Goal: Contribute content: Contribute content

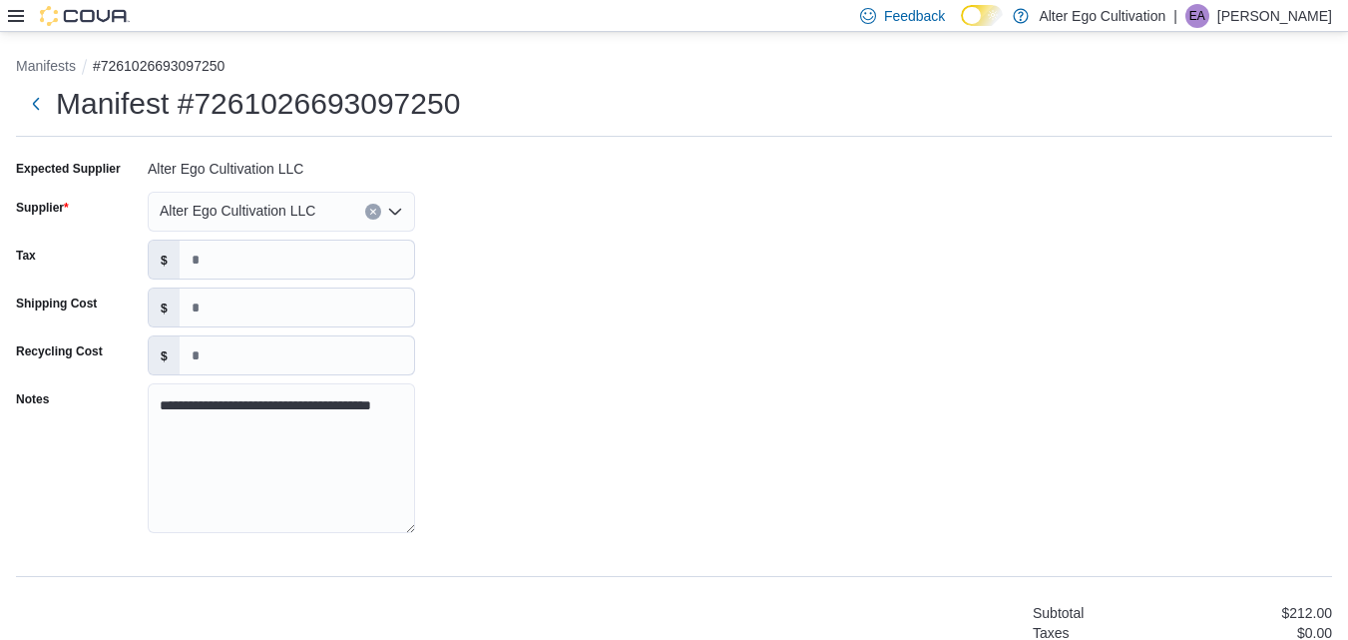
scroll to position [511, 0]
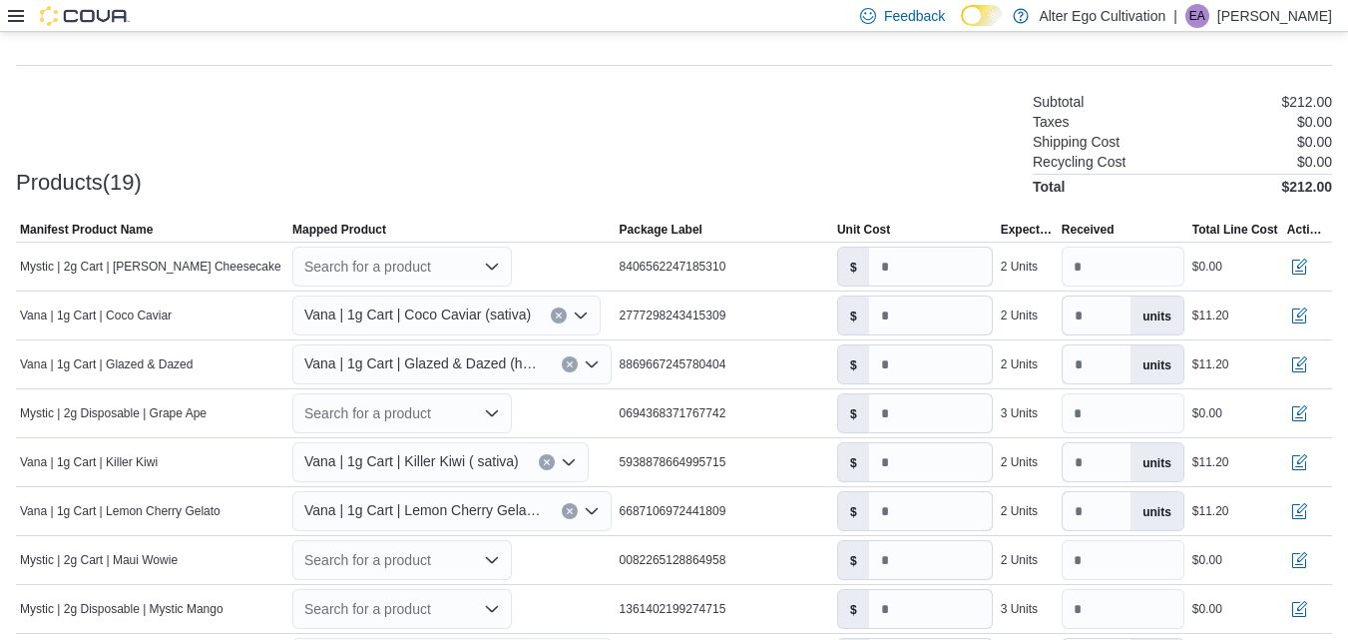
click at [1282, 20] on p "[PERSON_NAME]" at bounding box center [1275, 16] width 115 height 24
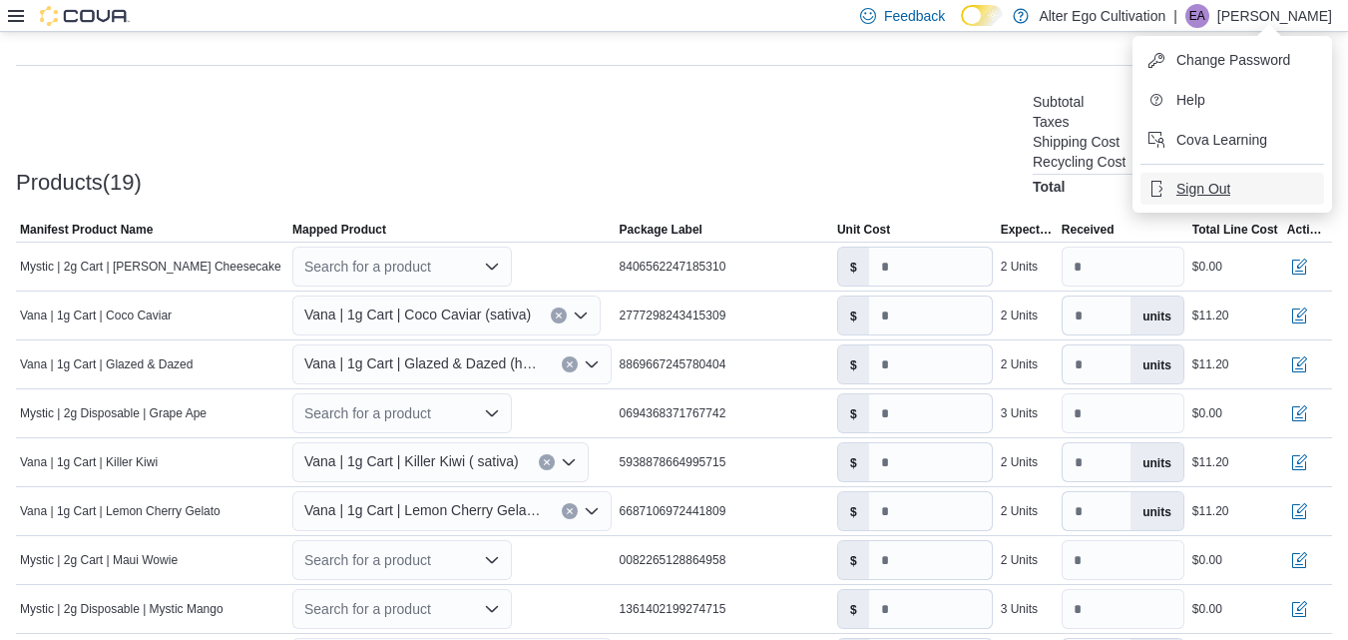
click at [1193, 193] on span "Sign Out" at bounding box center [1204, 189] width 54 height 20
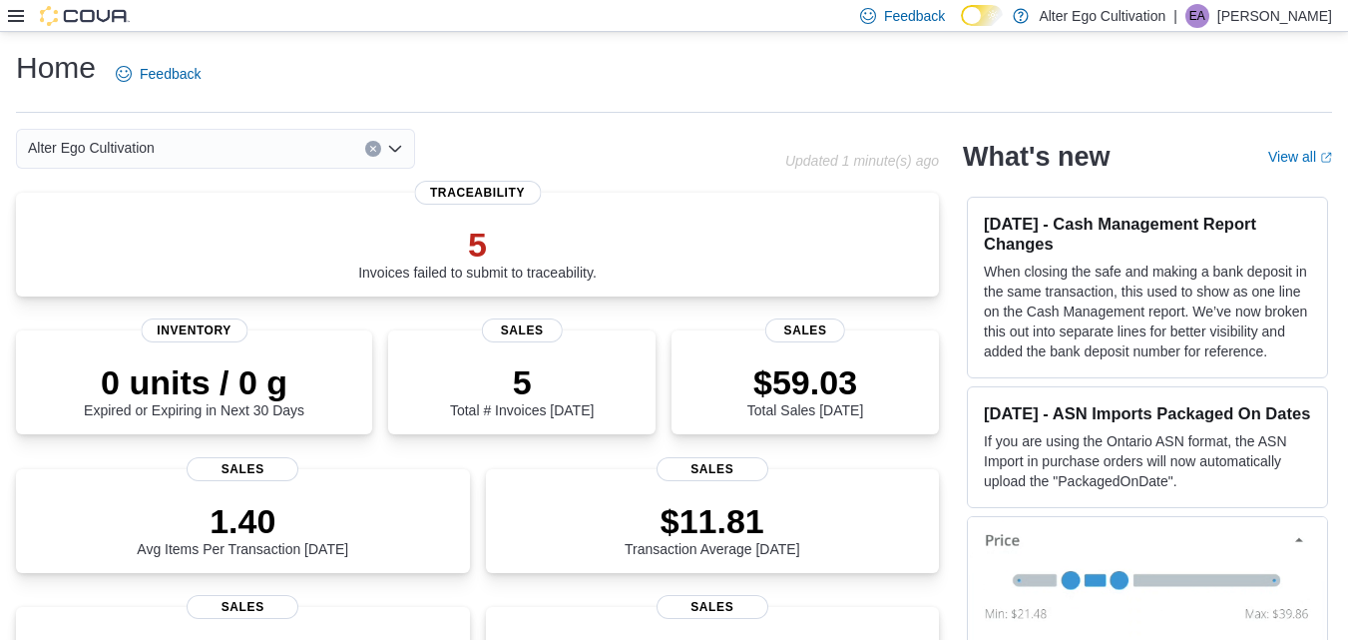
click at [721, 71] on div "Home Feedback" at bounding box center [674, 74] width 1317 height 52
click at [17, 19] on icon at bounding box center [16, 16] width 16 height 16
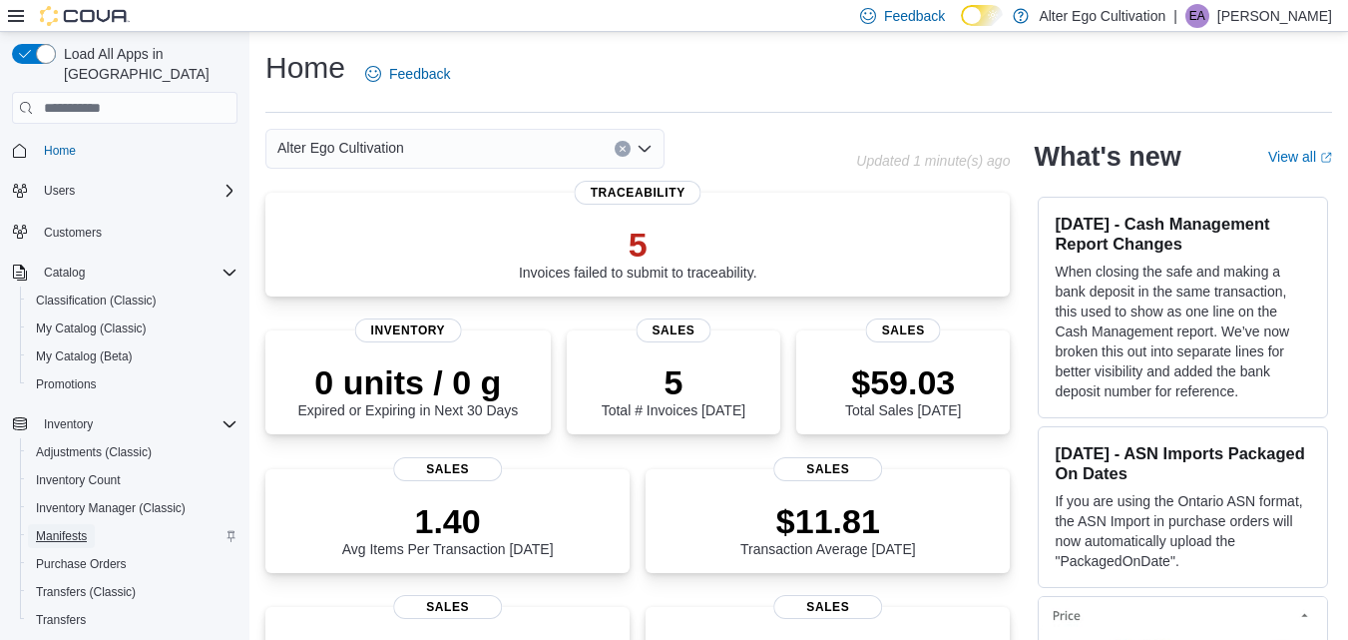
click at [75, 528] on span "Manifests" at bounding box center [61, 536] width 51 height 16
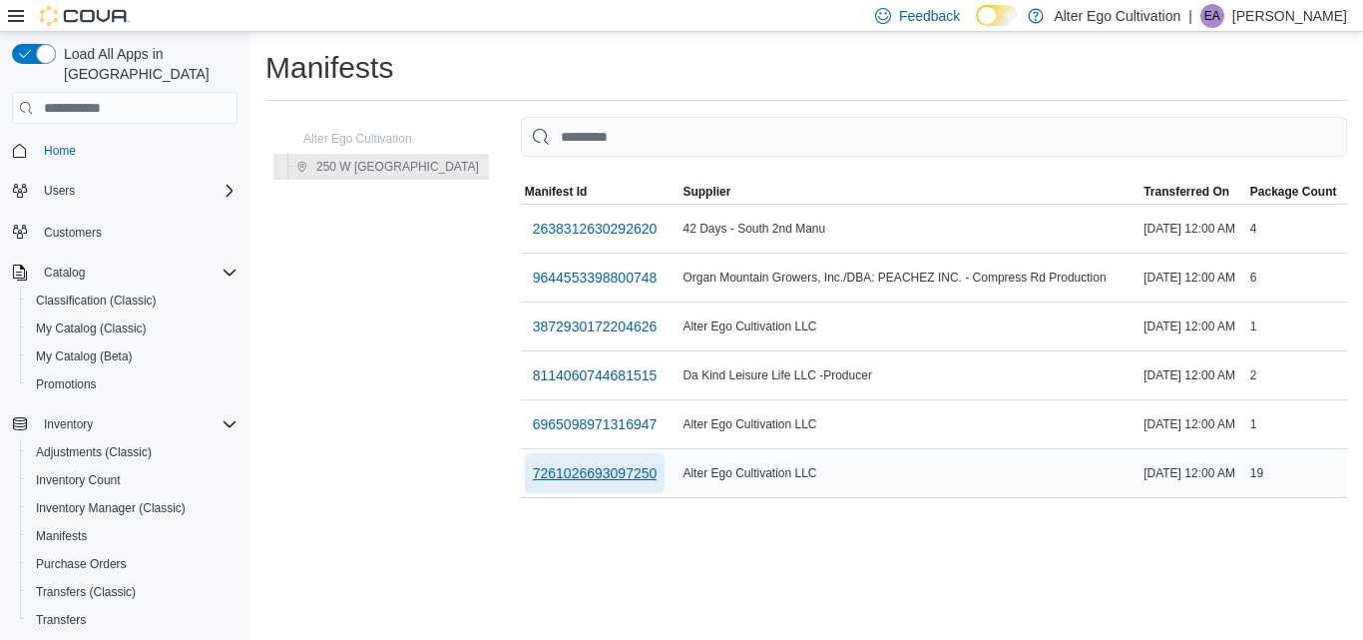
click at [533, 470] on span "7261026693097250" at bounding box center [595, 473] width 125 height 20
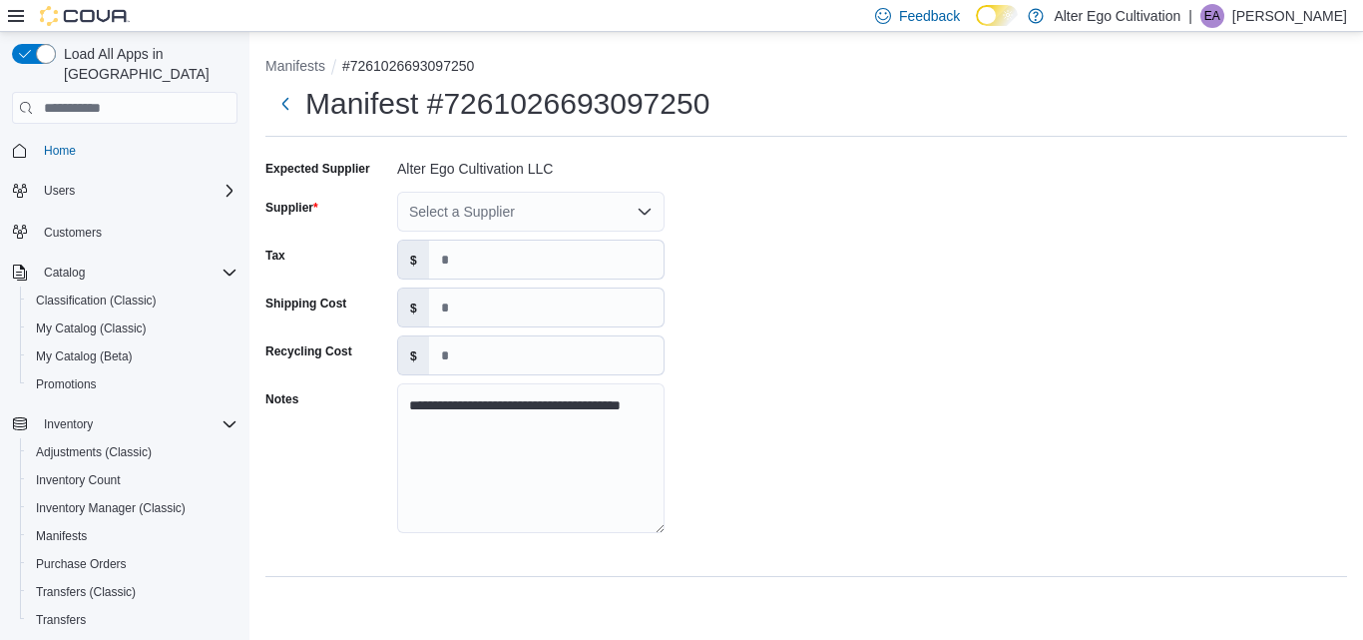
click at [646, 212] on icon "Open list of options" at bounding box center [645, 212] width 16 height 16
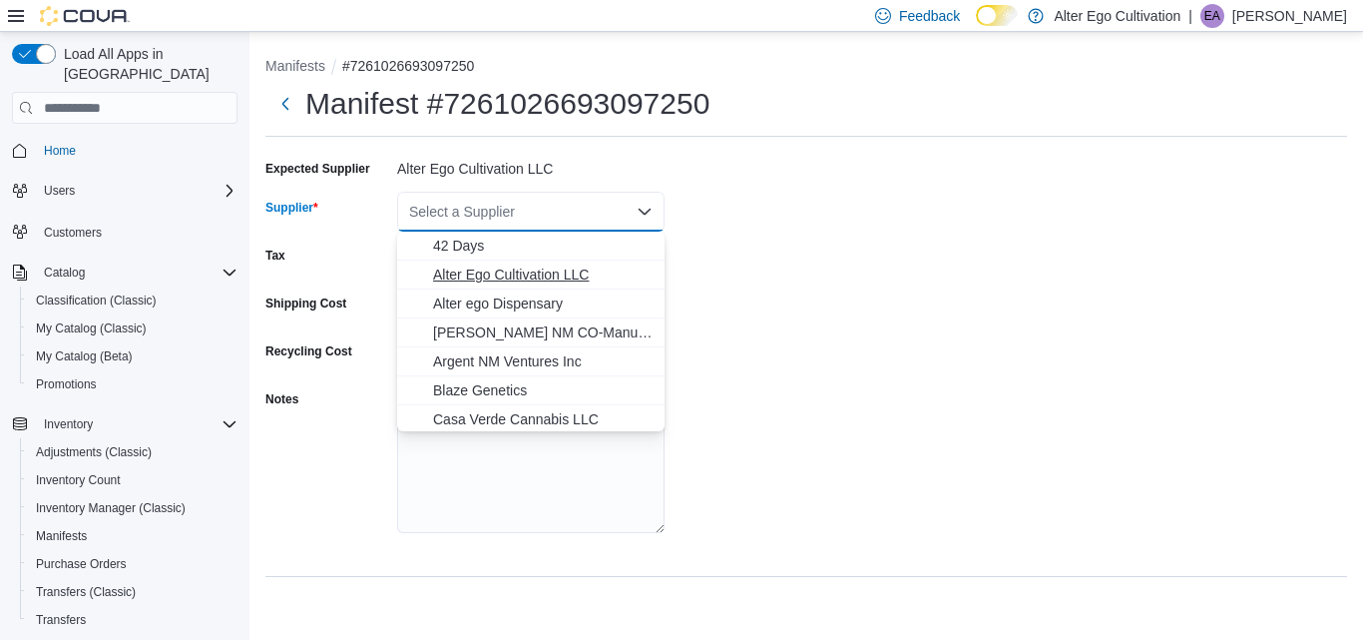
click at [551, 272] on span "Alter Ego Cultivation LLC" at bounding box center [543, 275] width 220 height 20
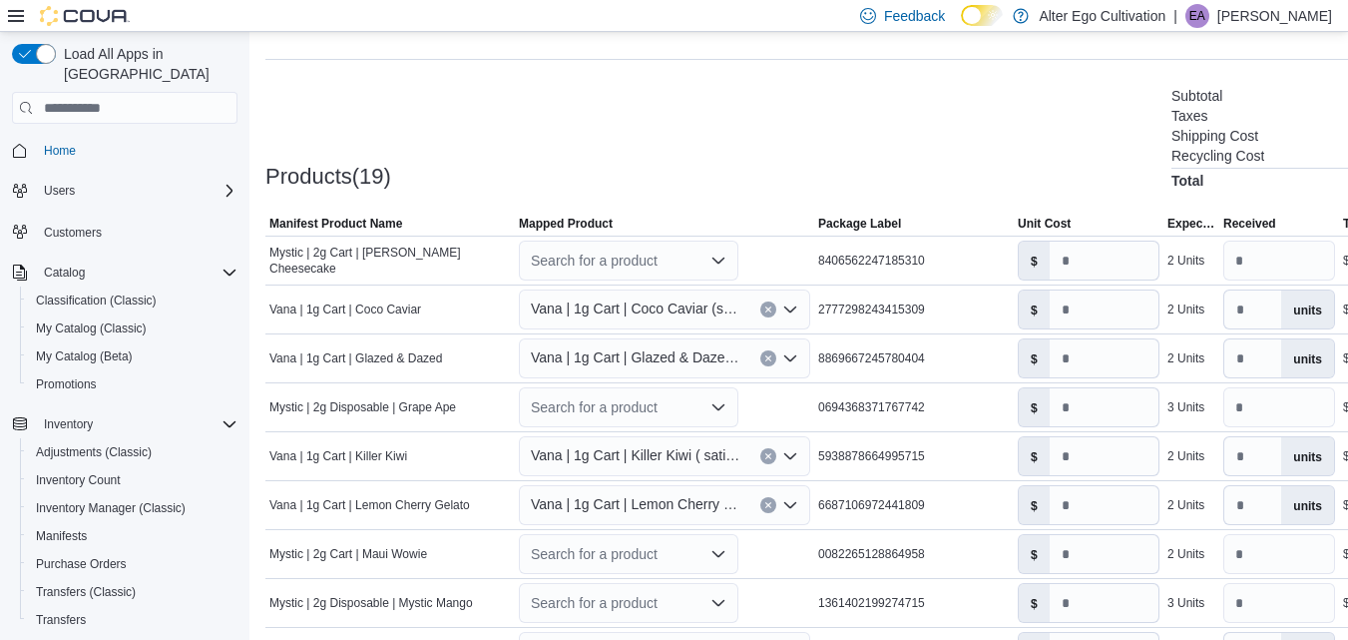
scroll to position [511, 0]
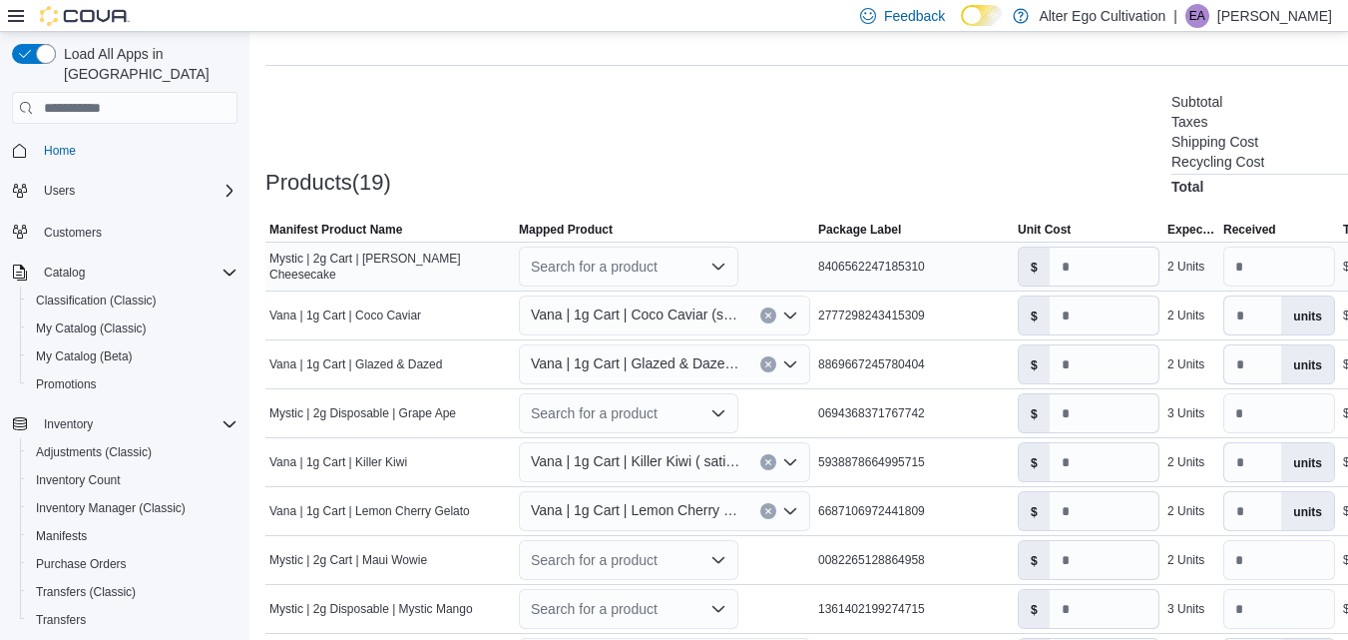
click at [718, 269] on icon "Open list of options" at bounding box center [719, 267] width 12 height 6
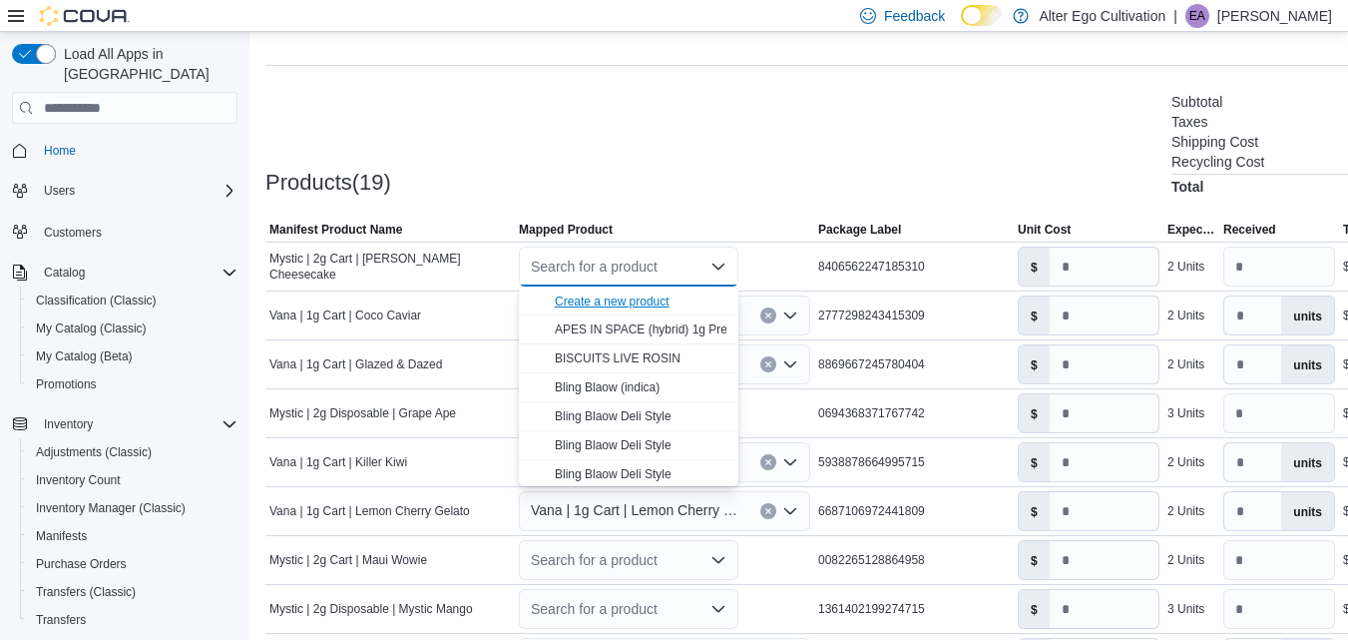
click at [651, 298] on div "Create a new product" at bounding box center [612, 301] width 115 height 16
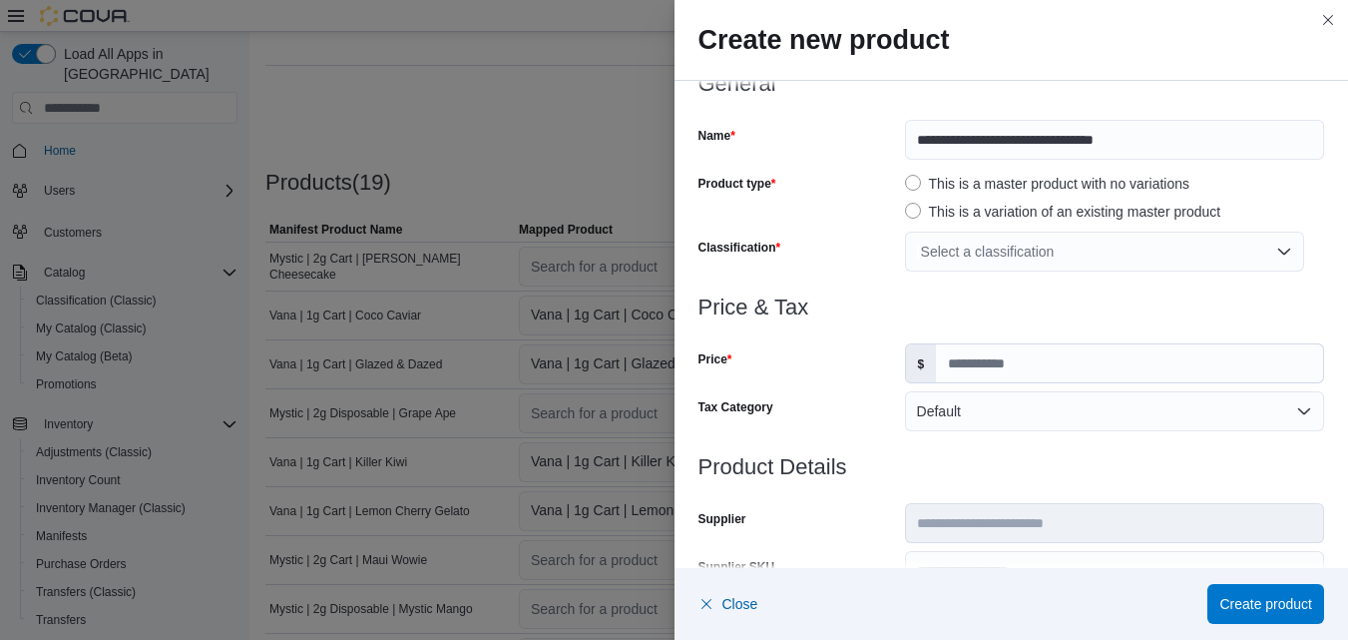
scroll to position [0, 0]
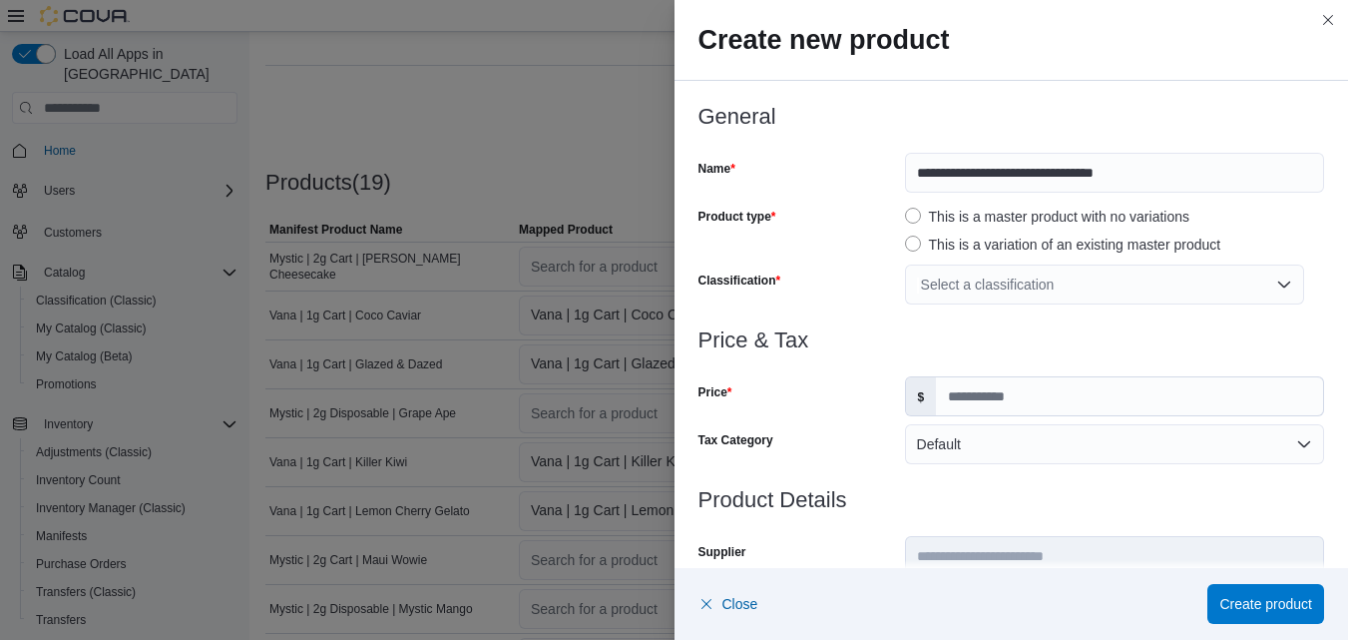
click at [1276, 286] on div "Select a classification" at bounding box center [1104, 285] width 399 height 40
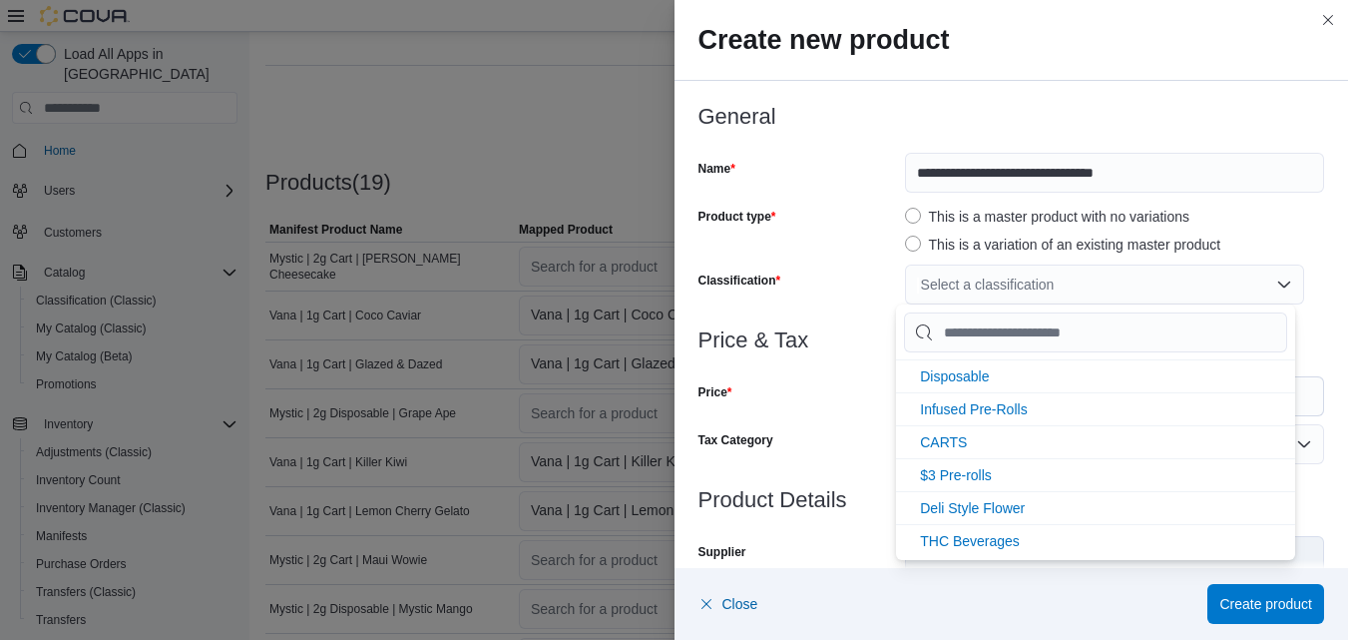
scroll to position [233, 0]
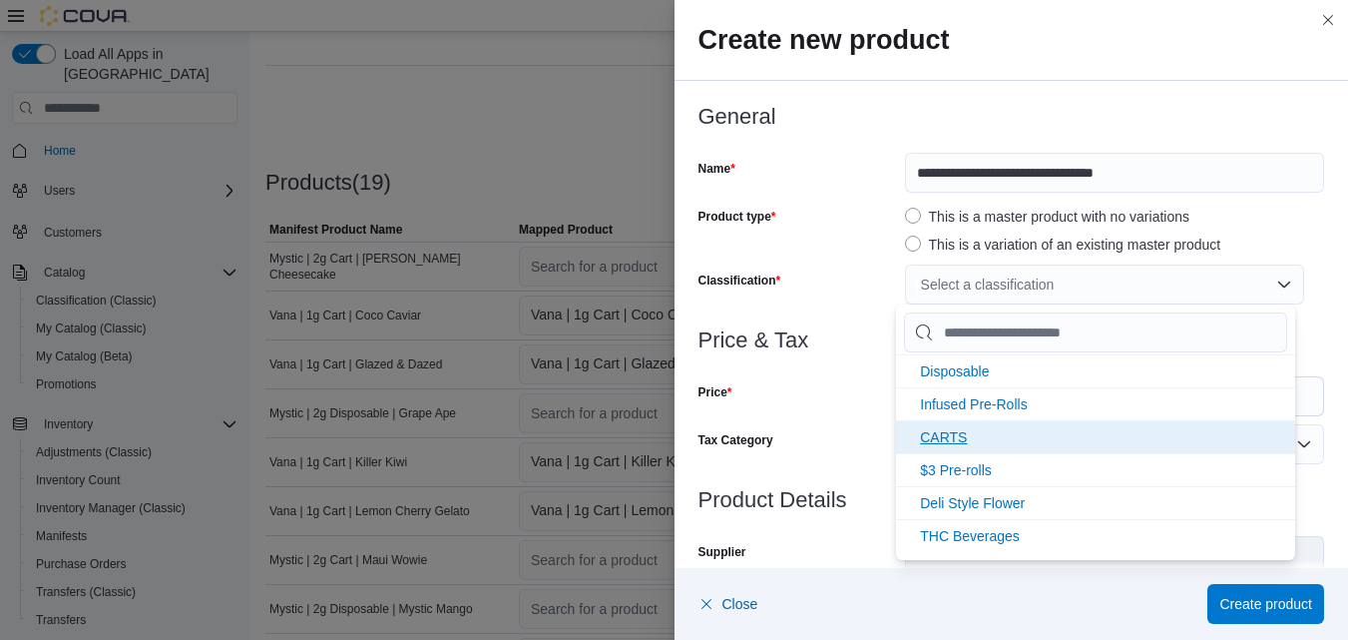
click at [958, 439] on span "CARTS" at bounding box center [943, 437] width 47 height 16
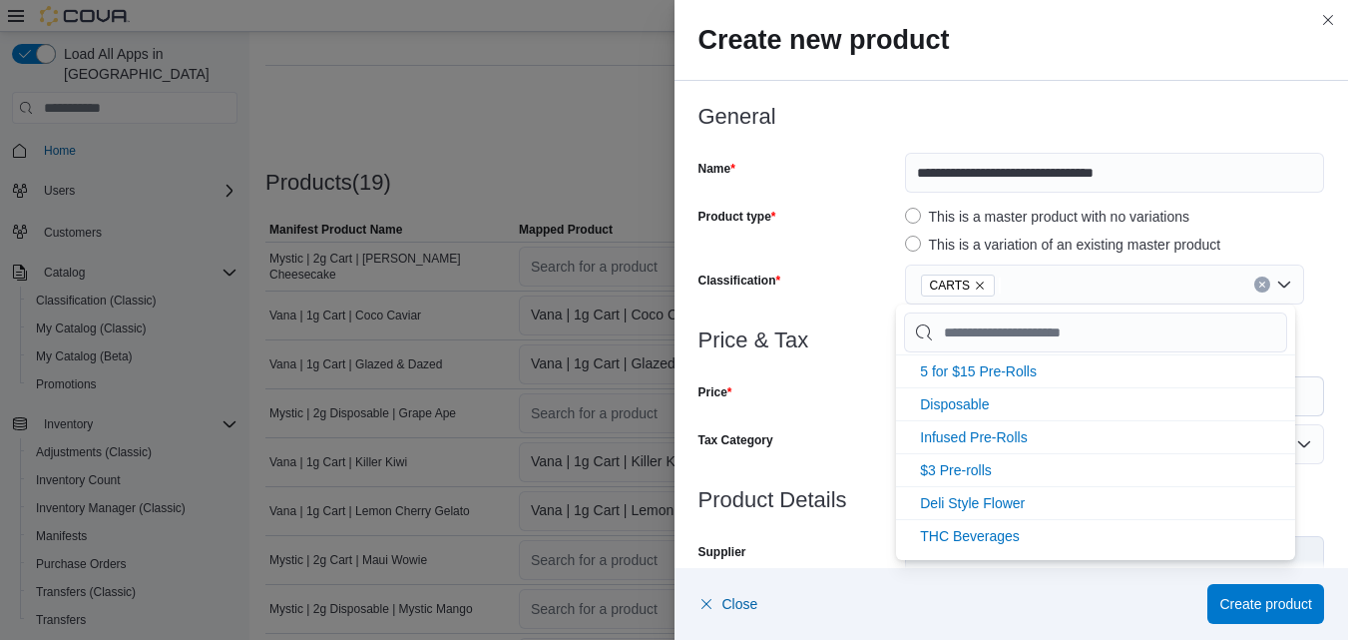
scroll to position [200, 0]
click at [853, 385] on div "Price" at bounding box center [798, 396] width 199 height 40
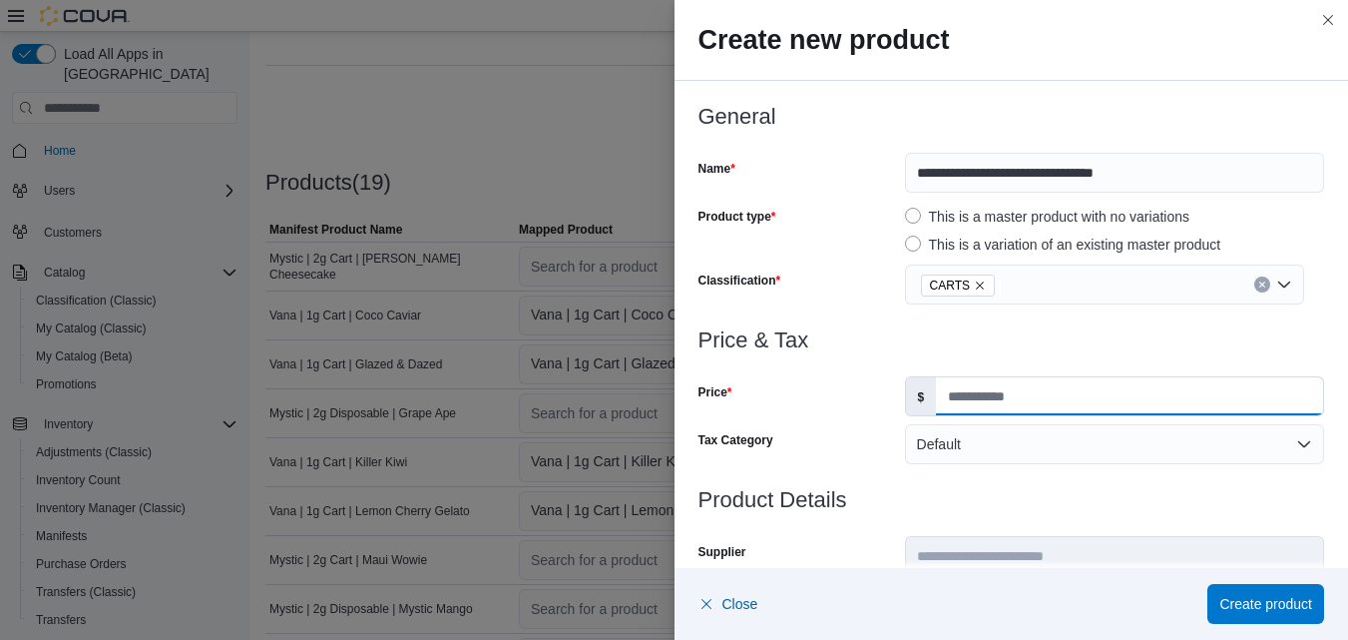
click at [1039, 392] on input "Price" at bounding box center [1129, 396] width 387 height 38
click at [1330, 13] on button "Close this dialog" at bounding box center [1329, 19] width 24 height 24
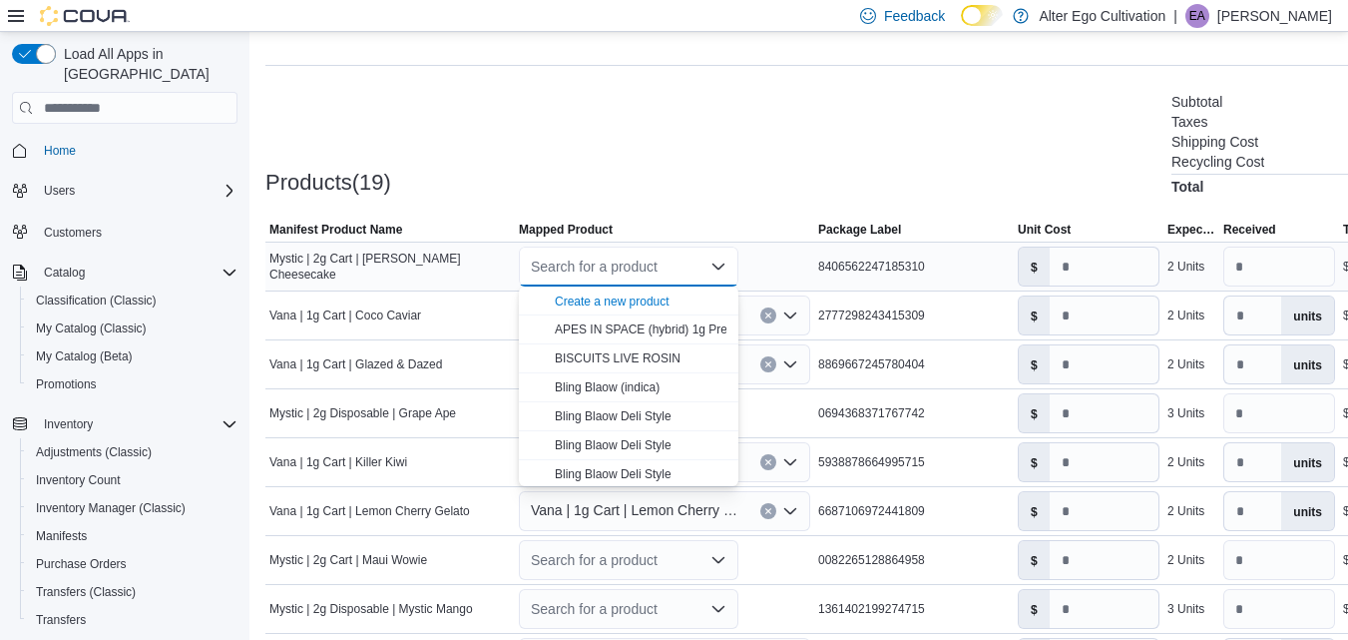
click at [718, 268] on icon "Close list of options" at bounding box center [719, 267] width 12 height 6
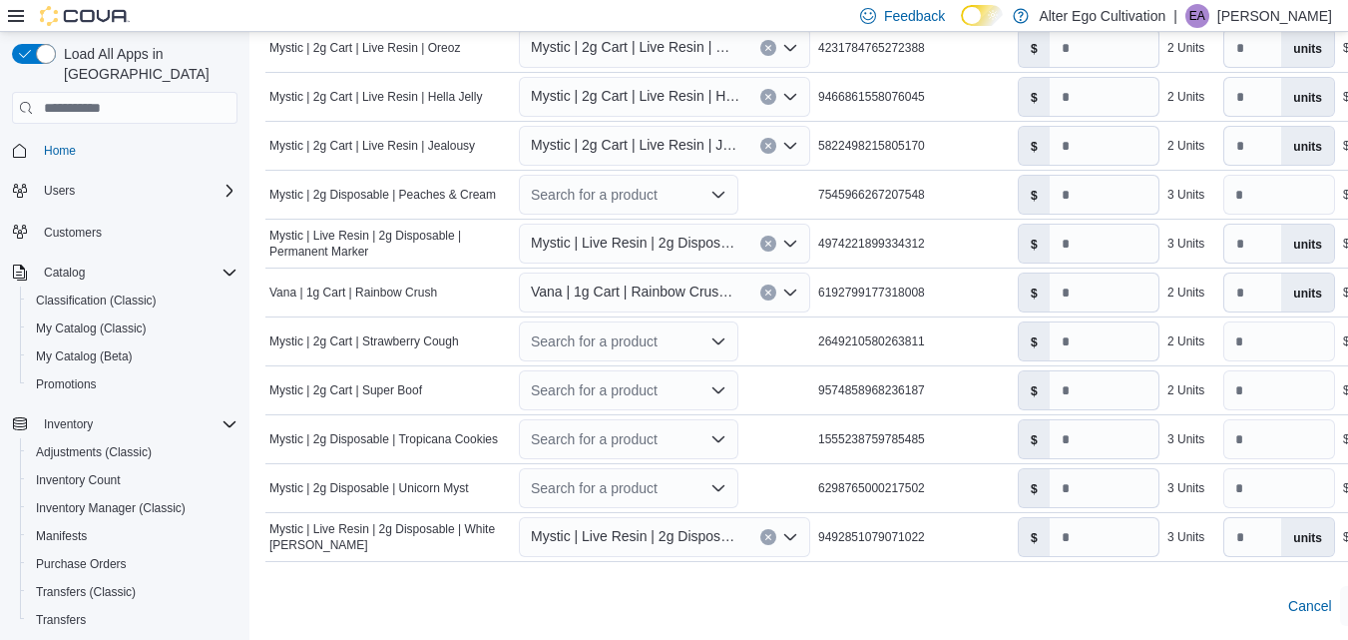
scroll to position [1123, 0]
click at [8, 10] on icon at bounding box center [16, 16] width 16 height 12
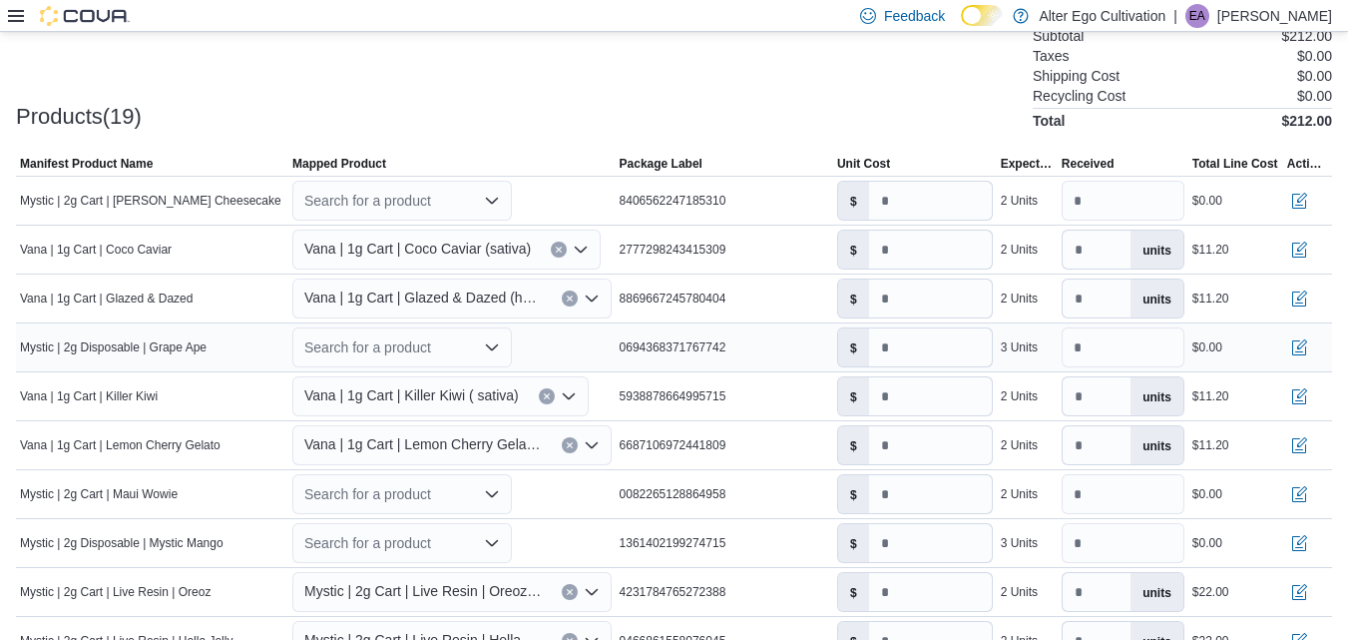
scroll to position [584, 0]
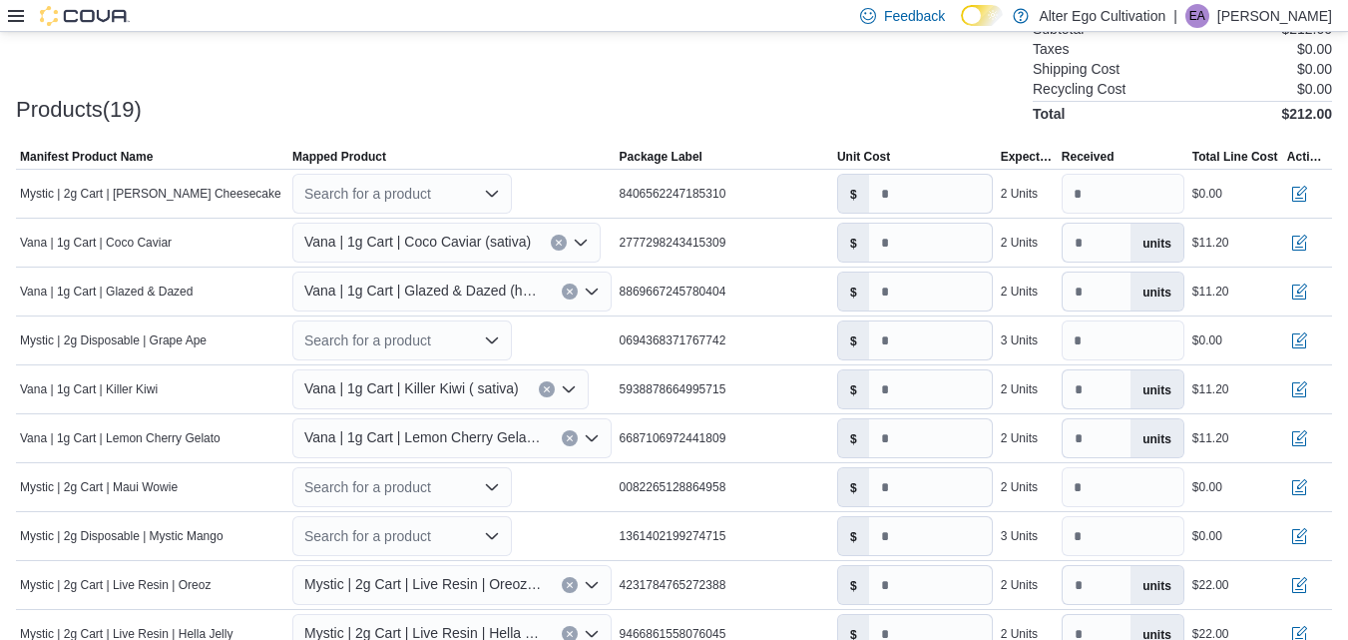
click at [483, 99] on div "Products(19) Subtotal $212.00 Taxes $0.00 Shipping Cost $0.00 Recycling Cost $0…" at bounding box center [674, 69] width 1317 height 105
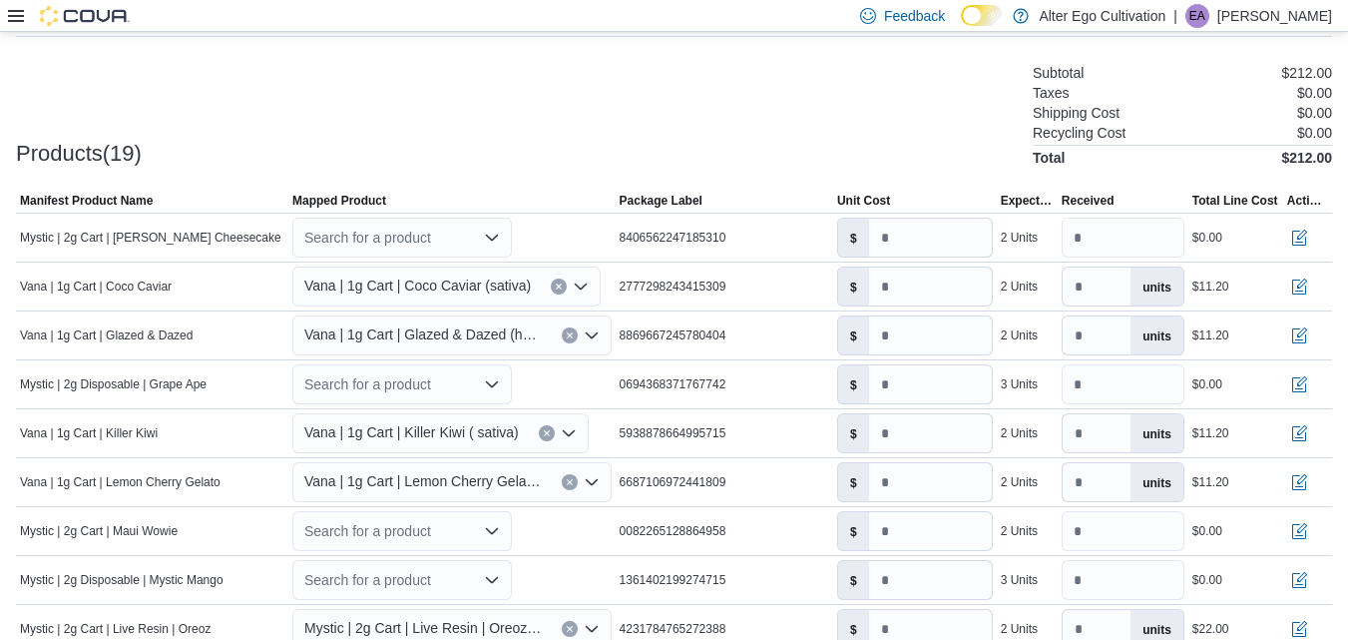
scroll to position [537, 0]
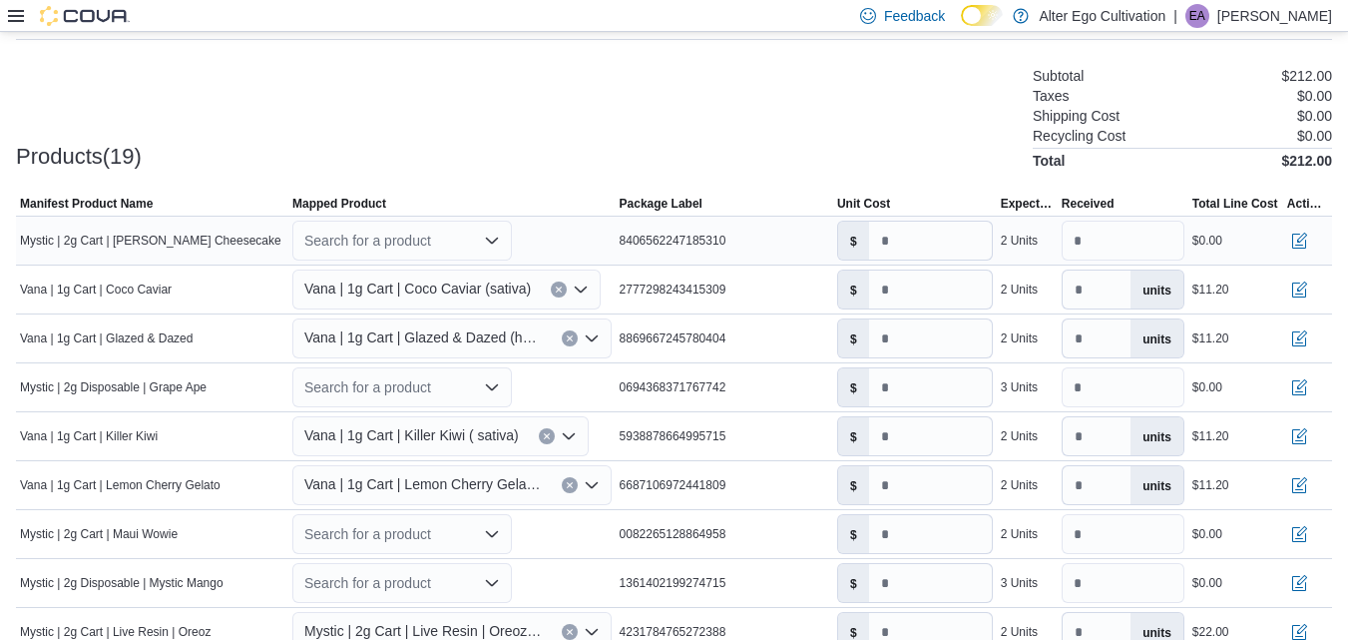
click at [496, 242] on icon "Open list of options" at bounding box center [492, 241] width 12 height 6
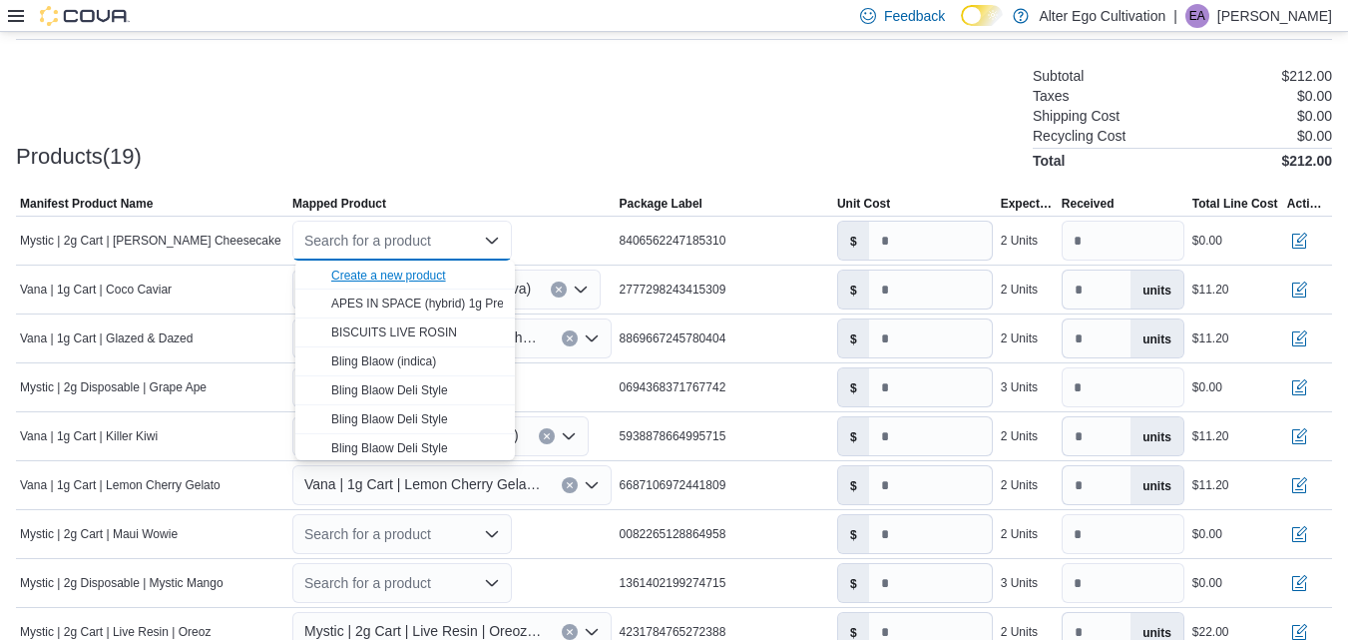
click at [416, 271] on div "Create a new product" at bounding box center [388, 276] width 115 height 16
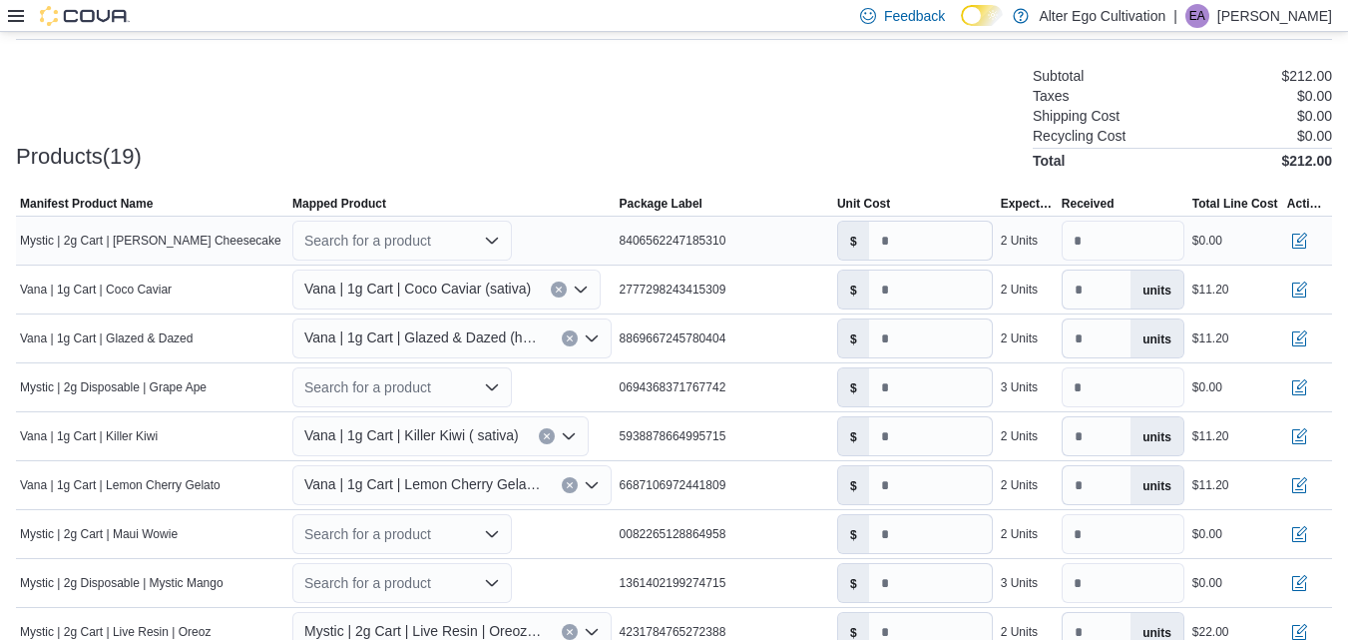
click at [490, 242] on icon "Open list of options" at bounding box center [492, 241] width 16 height 16
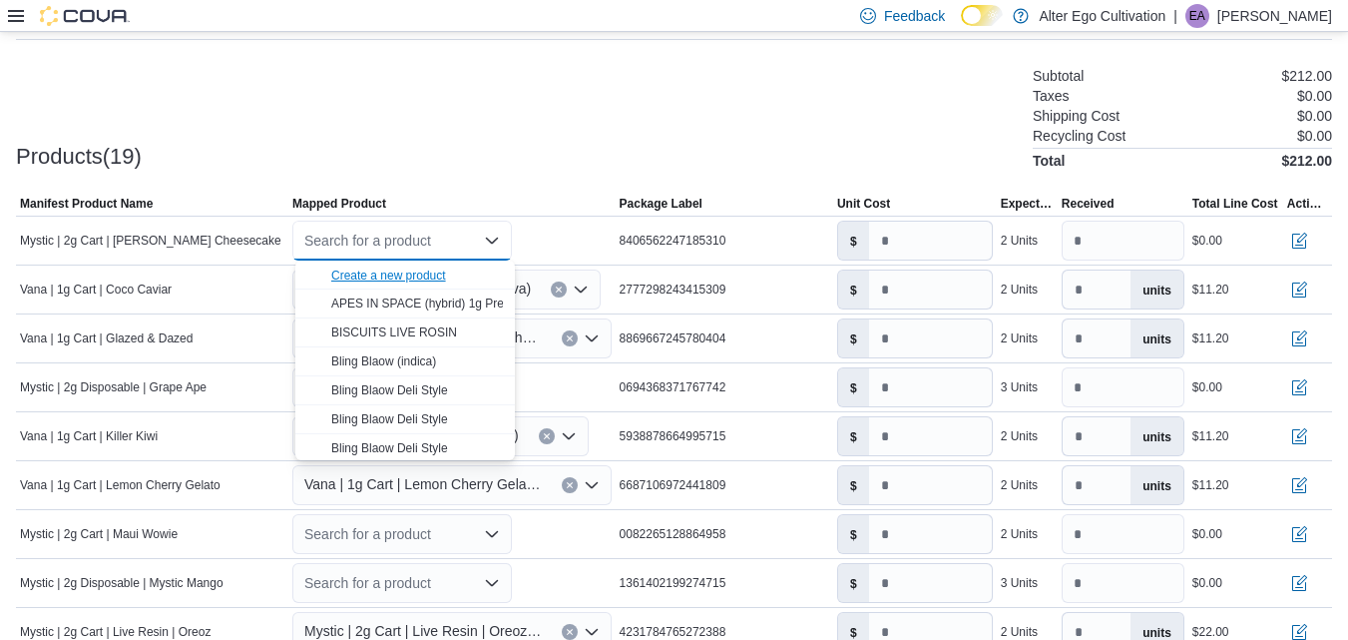
click at [406, 279] on div "Create a new product" at bounding box center [388, 276] width 115 height 16
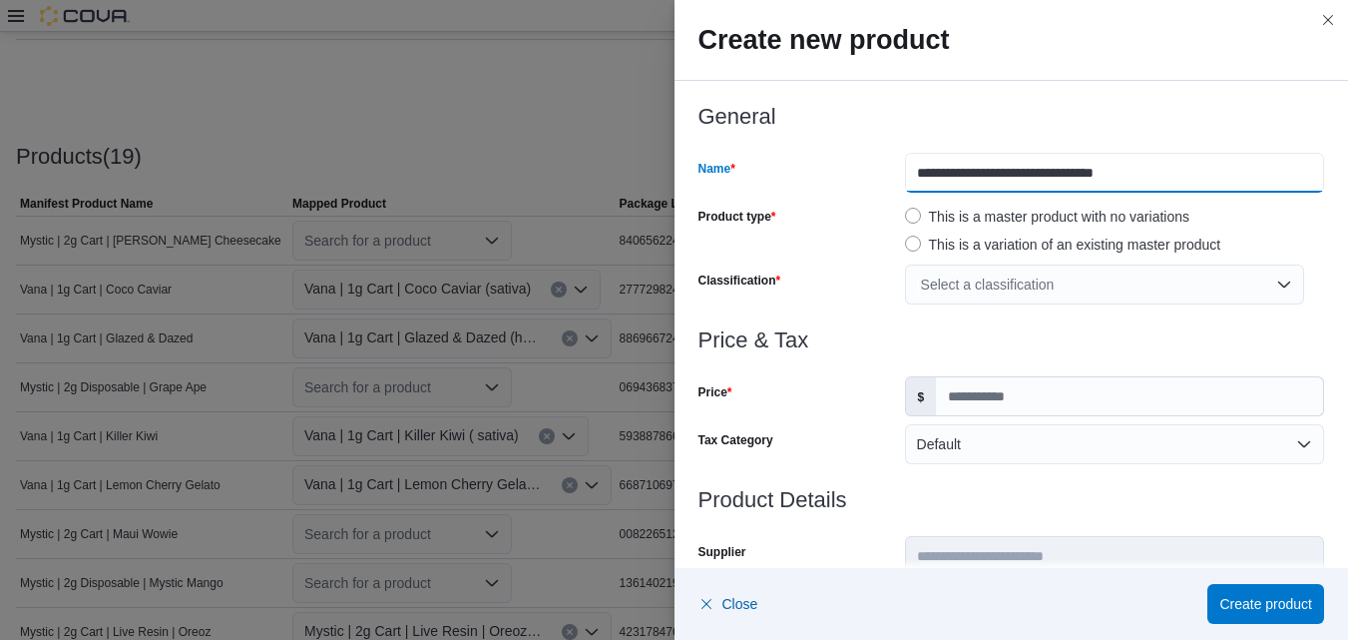
click at [1002, 177] on input "**********" at bounding box center [1114, 173] width 419 height 40
type input "**********"
click at [1271, 284] on div "Select a classification" at bounding box center [1104, 285] width 399 height 40
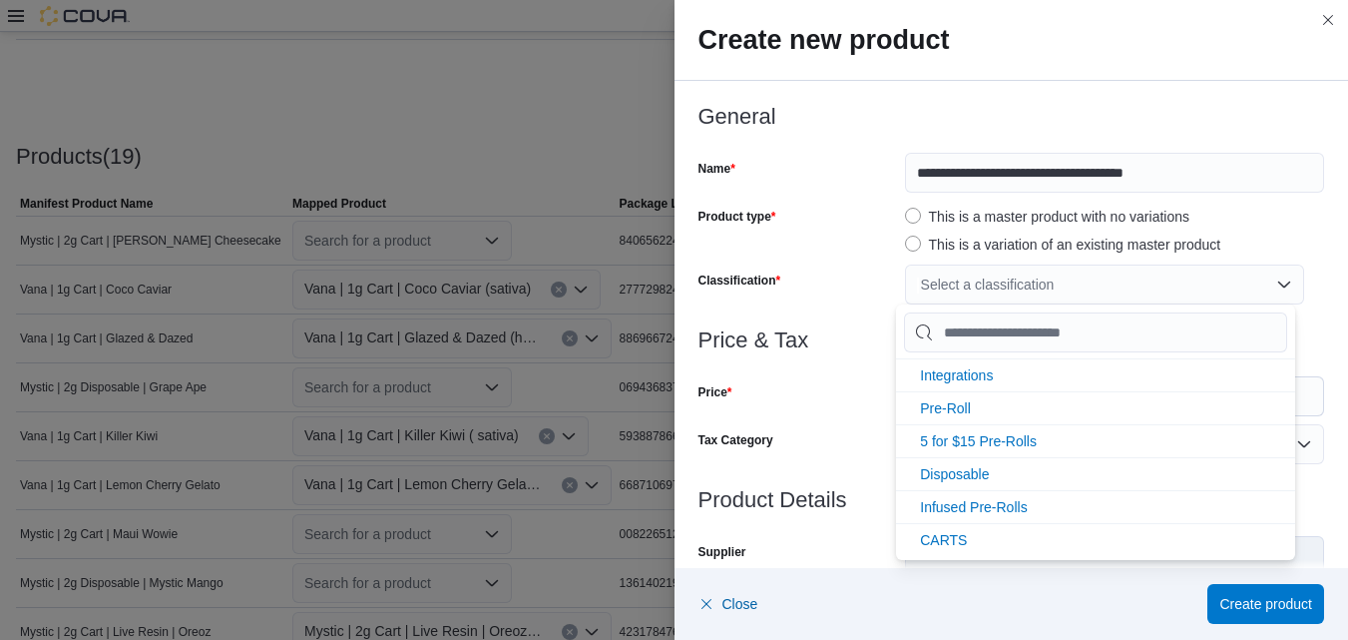
scroll to position [135, 0]
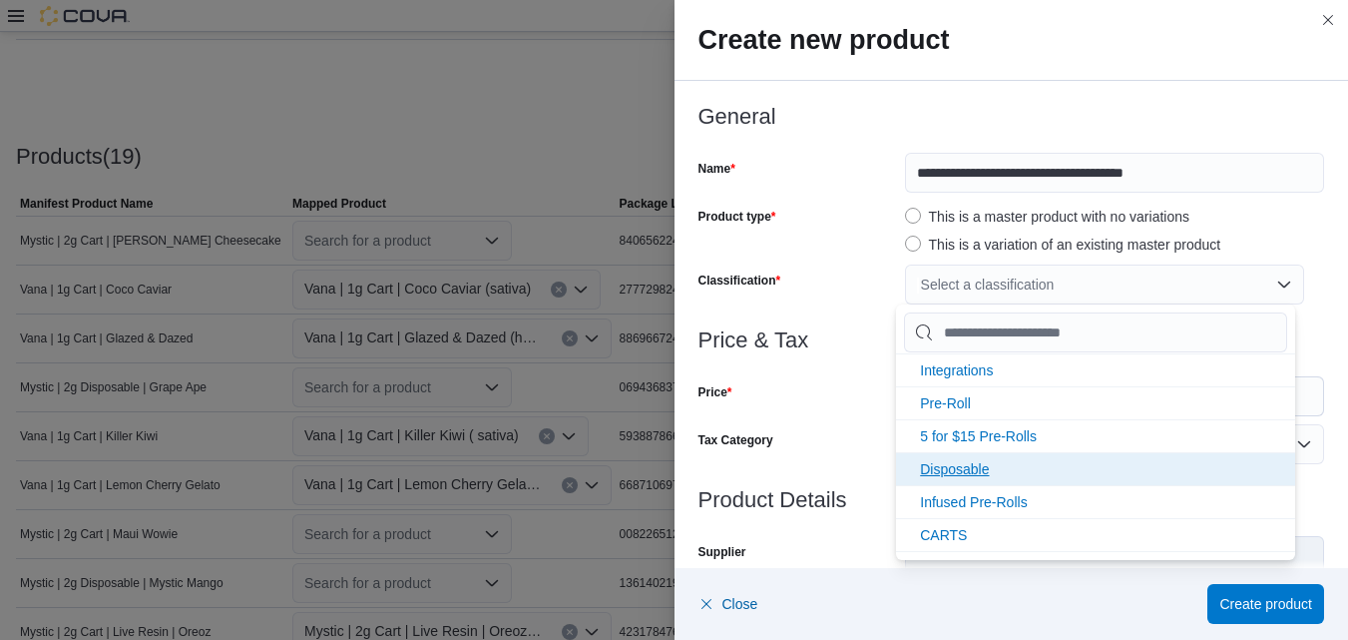
click at [963, 462] on span "Disposable" at bounding box center [954, 469] width 69 height 16
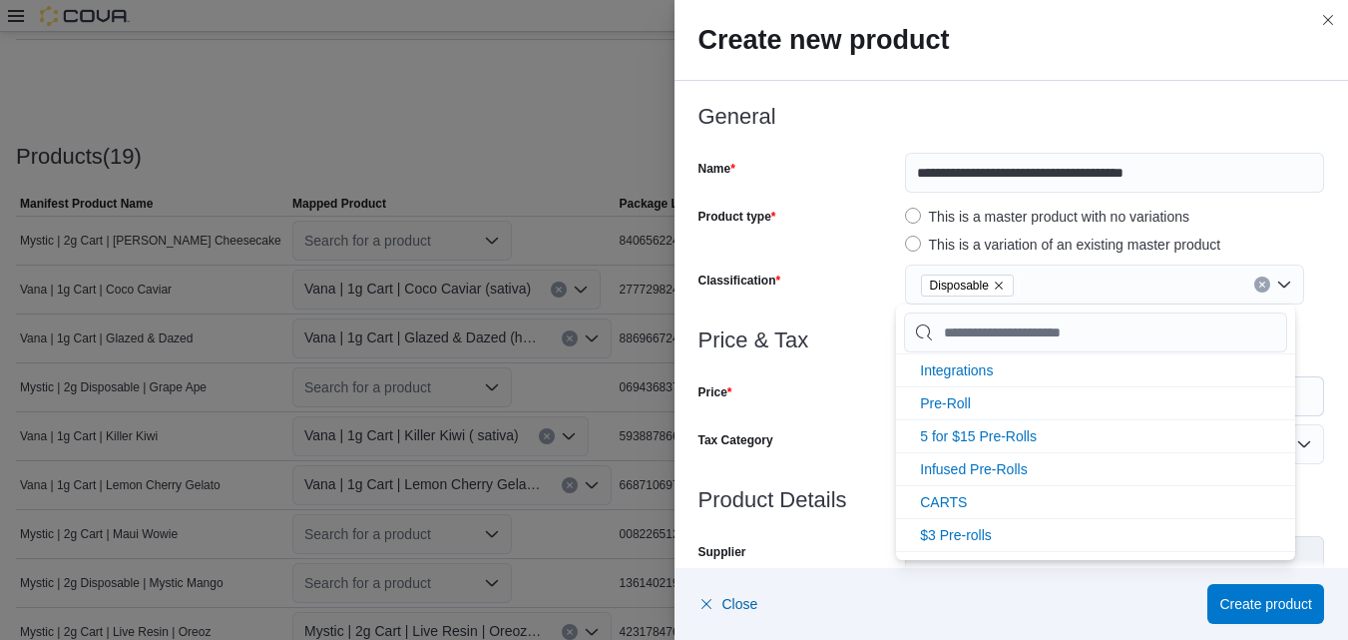
click at [1273, 288] on div "Disposable" at bounding box center [1104, 285] width 399 height 40
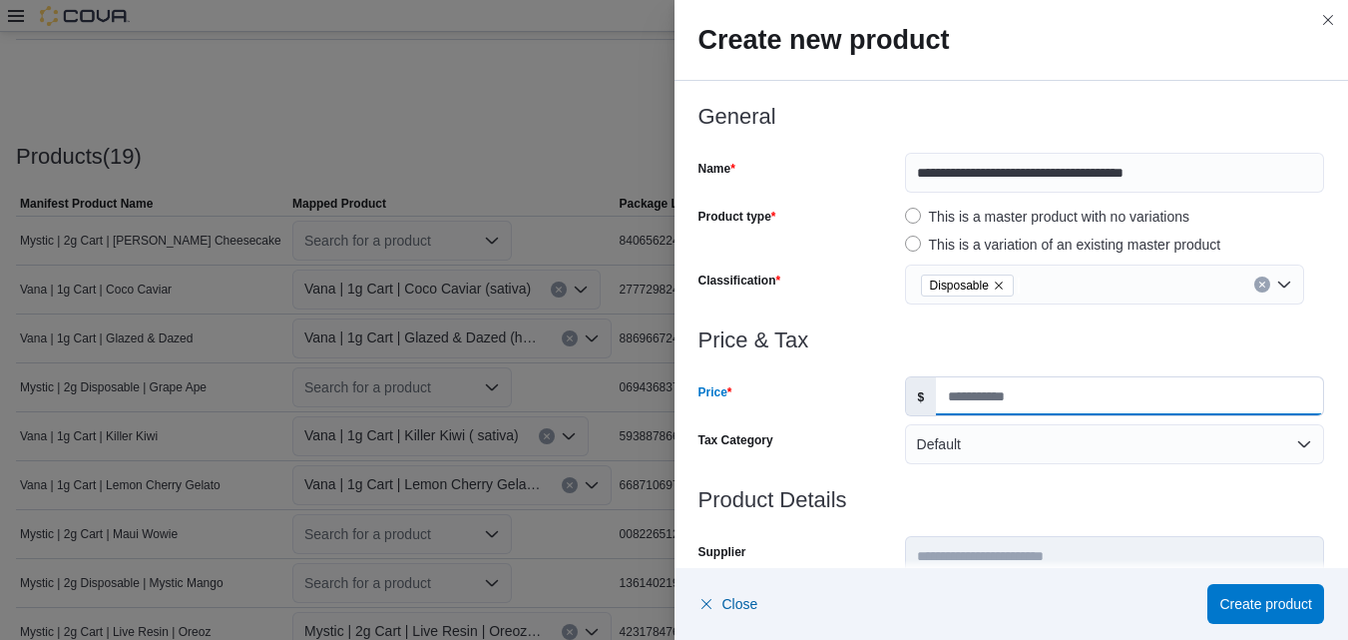
click at [1056, 399] on input "Price" at bounding box center [1129, 396] width 387 height 38
type input "*****"
click at [1189, 491] on h3 "Product Details" at bounding box center [1012, 500] width 627 height 24
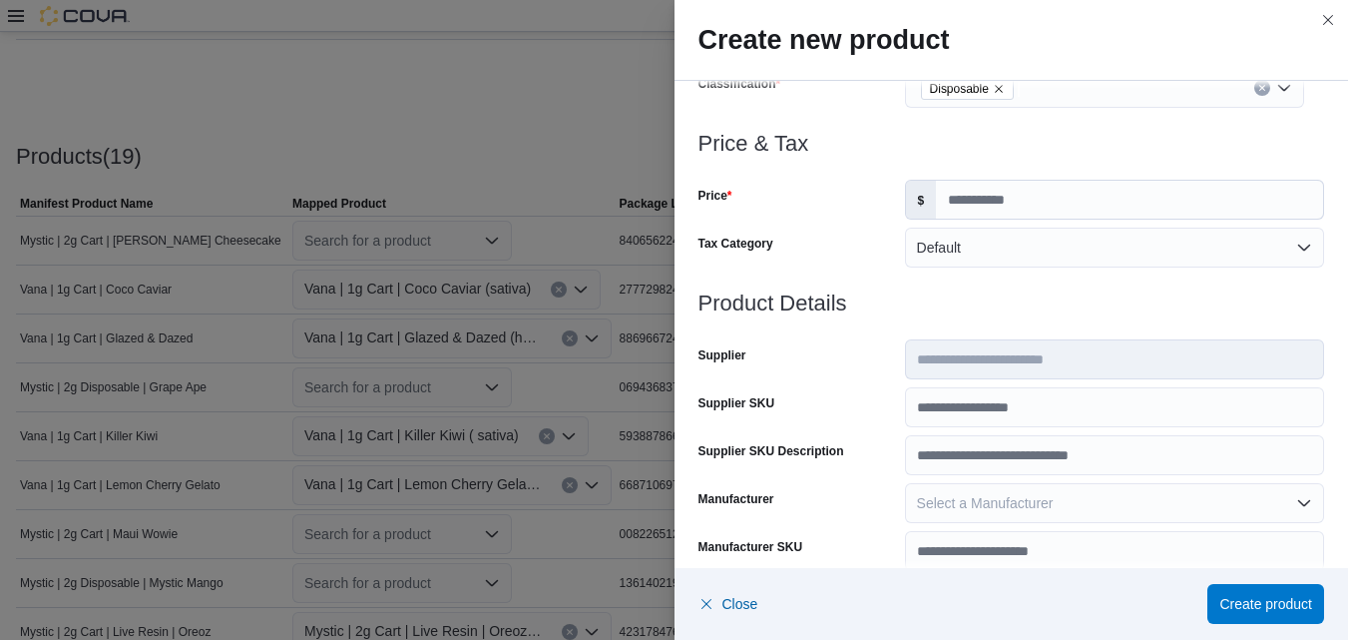
scroll to position [233, 0]
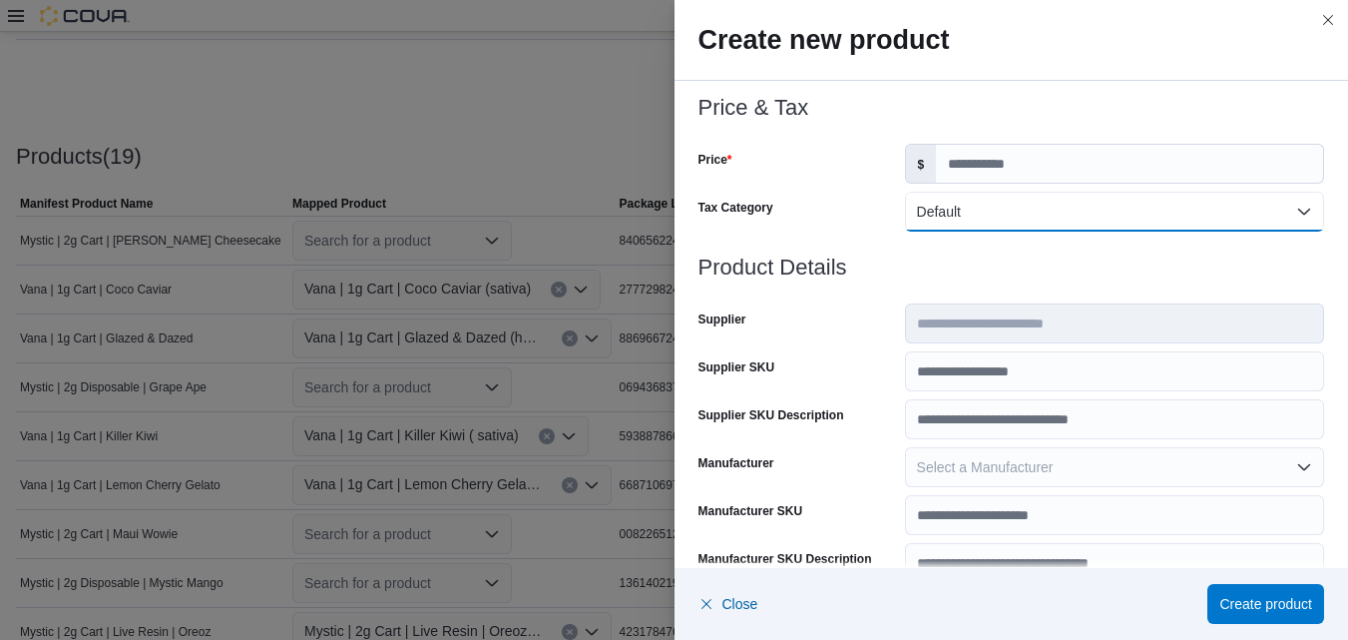
click at [1289, 217] on button "Default" at bounding box center [1114, 212] width 419 height 40
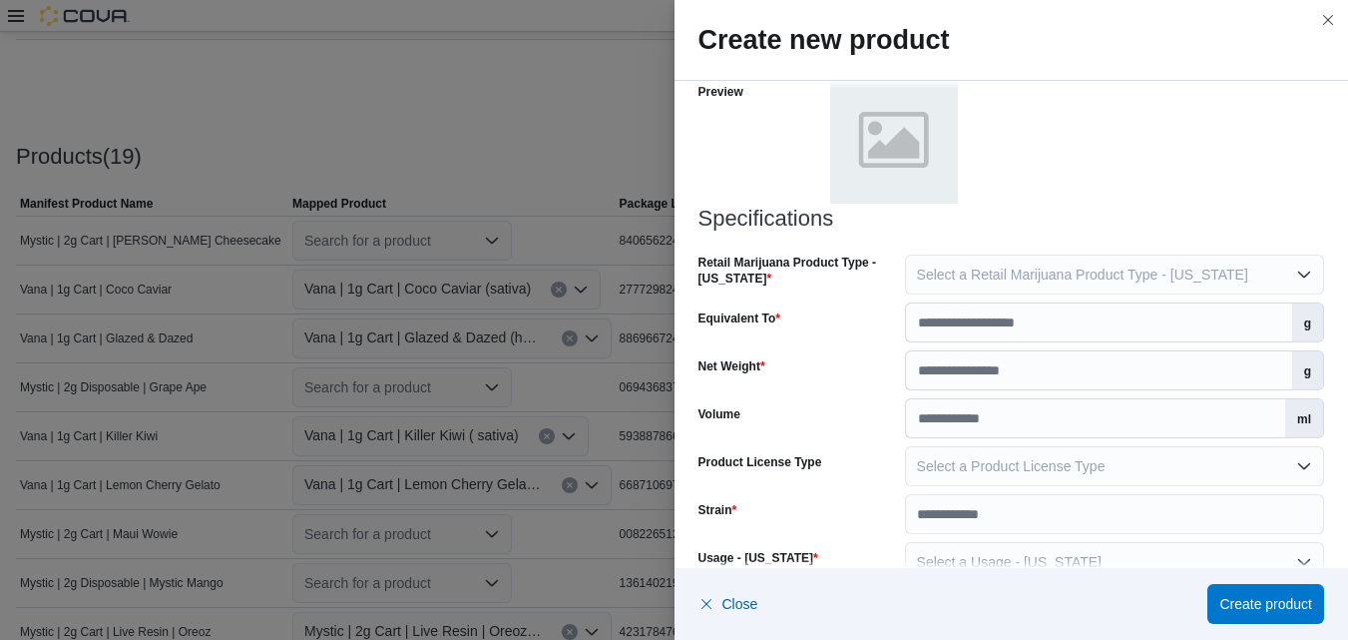
scroll to position [977, 0]
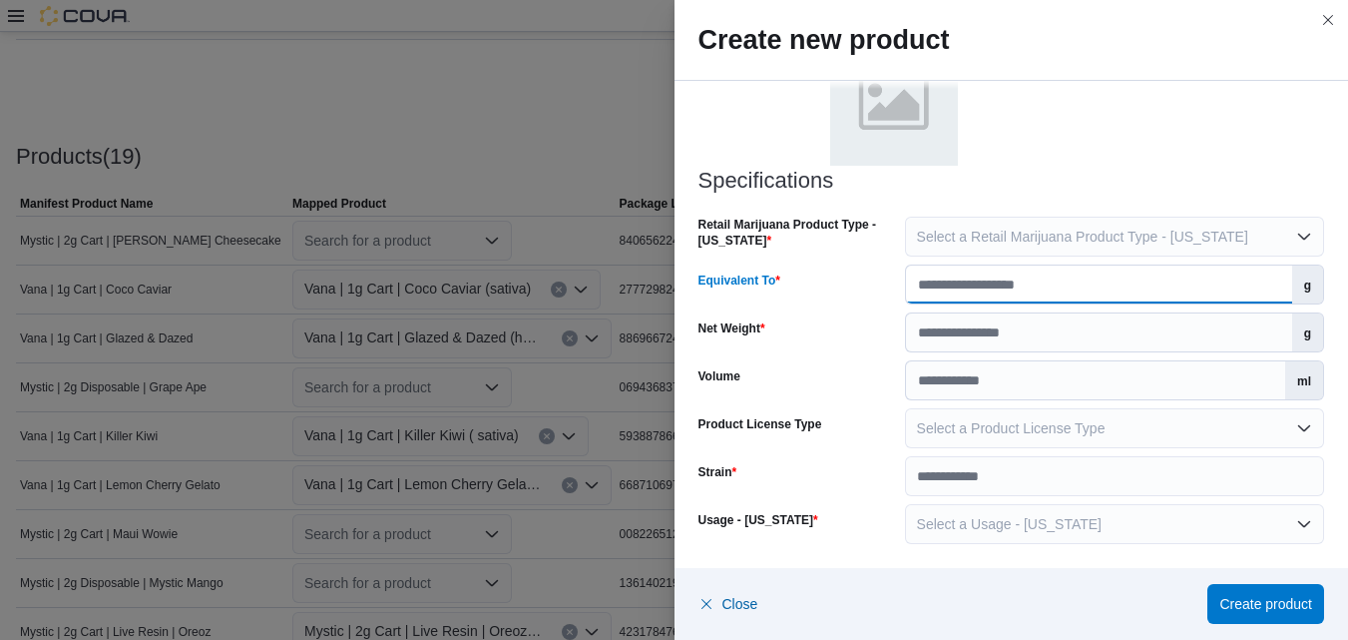
click at [1250, 284] on input "Equivalent To" at bounding box center [1099, 285] width 386 height 38
type input "*"
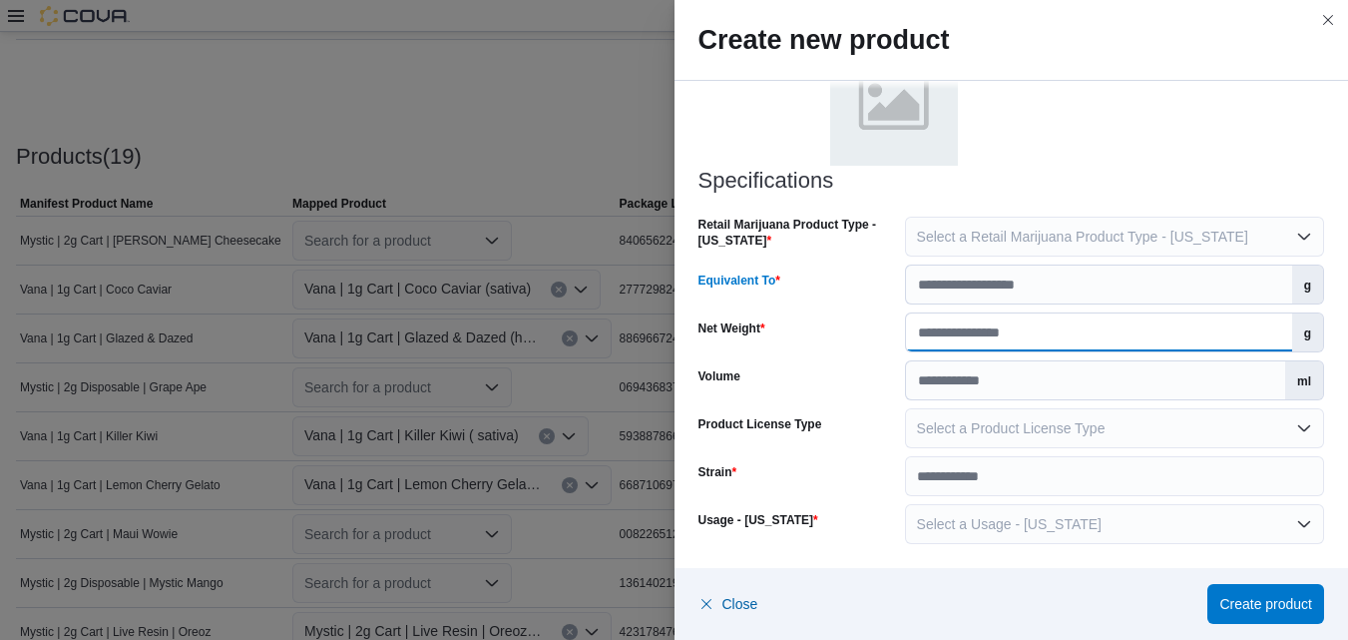
click at [1252, 338] on input "Net Weight" at bounding box center [1099, 332] width 386 height 38
type input "*"
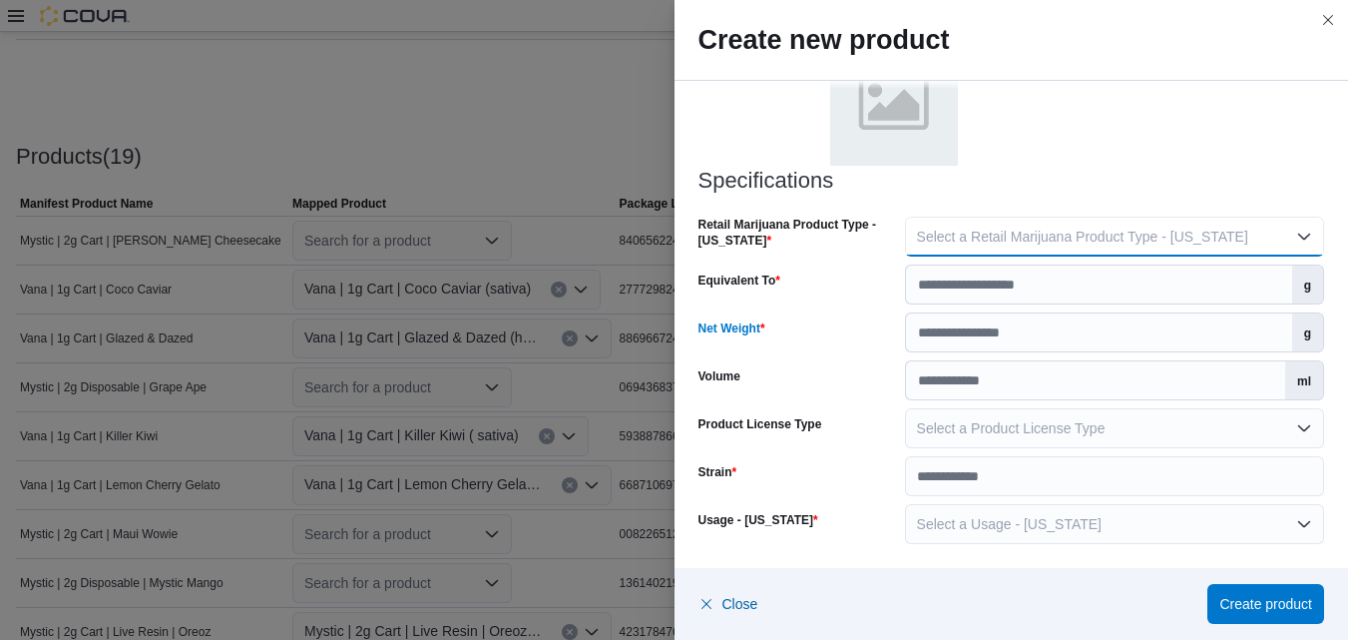
click at [1293, 234] on button "Select a Retail Marijuana Product Type - New Mexico" at bounding box center [1114, 237] width 419 height 40
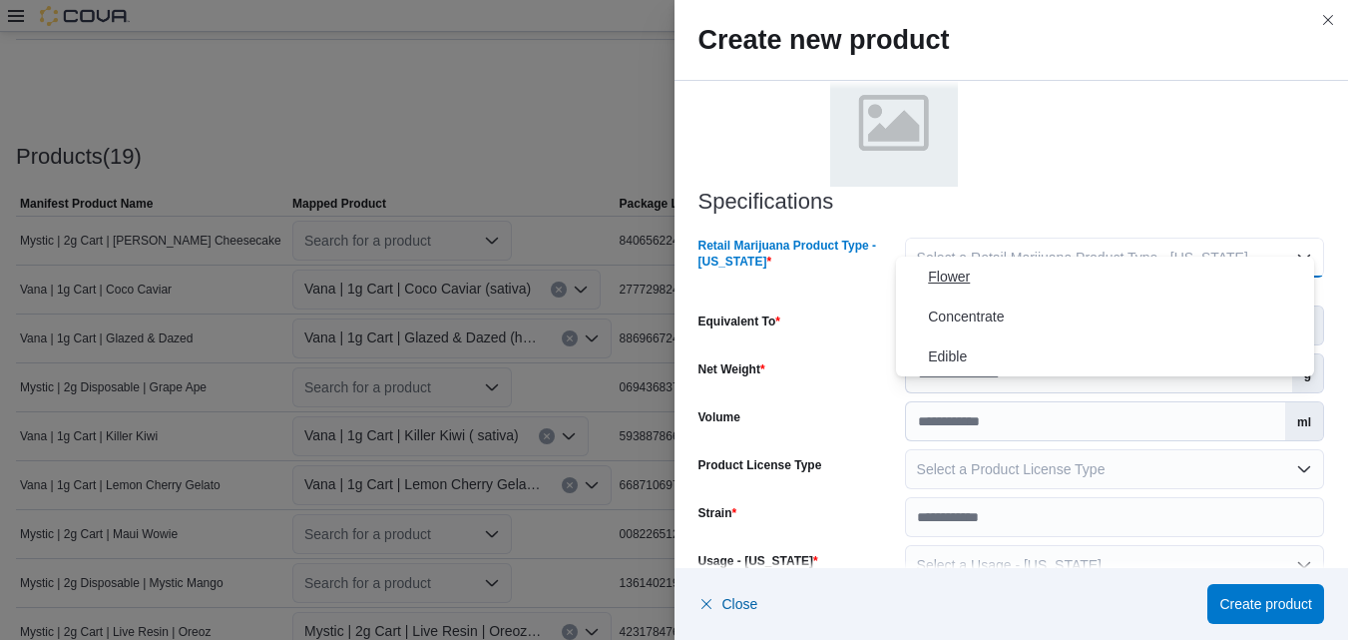
scroll to position [997, 0]
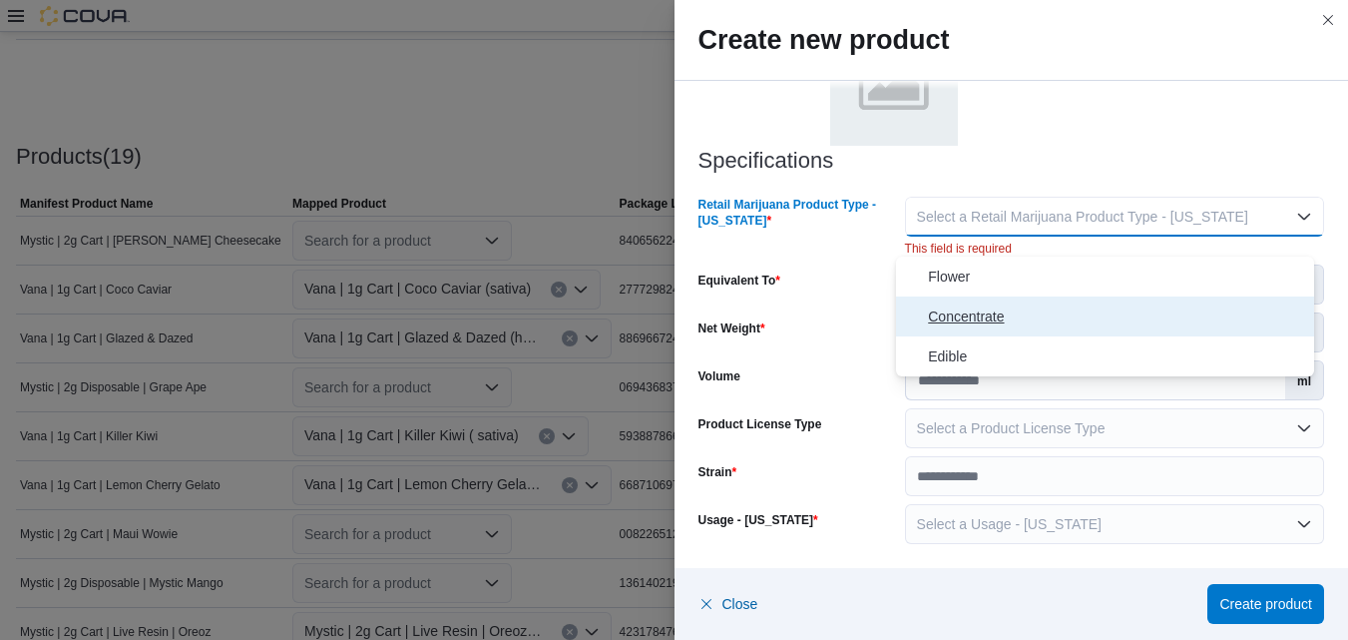
click at [978, 316] on span "Concentrate" at bounding box center [1117, 316] width 378 height 24
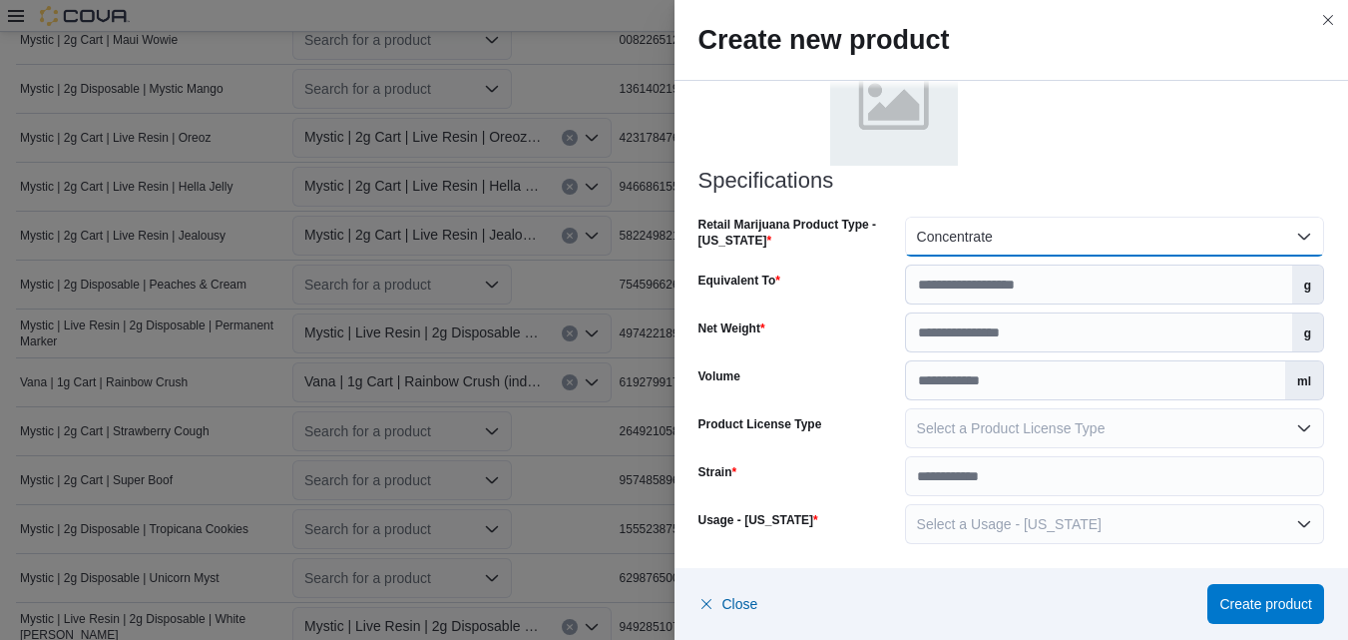
scroll to position [1083, 0]
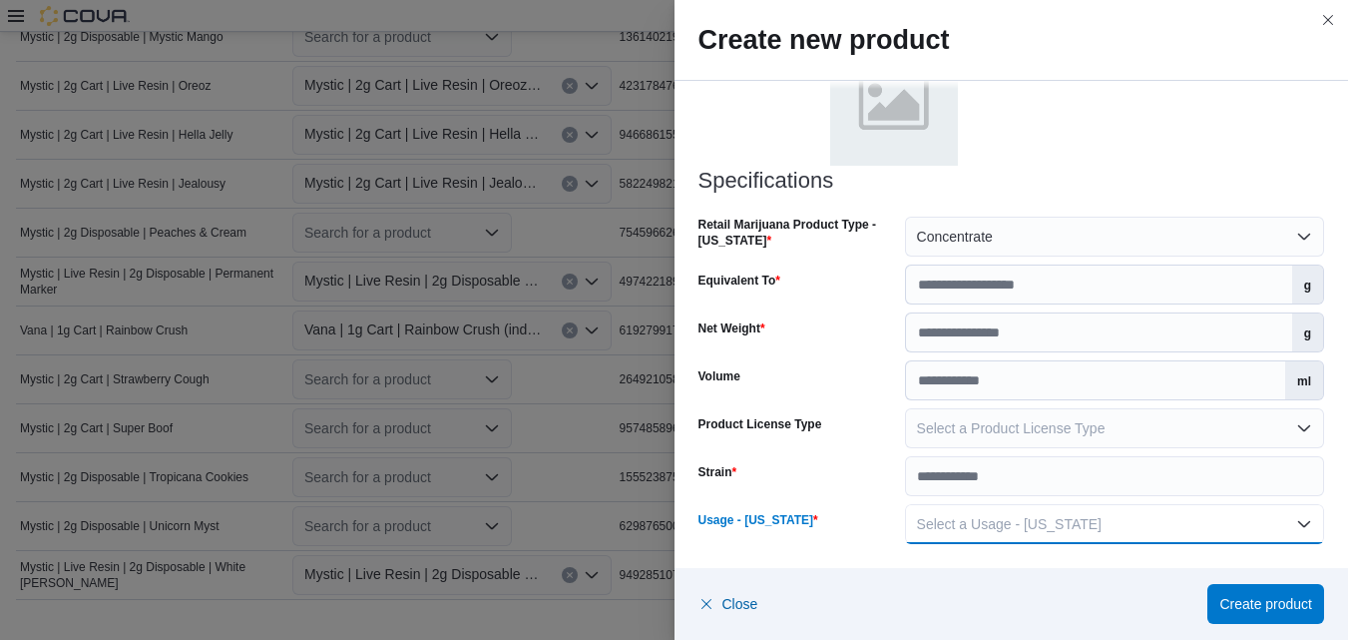
click at [1295, 524] on button "Select a Usage - New Mexico" at bounding box center [1114, 524] width 419 height 40
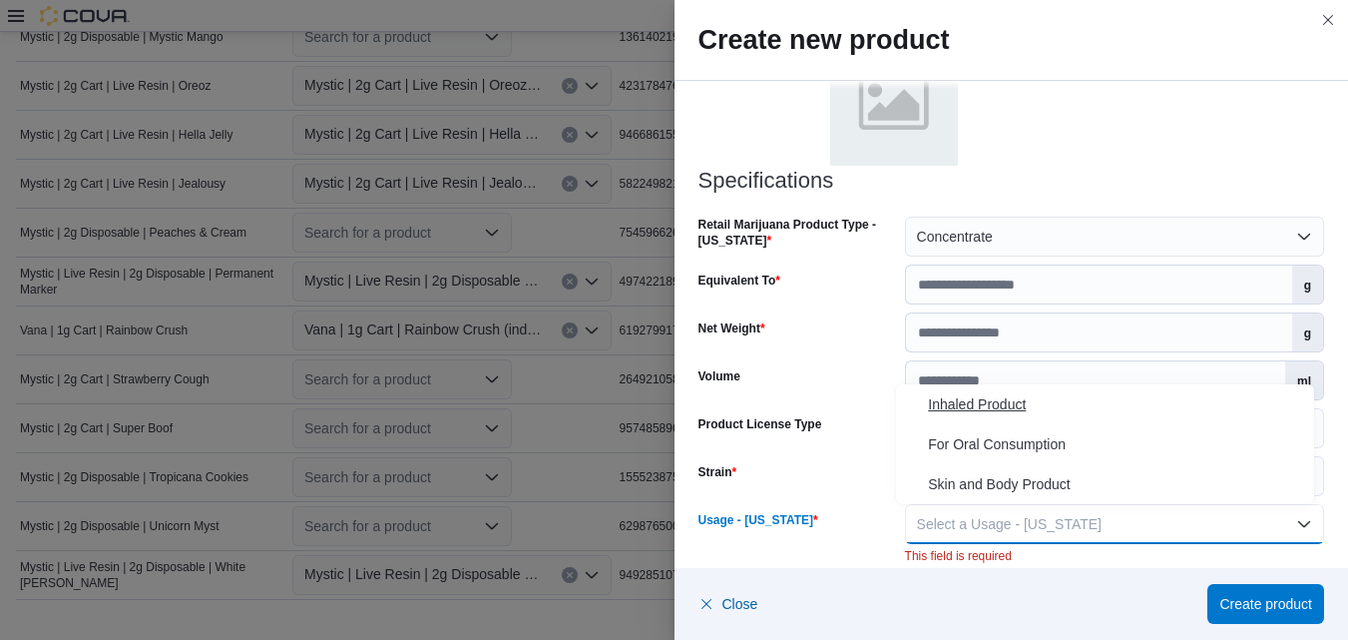
click at [993, 402] on span "Inhaled Product" at bounding box center [1117, 404] width 378 height 24
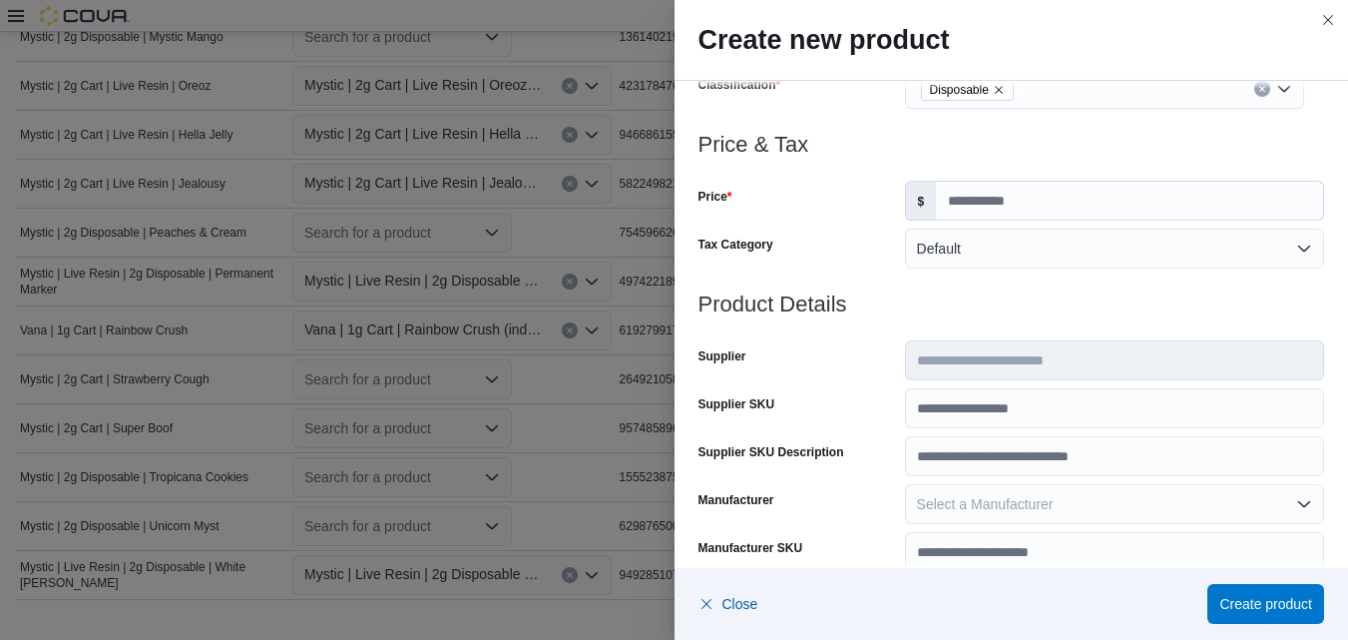
scroll to position [0, 0]
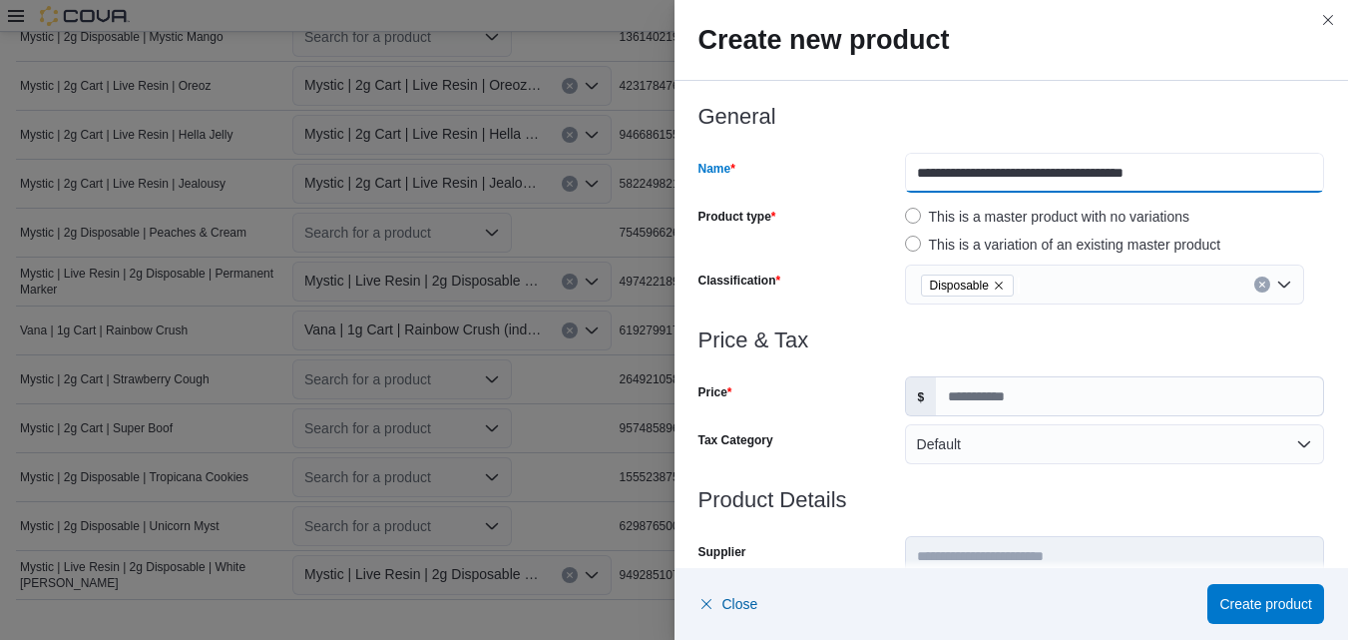
drag, startPoint x: 1178, startPoint y: 171, endPoint x: 1057, endPoint y: 176, distance: 120.9
click at [1057, 176] on input "**********" at bounding box center [1114, 173] width 419 height 40
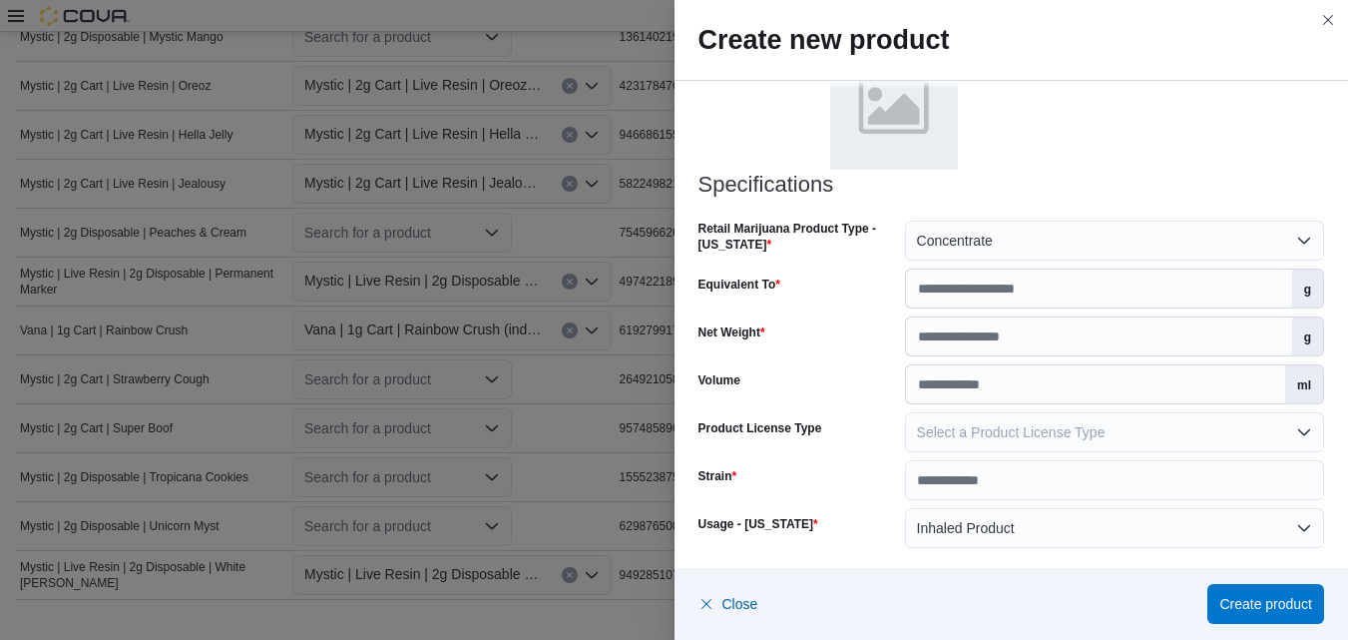
scroll to position [977, 0]
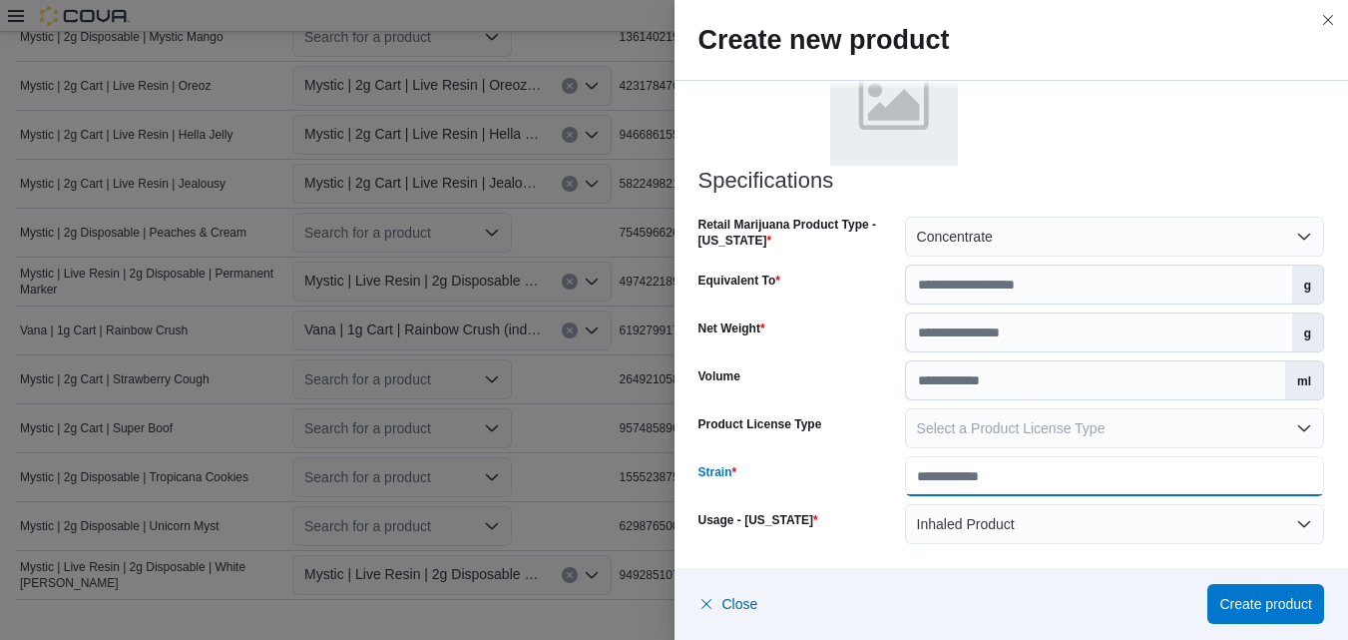
click at [1251, 474] on input "Strain" at bounding box center [1114, 476] width 419 height 40
paste input "**********"
type input "**********"
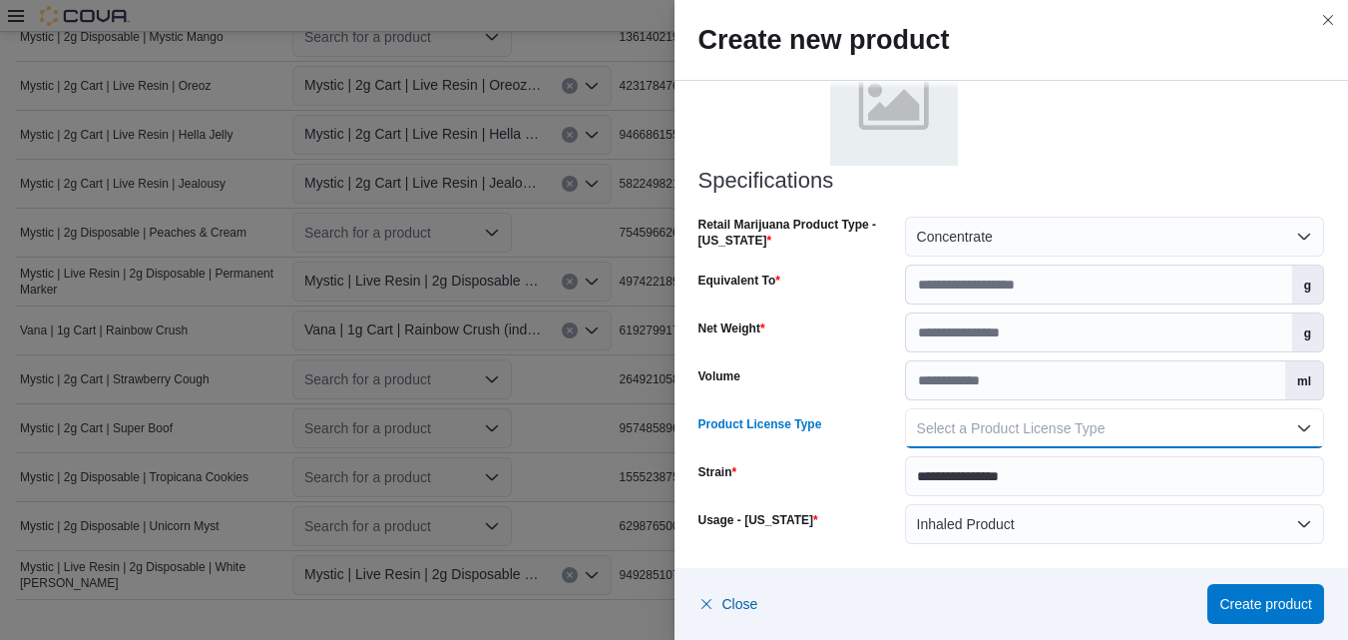
click at [1299, 427] on button "Select a Product License Type" at bounding box center [1114, 428] width 419 height 40
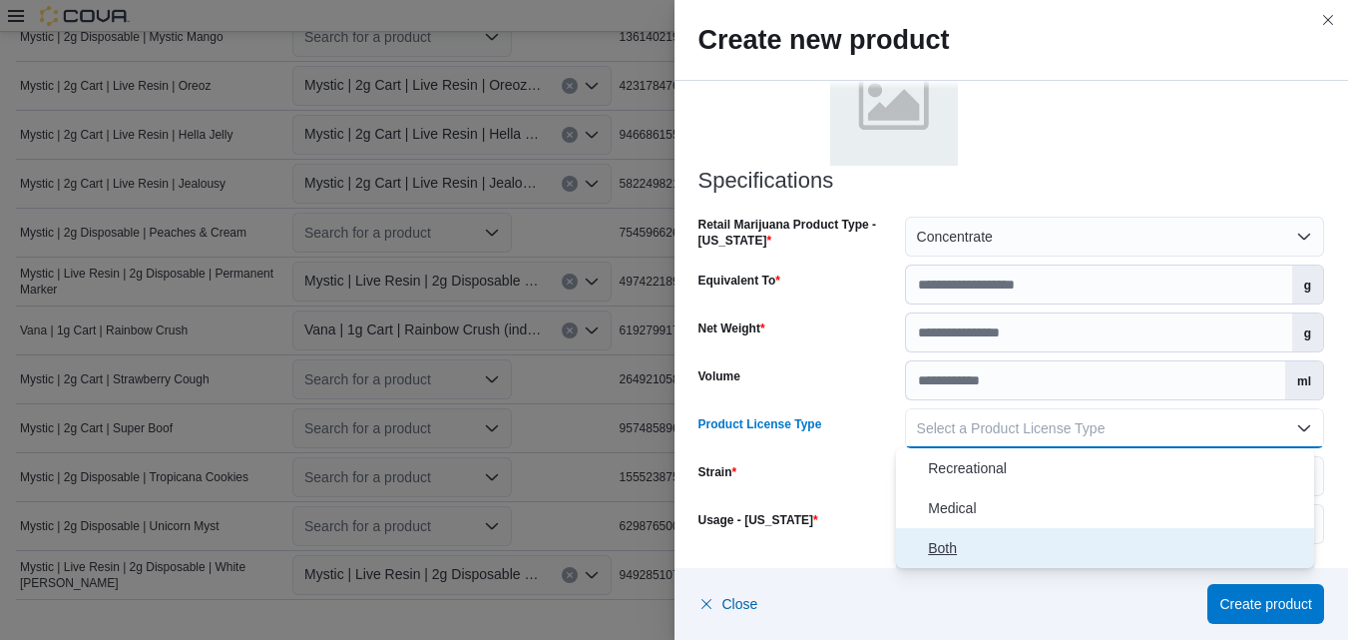
click at [1000, 546] on span "Both" at bounding box center [1117, 548] width 378 height 24
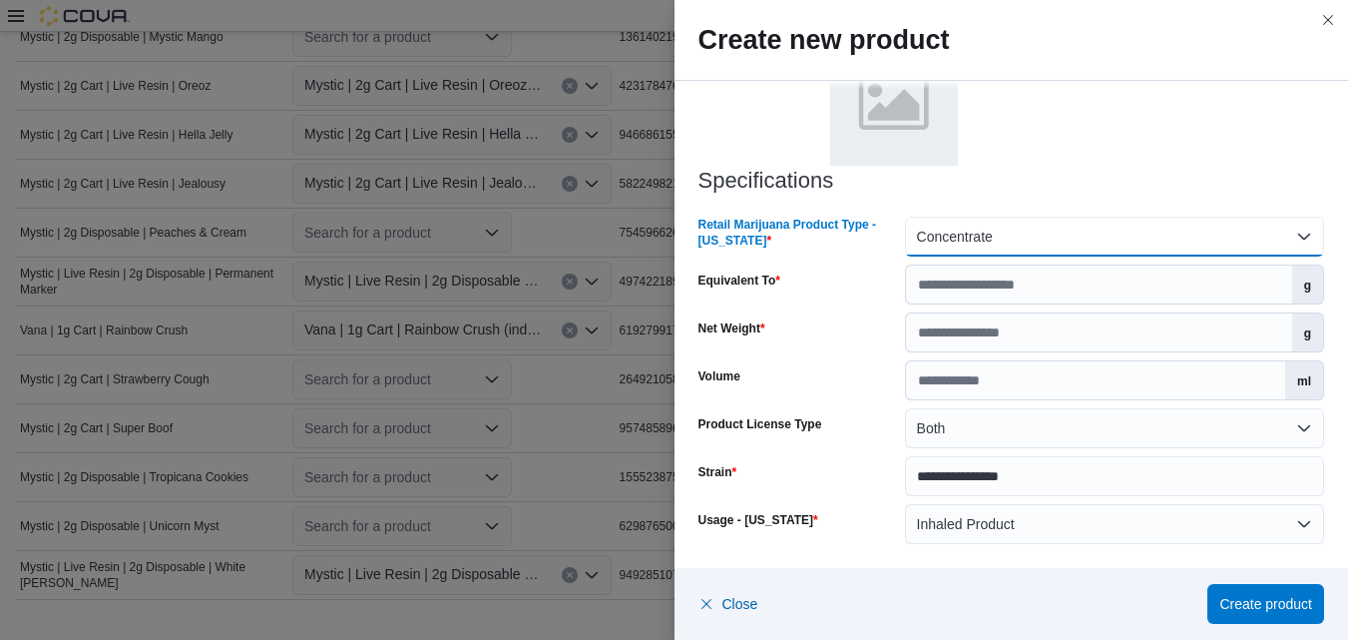
click at [1289, 235] on button "Concentrate" at bounding box center [1114, 237] width 419 height 40
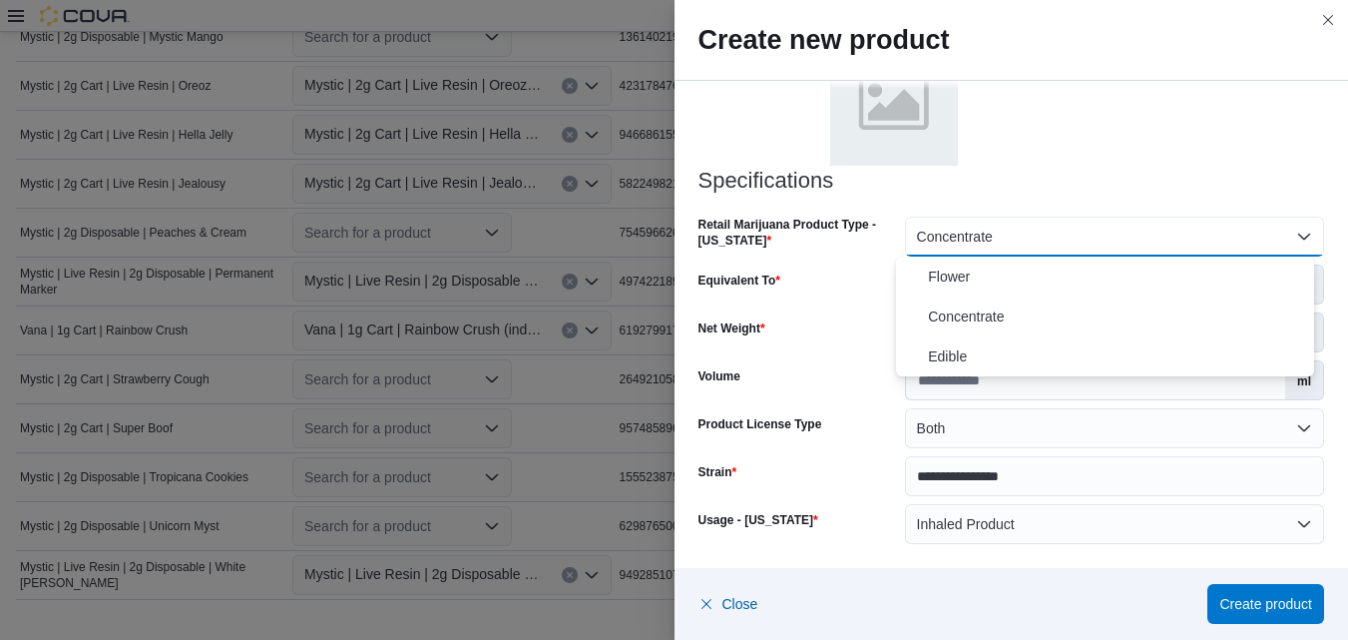
click at [1252, 170] on h3 "Specifications" at bounding box center [1012, 181] width 627 height 24
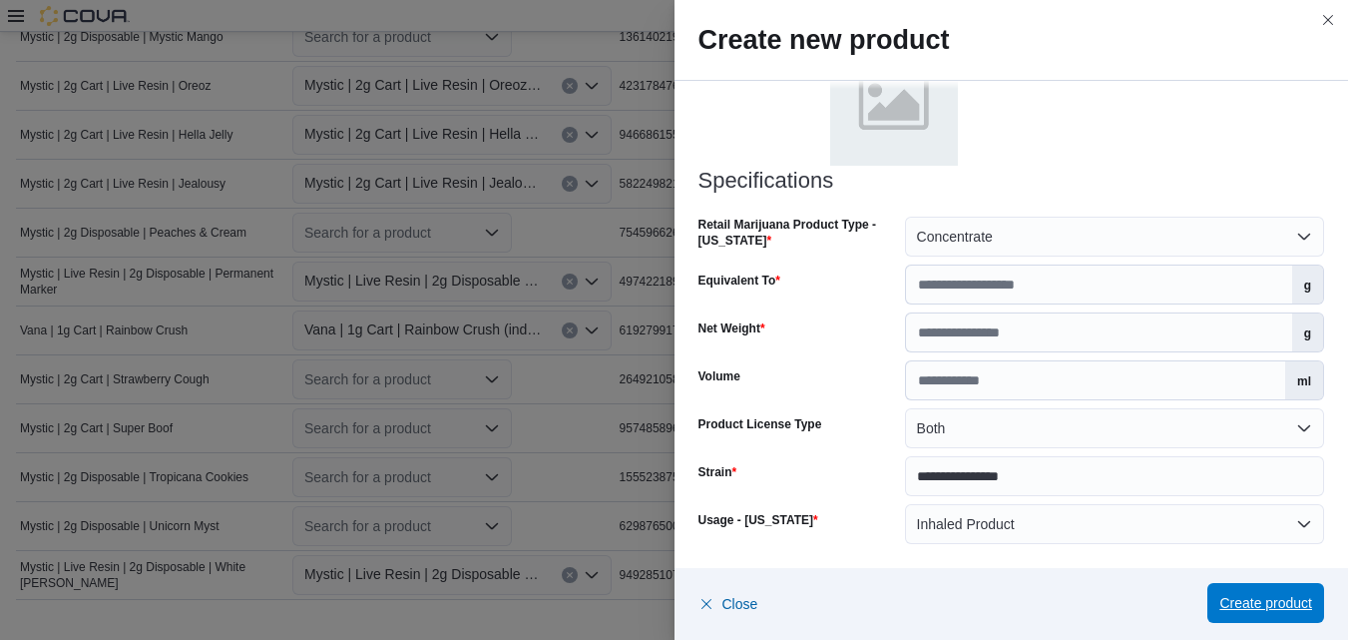
click at [1243, 597] on span "Create product" at bounding box center [1266, 603] width 93 height 20
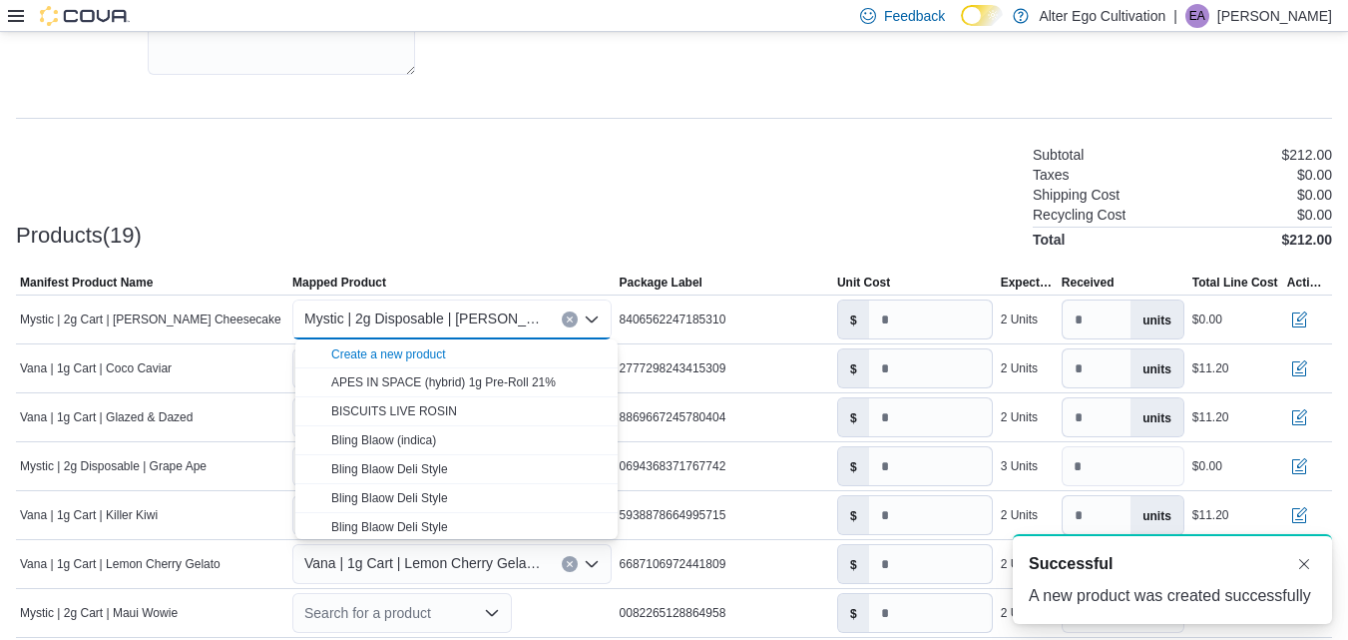
scroll to position [0, 0]
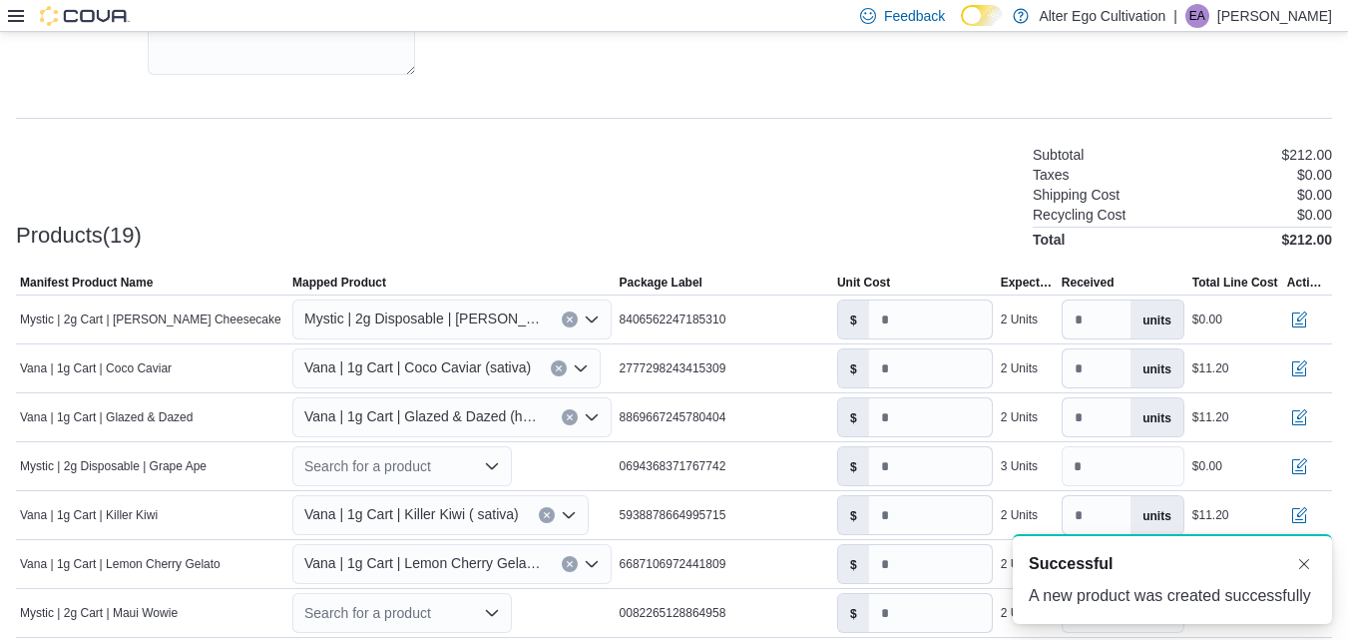
click at [922, 164] on div "Products(19) Subtotal $212.00 Taxes $0.00 Shipping Cost $0.00 Recycling Cost $0…" at bounding box center [674, 195] width 1317 height 105
click at [905, 316] on input "number" at bounding box center [930, 319] width 123 height 38
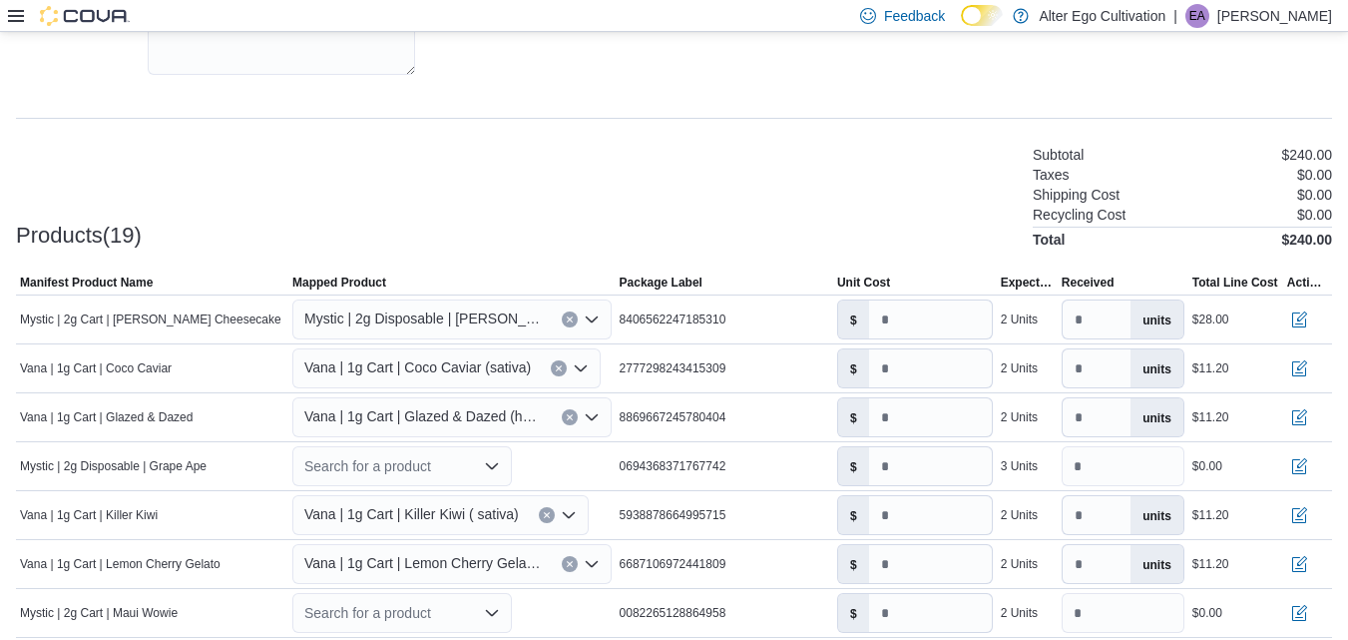
click at [945, 212] on div "Products(19) Subtotal $240.00 Taxes $0.00 Shipping Cost $0.00 Recycling Cost $0…" at bounding box center [674, 195] width 1317 height 105
click at [914, 321] on input "**" at bounding box center [930, 319] width 123 height 38
type input "*****"
click at [927, 378] on input "***" at bounding box center [930, 368] width 123 height 38
click at [903, 181] on div "Products(19) Subtotal $240.00 Taxes $0.00 Shipping Cost $0.00 Recycling Cost $0…" at bounding box center [674, 195] width 1317 height 105
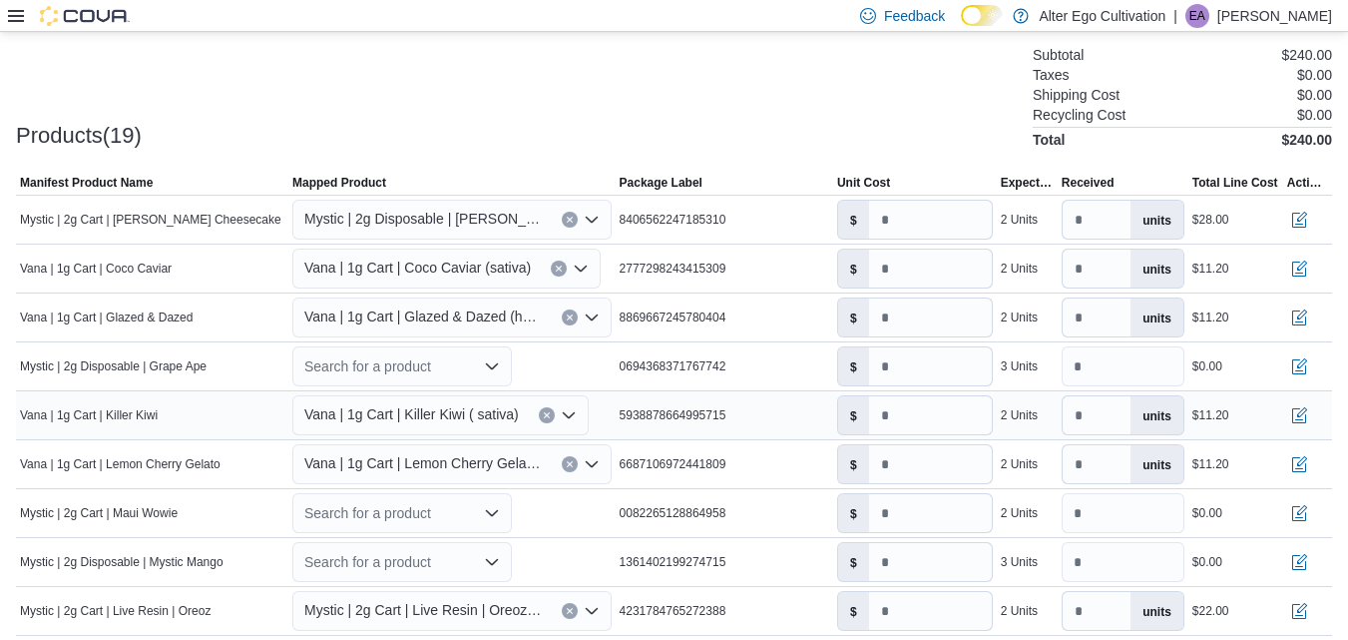
scroll to position [557, 0]
click at [497, 367] on icon "Open list of options" at bounding box center [492, 367] width 12 height 6
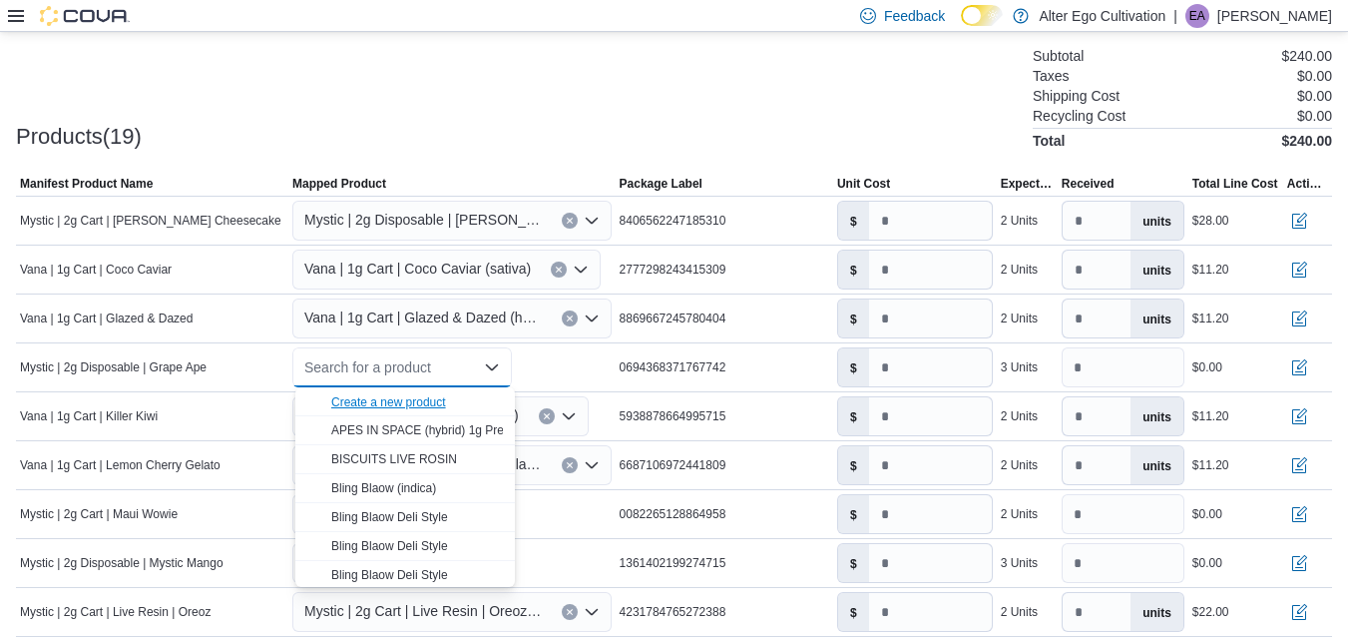
click at [413, 399] on div "Create a new product" at bounding box center [388, 402] width 115 height 16
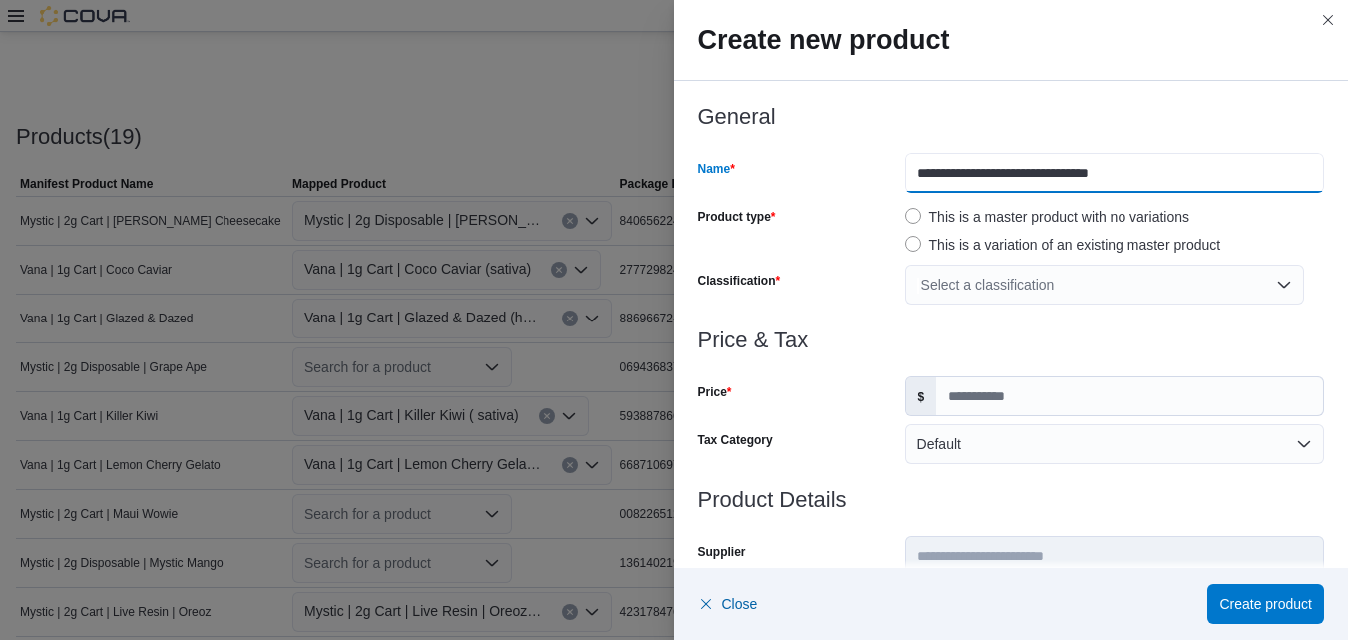
click at [1043, 179] on input "**********" at bounding box center [1114, 173] width 419 height 40
type input "**********"
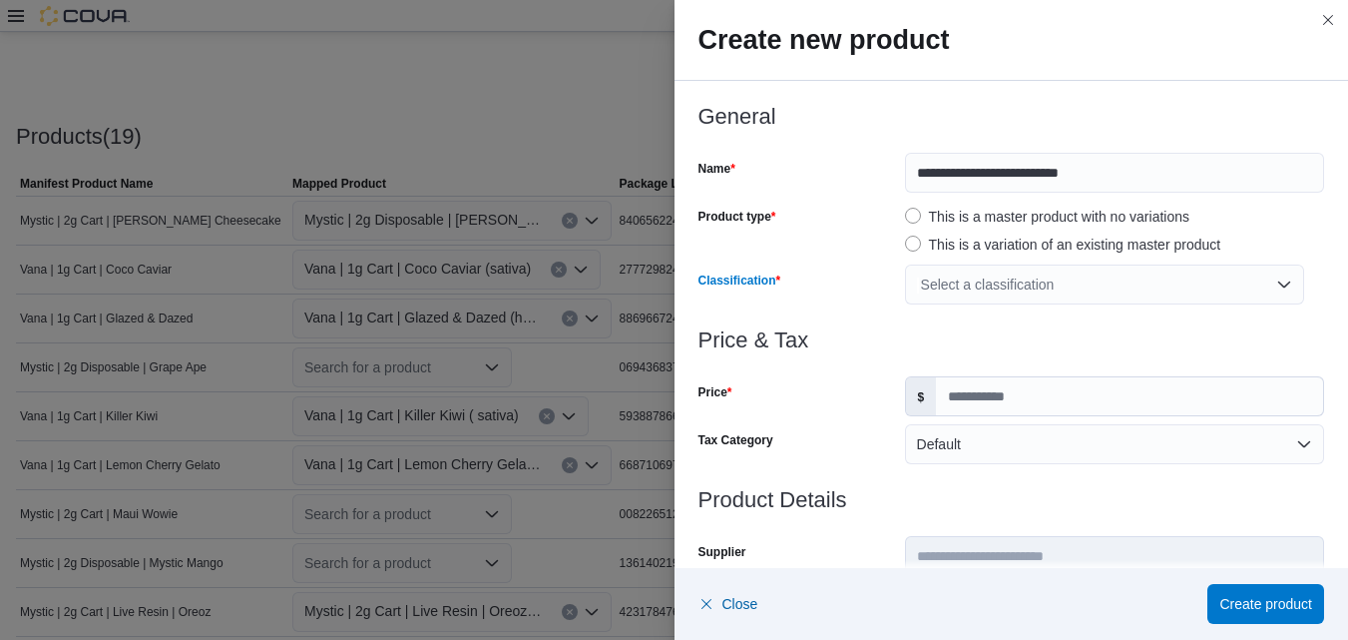
click at [1273, 284] on div "Select a classification" at bounding box center [1104, 285] width 399 height 40
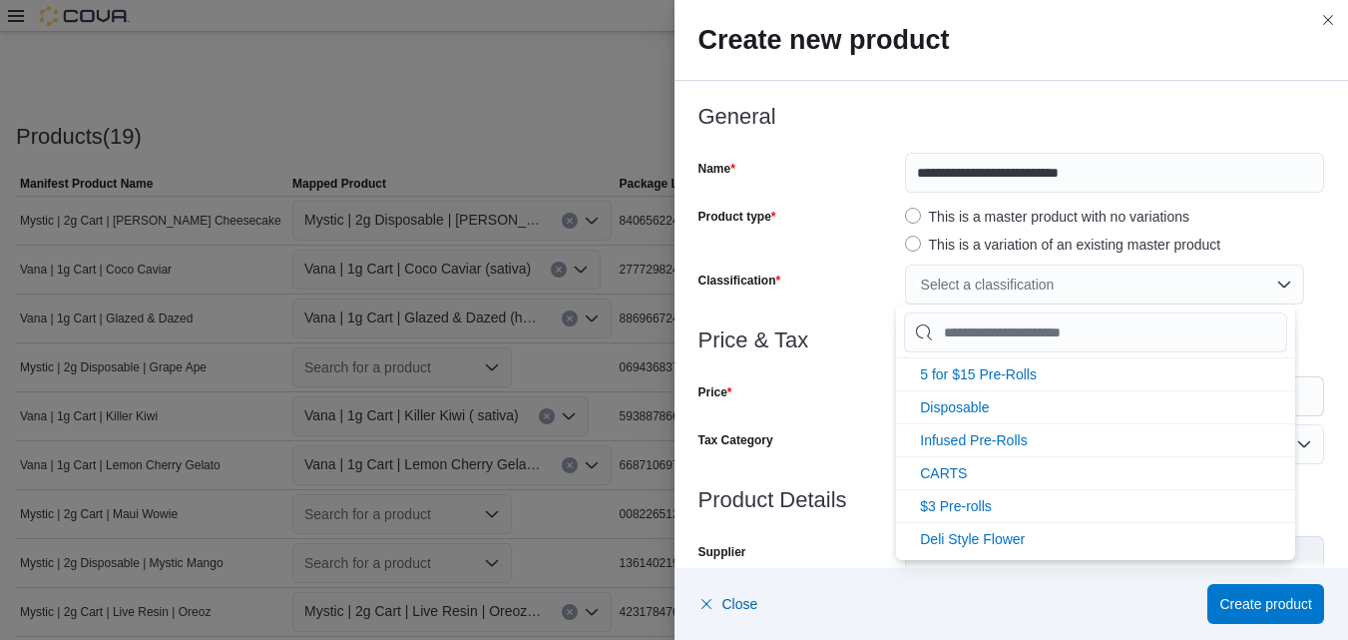
scroll to position [207, 0]
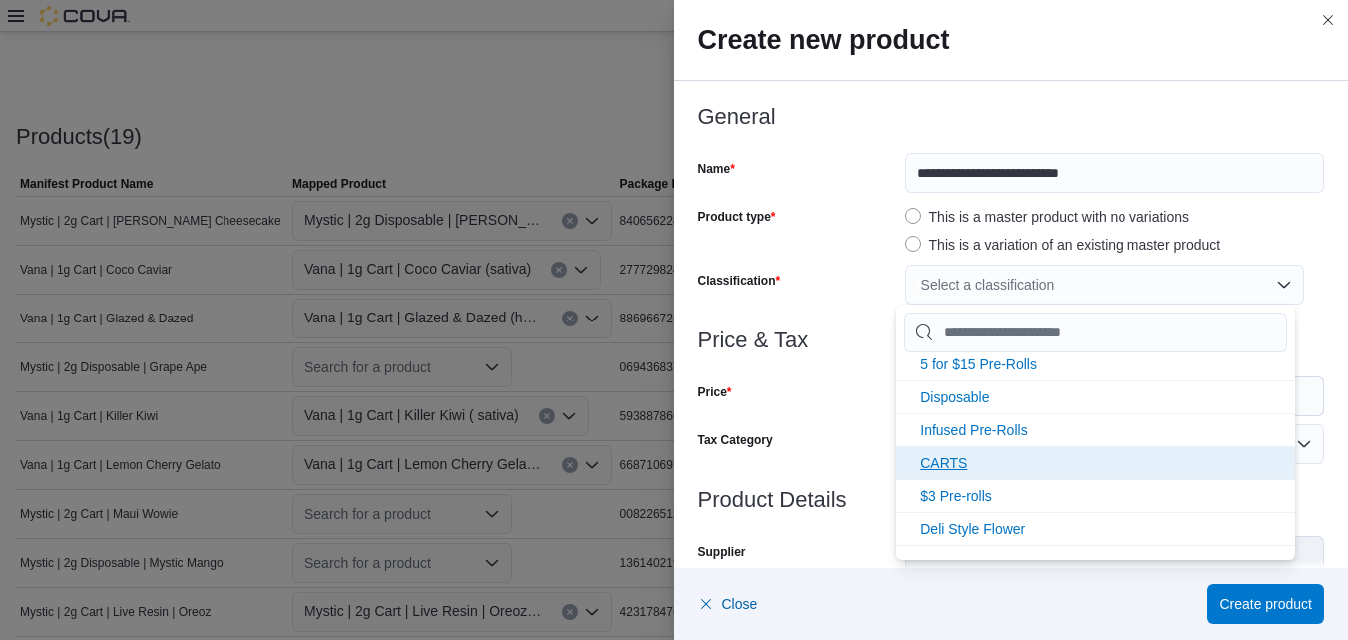
click at [955, 454] on li "CARTS" at bounding box center [1095, 462] width 399 height 33
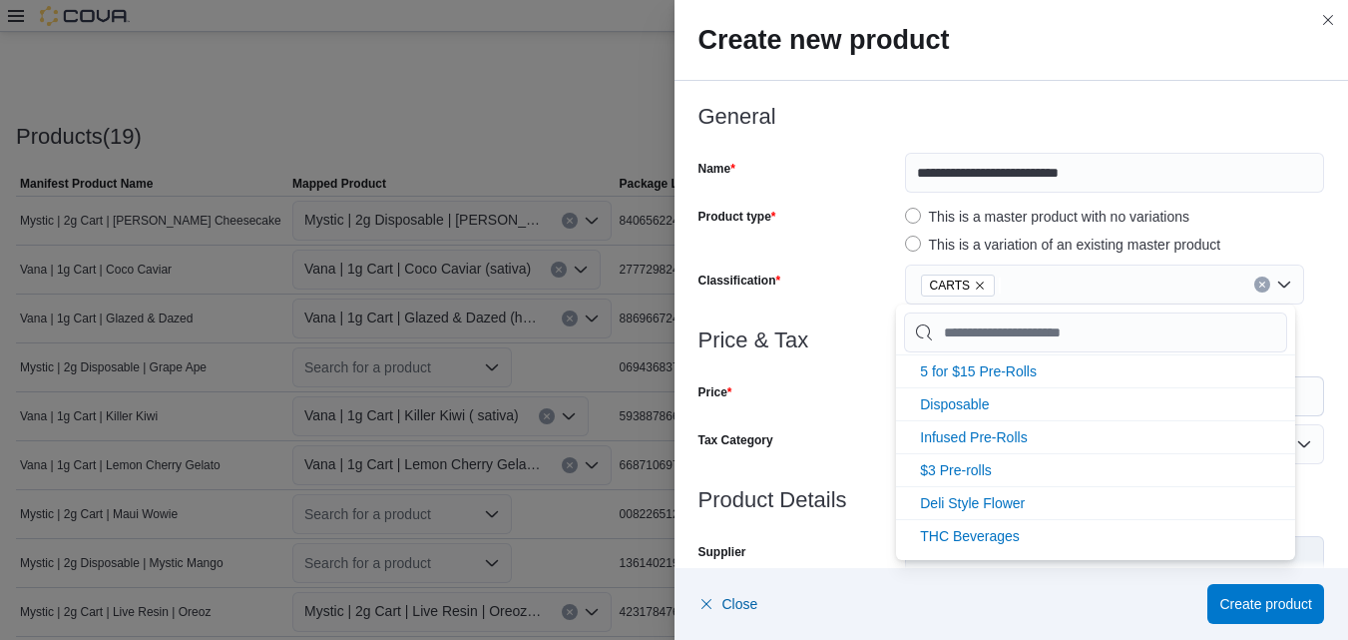
scroll to position [200, 0]
click at [1275, 287] on div "CARTS" at bounding box center [1104, 285] width 399 height 40
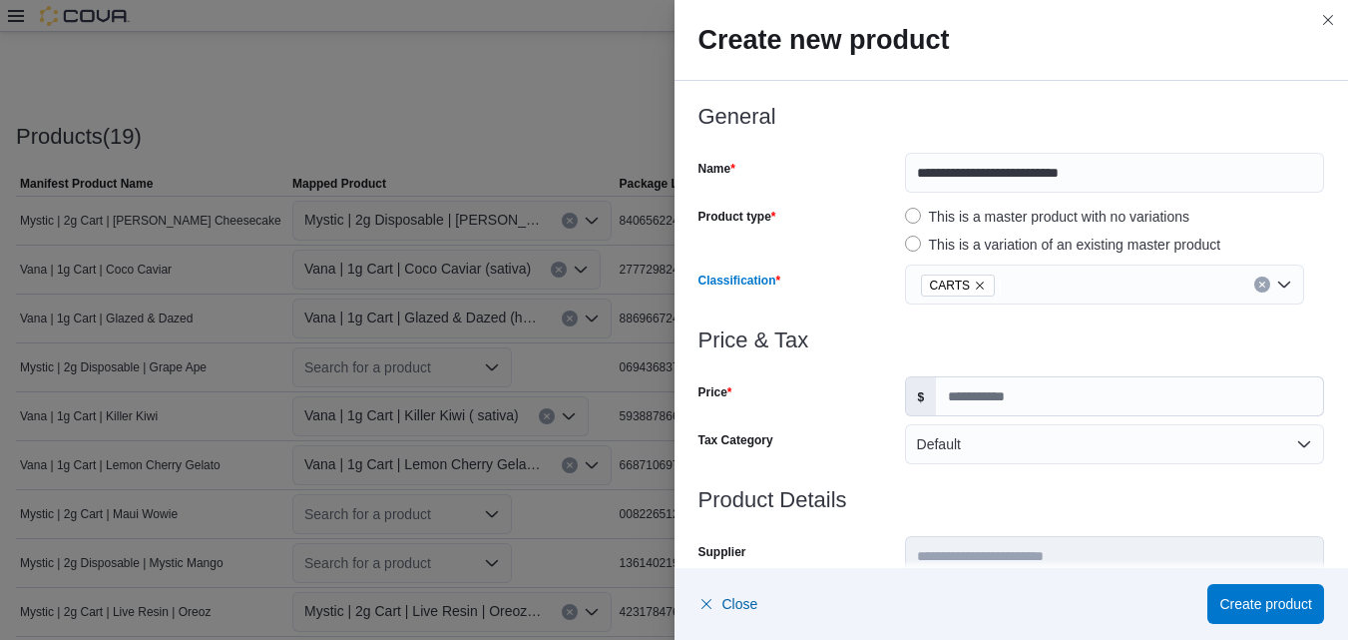
click at [1275, 287] on div "CARTS" at bounding box center [1104, 285] width 399 height 40
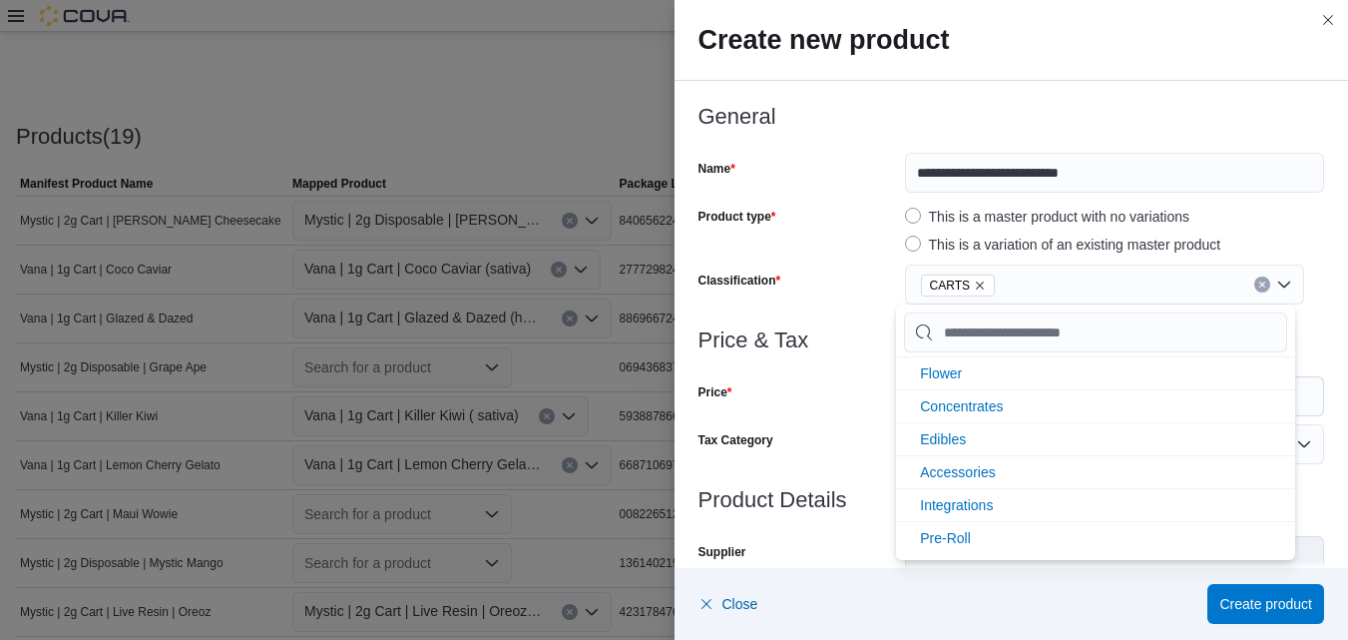
click at [1275, 287] on div "CARTS" at bounding box center [1104, 285] width 399 height 40
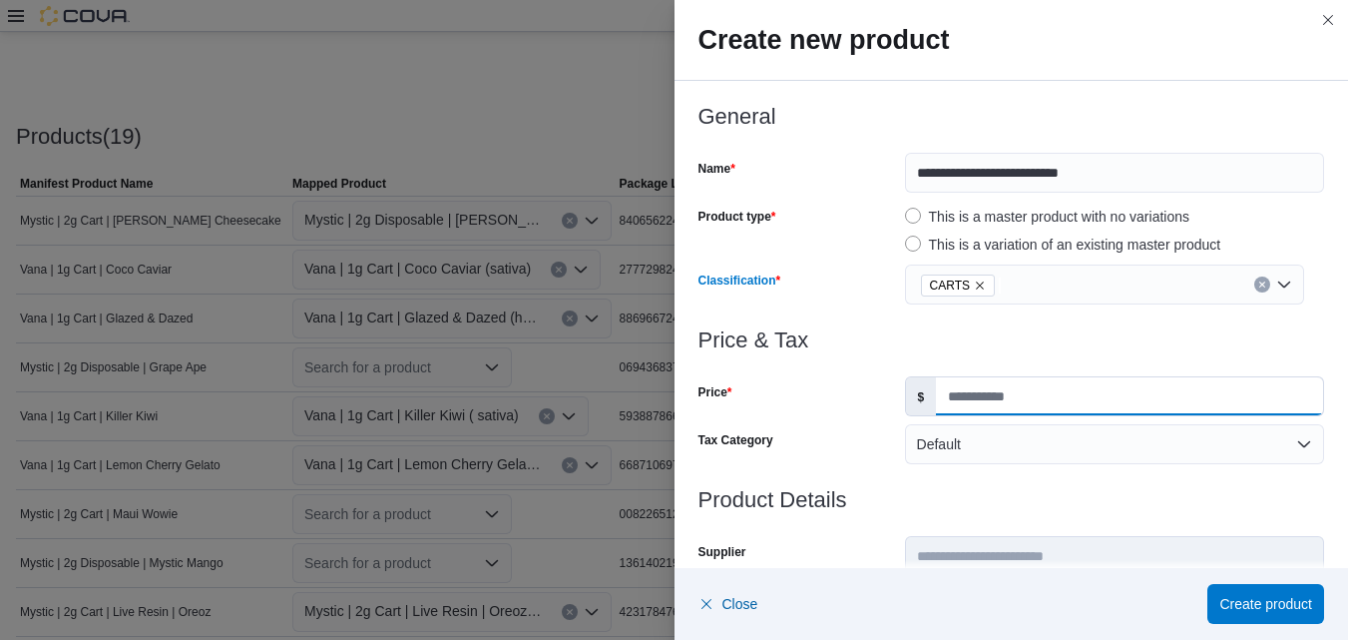
click at [1215, 404] on input "Price" at bounding box center [1129, 396] width 387 height 38
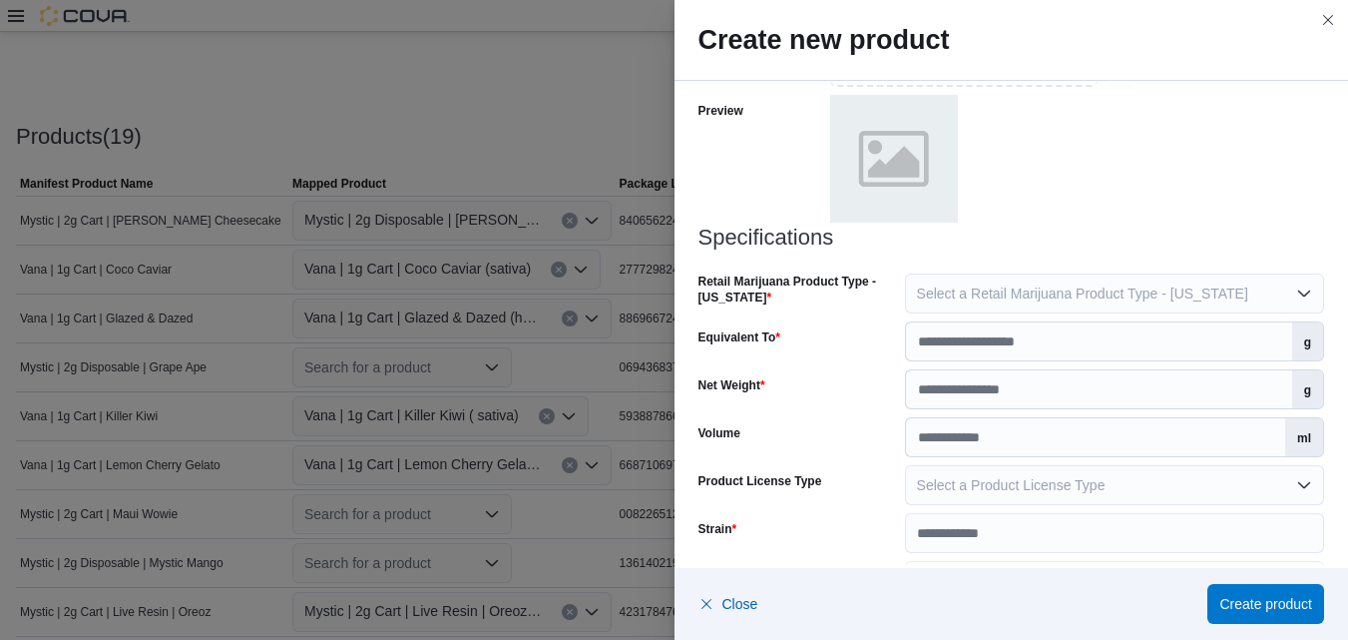
scroll to position [977, 0]
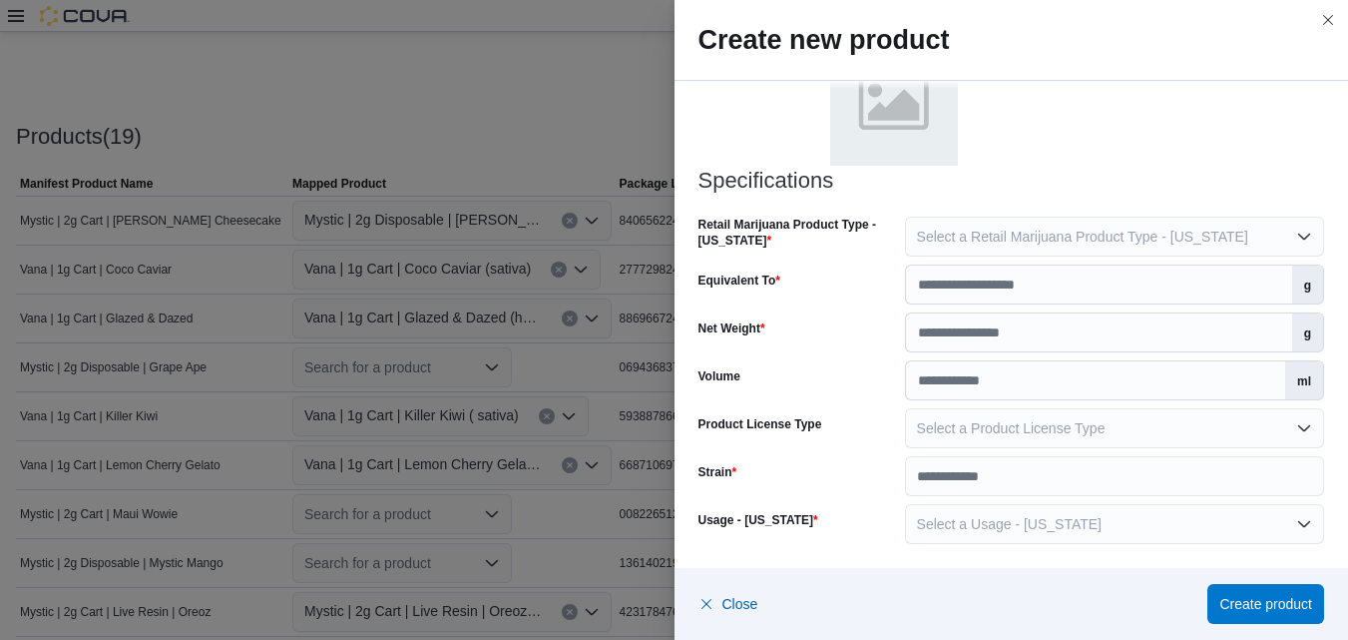
type input "*****"
click at [1295, 240] on button "Select a Retail Marijuana Product Type - New Mexico" at bounding box center [1114, 237] width 419 height 40
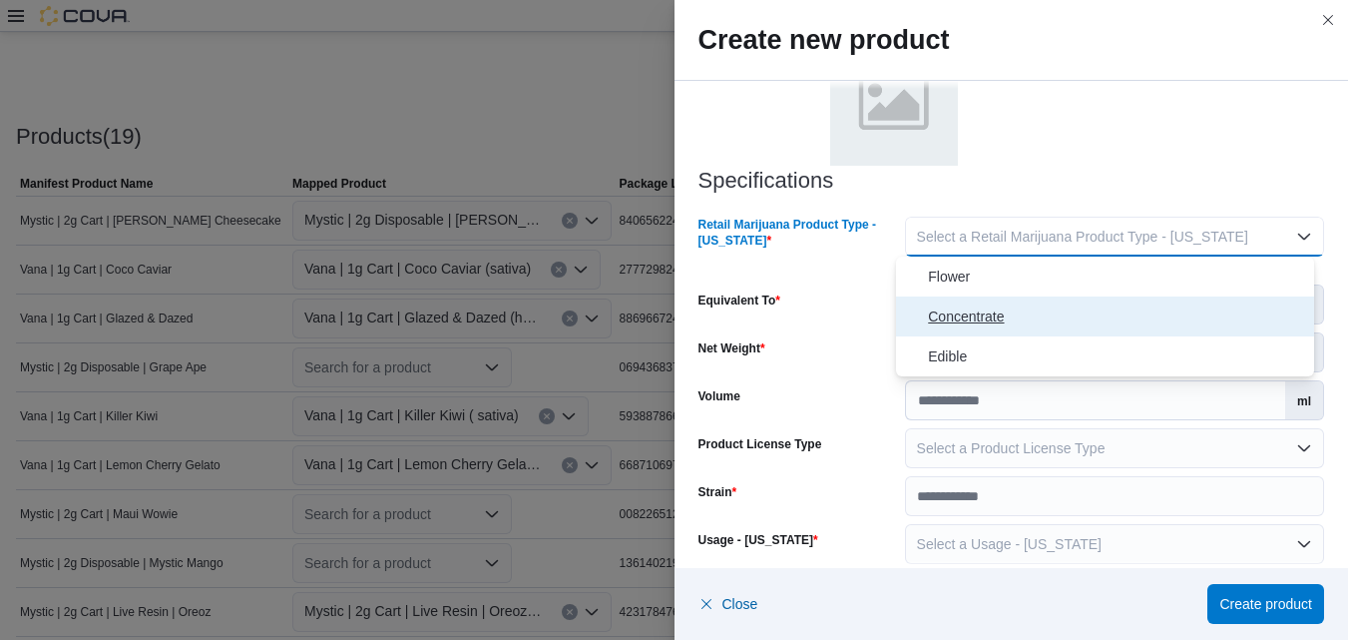
click at [994, 318] on span "Concentrate" at bounding box center [1117, 316] width 378 height 24
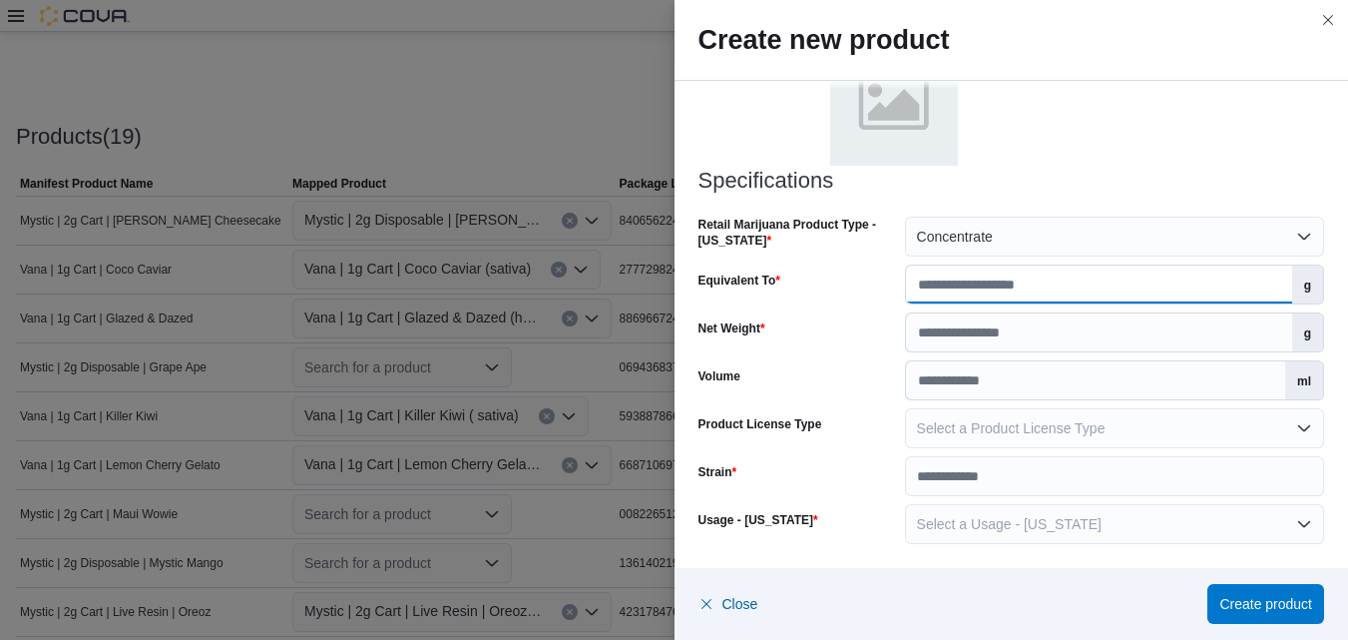
click at [1254, 285] on input "Equivalent To" at bounding box center [1099, 285] width 386 height 38
type input "*"
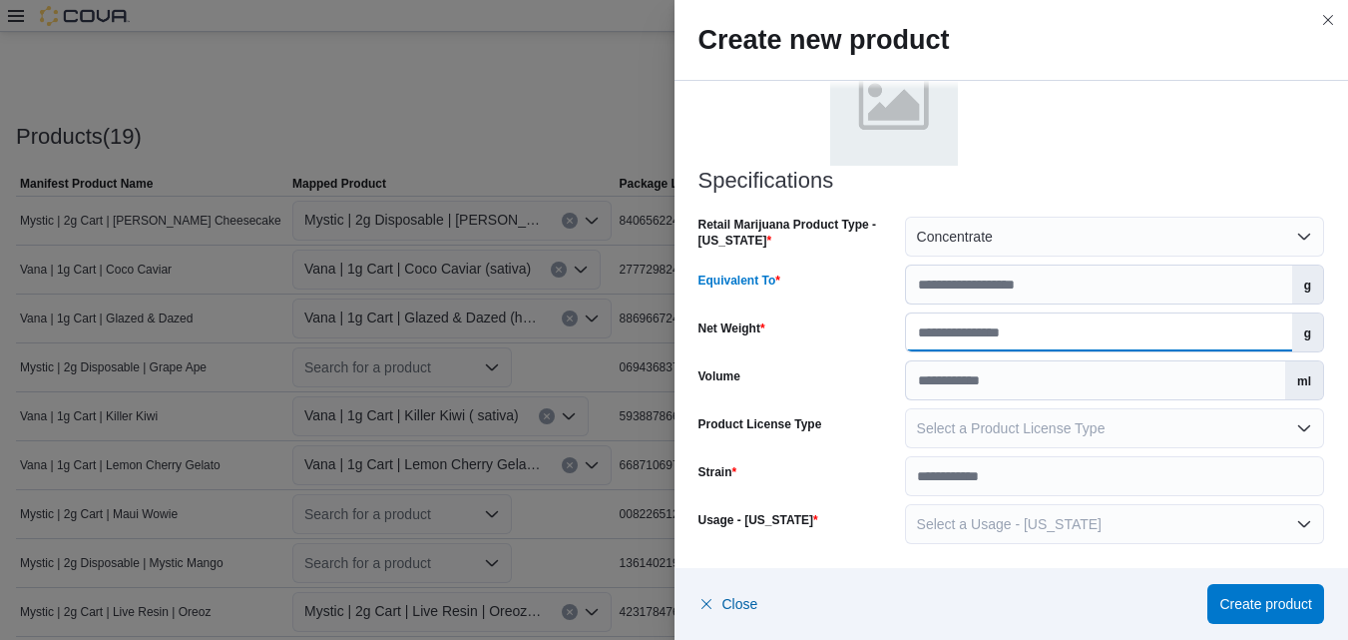
click at [1233, 336] on input "Net Weight" at bounding box center [1099, 332] width 386 height 38
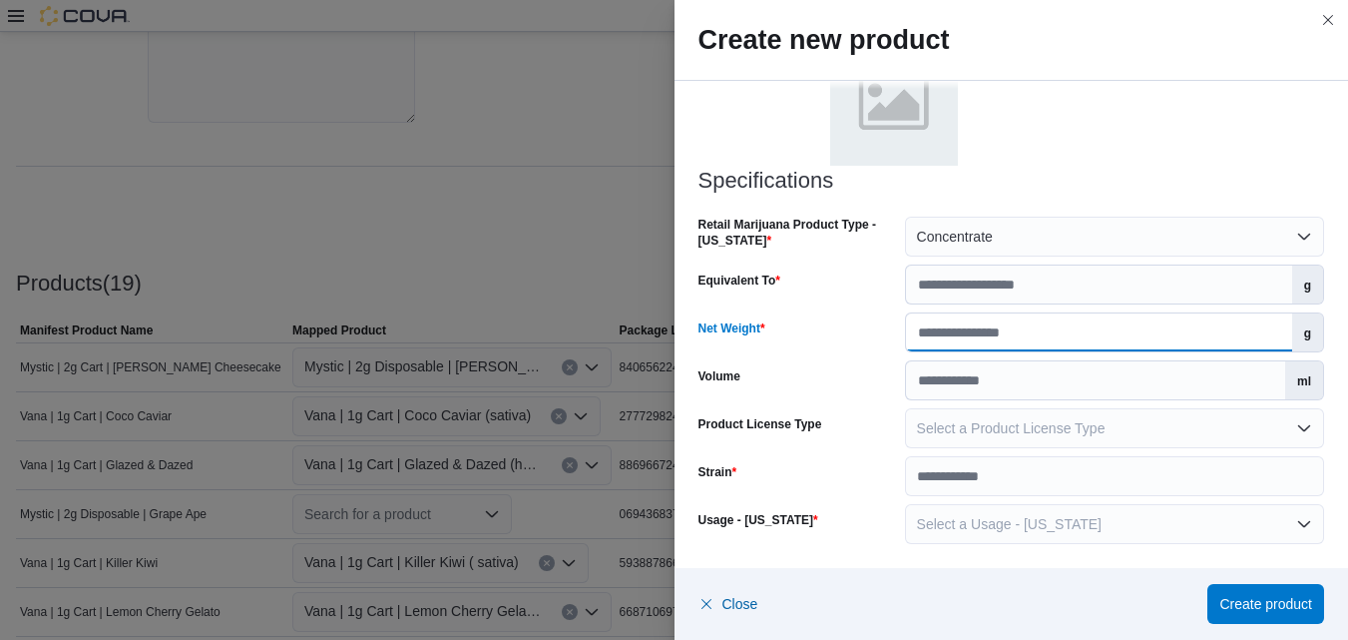
scroll to position [404, 0]
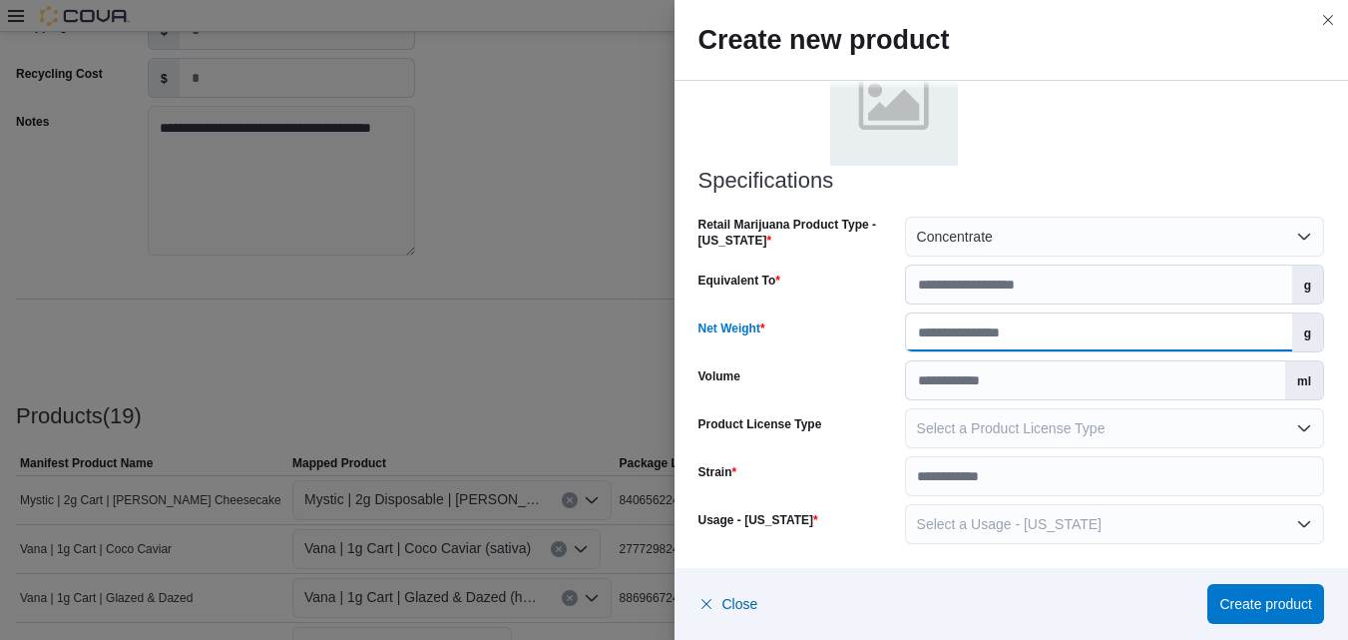
type input "*"
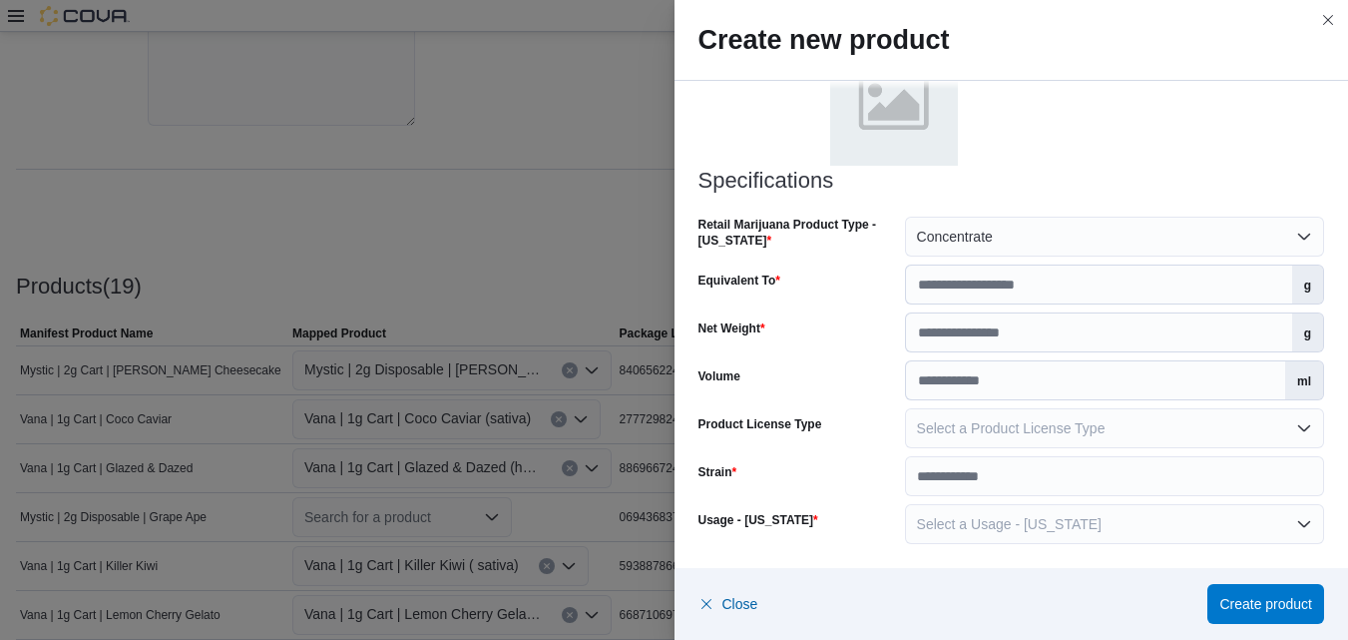
scroll to position [397, 0]
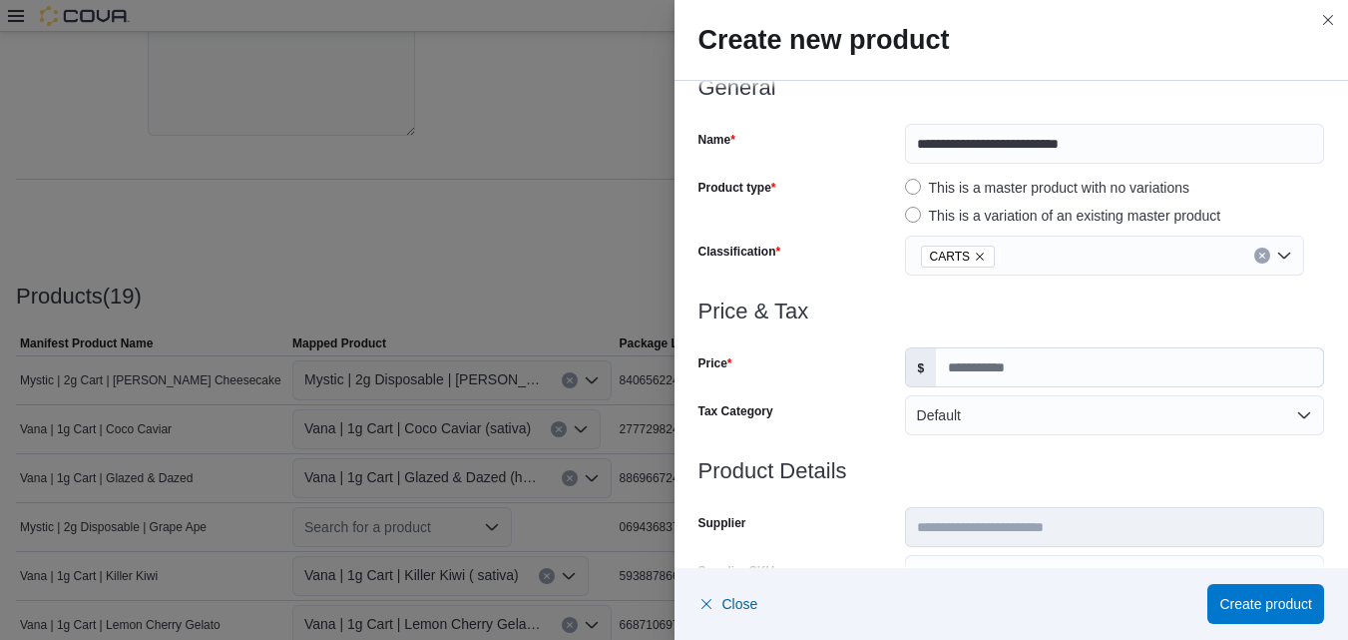
scroll to position [0, 0]
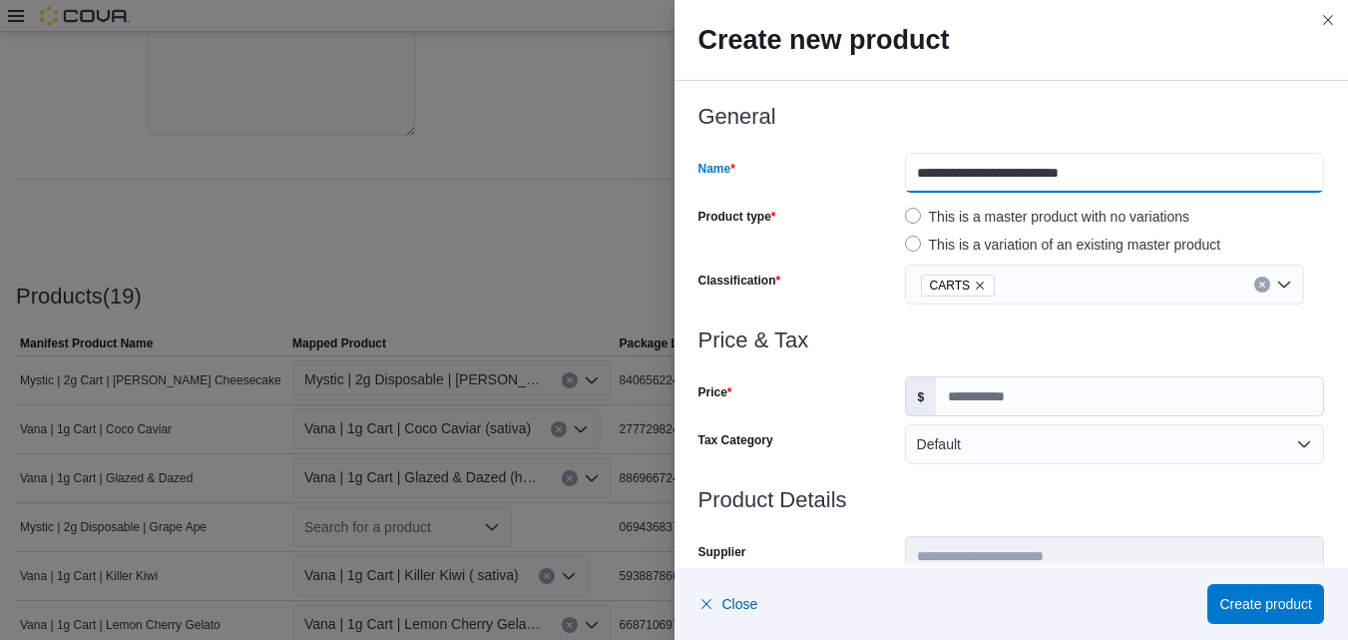
drag, startPoint x: 1102, startPoint y: 173, endPoint x: 1017, endPoint y: 177, distance: 84.9
click at [1017, 177] on input "**********" at bounding box center [1114, 173] width 419 height 40
drag, startPoint x: 1015, startPoint y: 175, endPoint x: 1080, endPoint y: 177, distance: 64.9
click at [1080, 177] on input "**********" at bounding box center [1114, 173] width 419 height 40
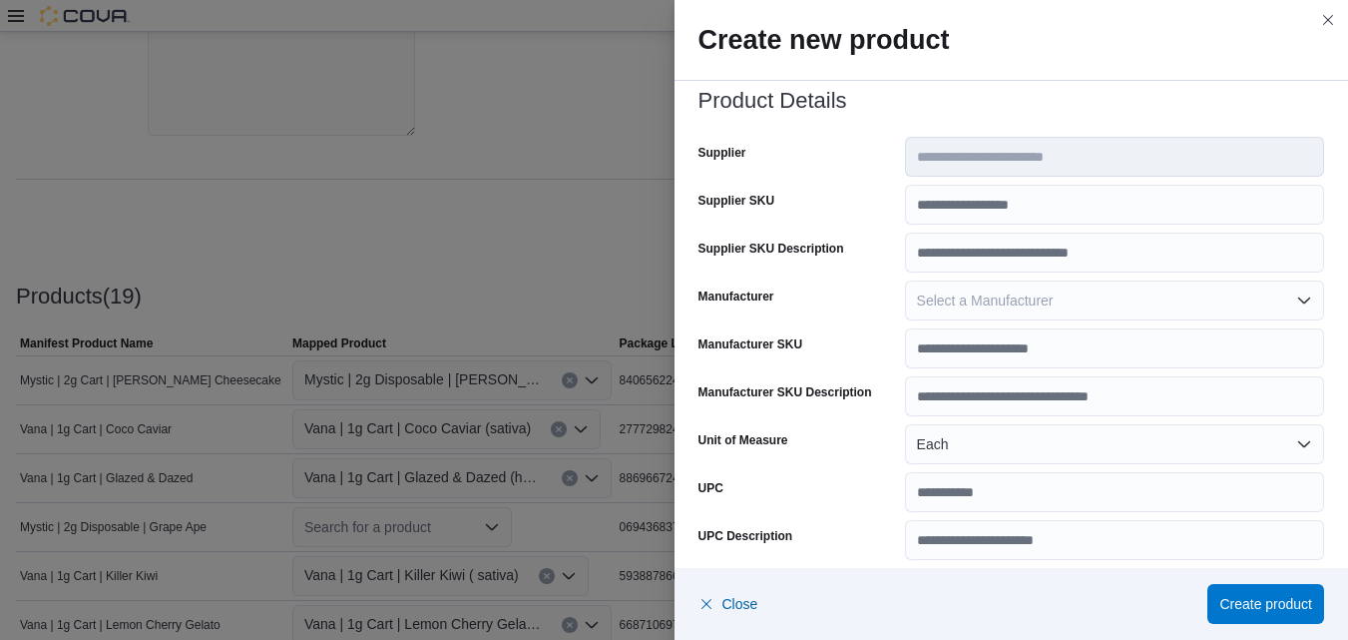
scroll to position [977, 0]
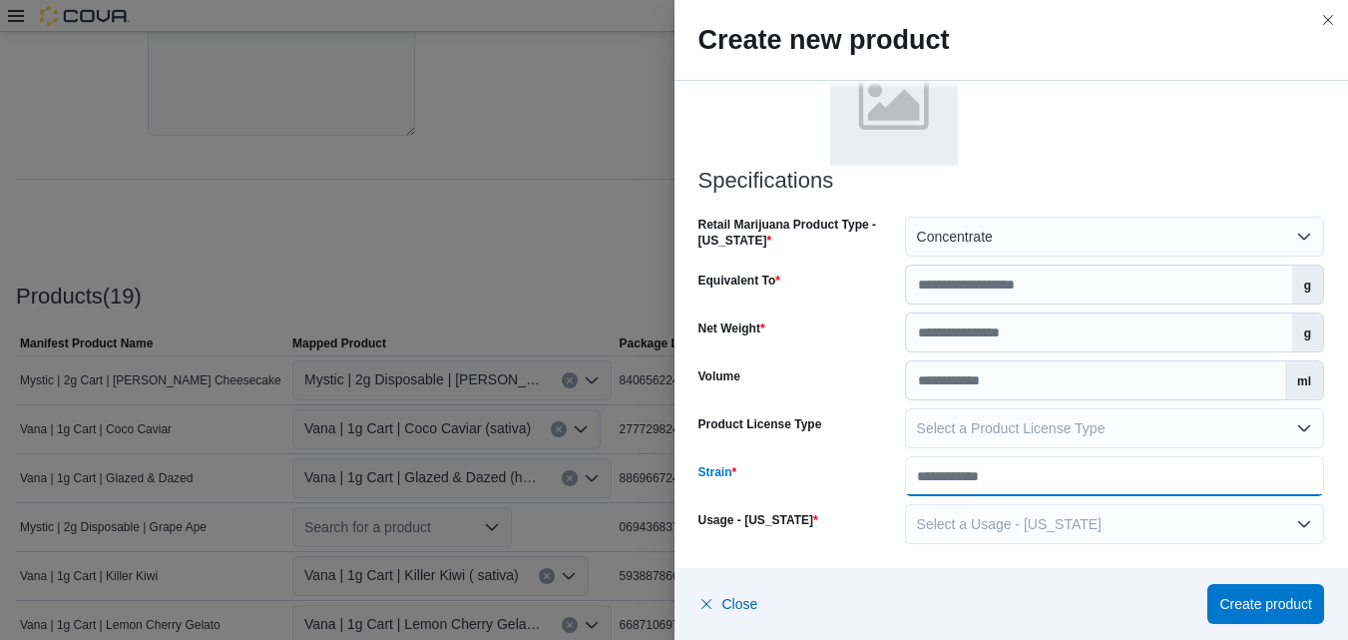
click at [1176, 486] on input "Strain" at bounding box center [1114, 476] width 419 height 40
paste input "*********"
type input "*********"
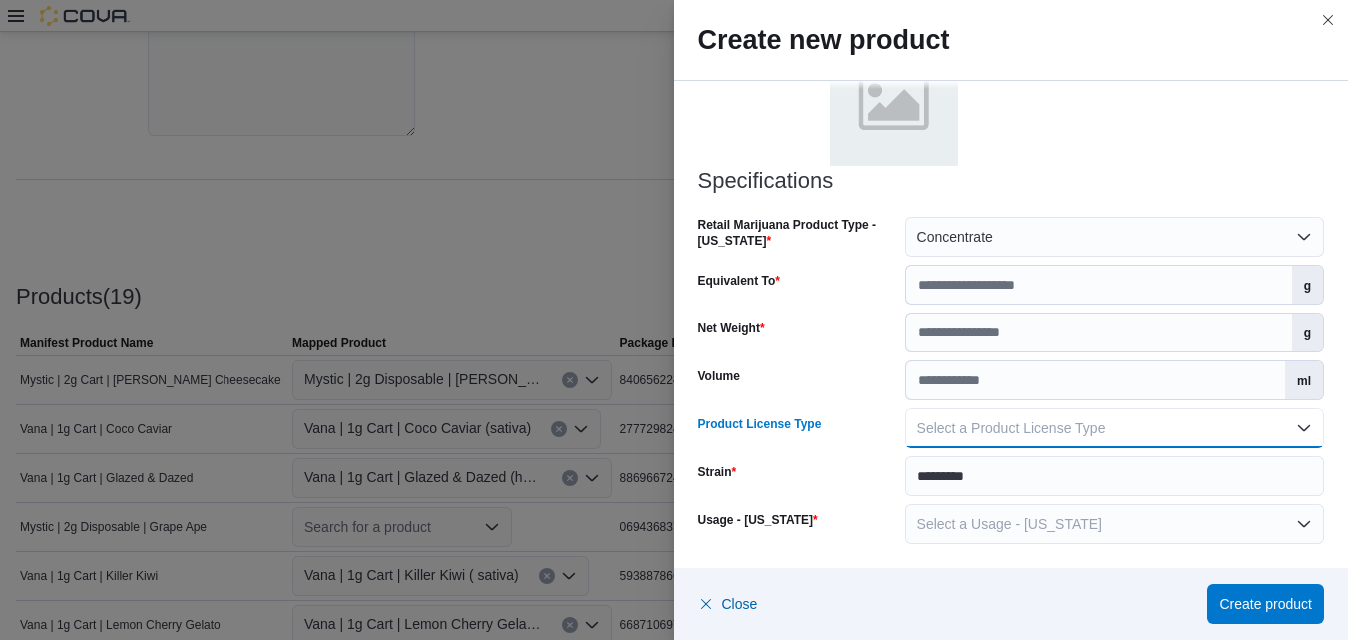
click at [1295, 428] on button "Select a Product License Type" at bounding box center [1114, 428] width 419 height 40
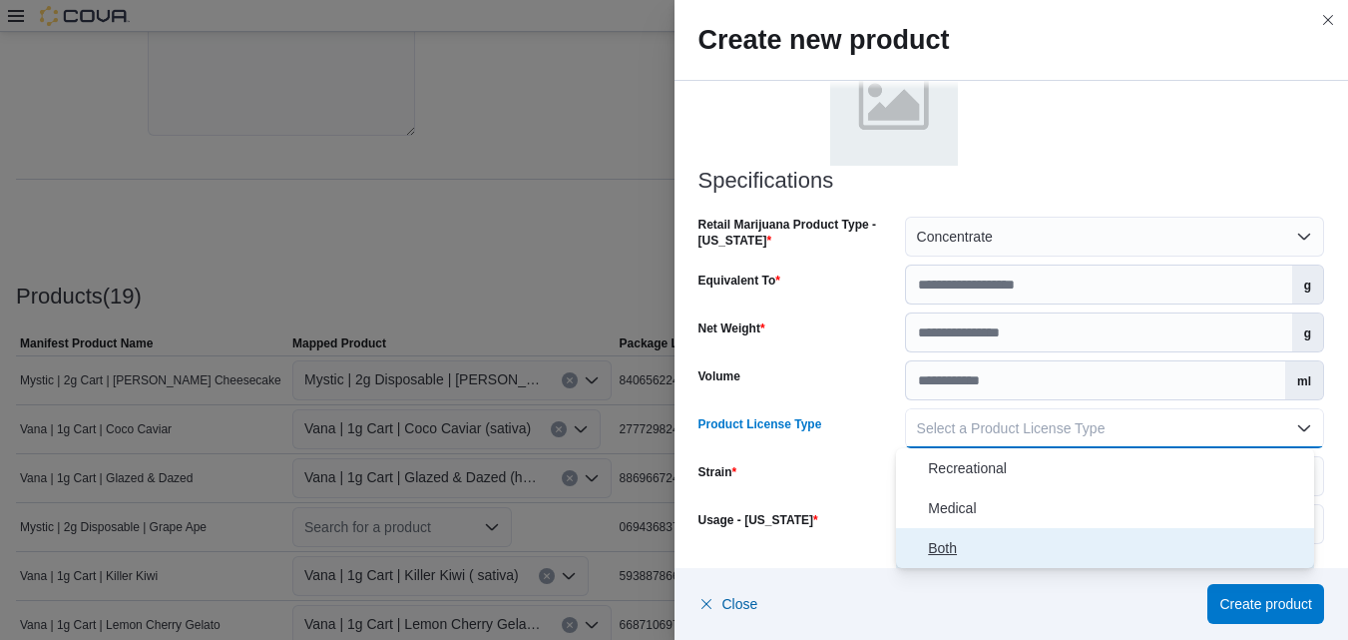
click at [945, 548] on span "Both" at bounding box center [1117, 548] width 378 height 24
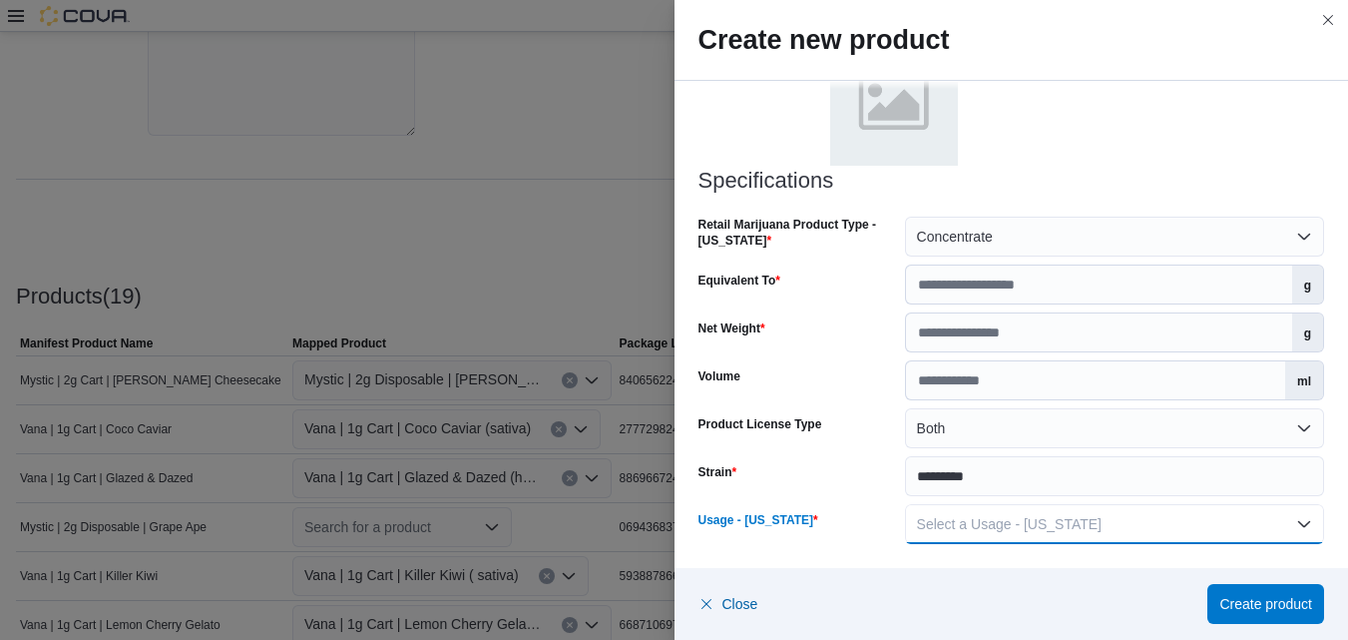
click at [1297, 519] on button "Select a Usage - New Mexico" at bounding box center [1114, 524] width 419 height 40
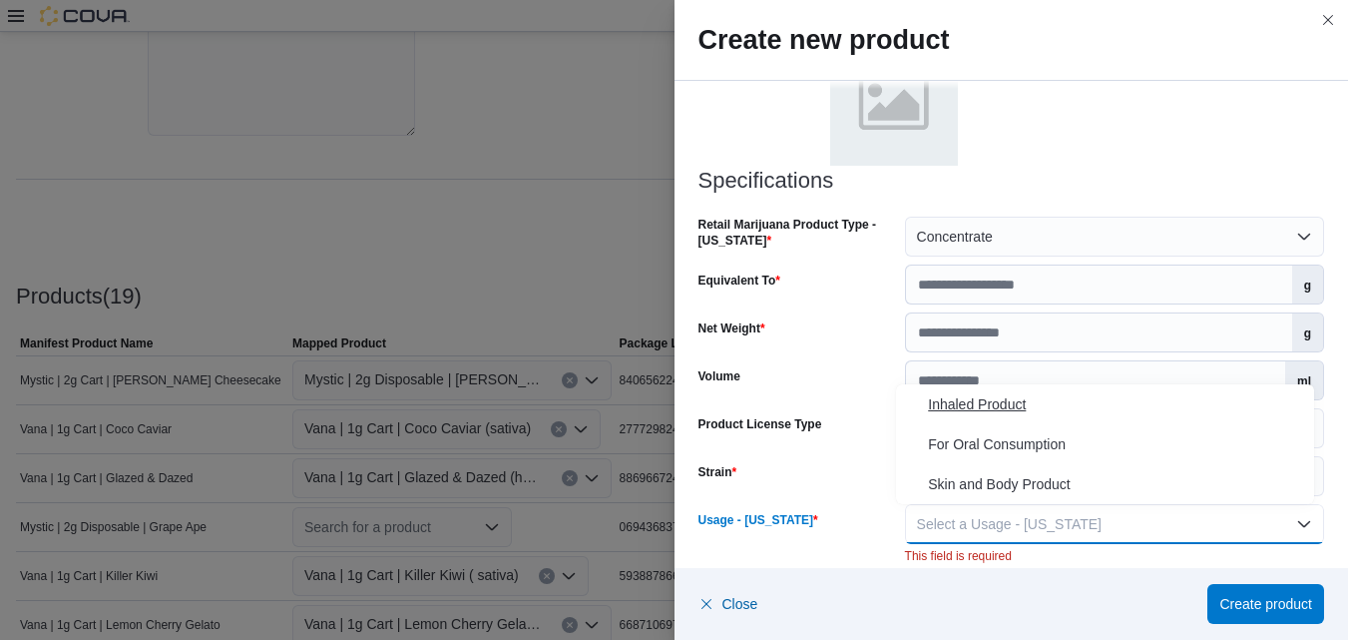
click at [998, 400] on span "Inhaled Product" at bounding box center [1117, 404] width 378 height 24
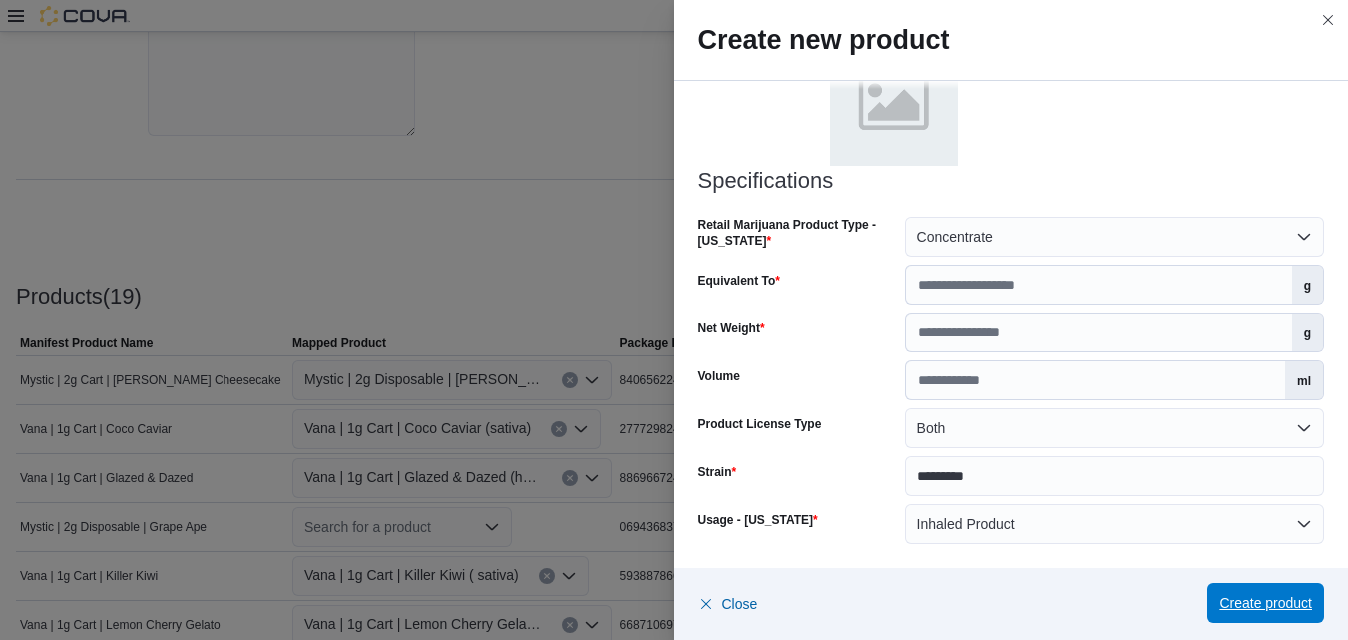
click at [1258, 597] on span "Create product" at bounding box center [1266, 603] width 93 height 20
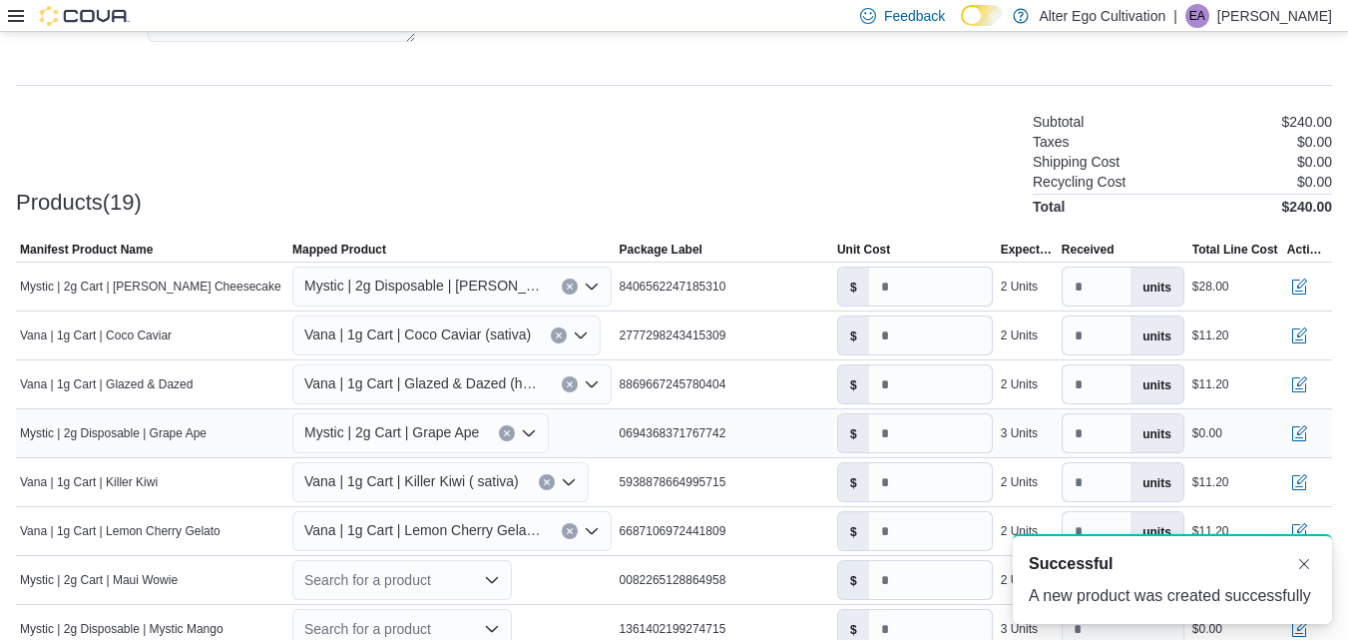
scroll to position [597, 0]
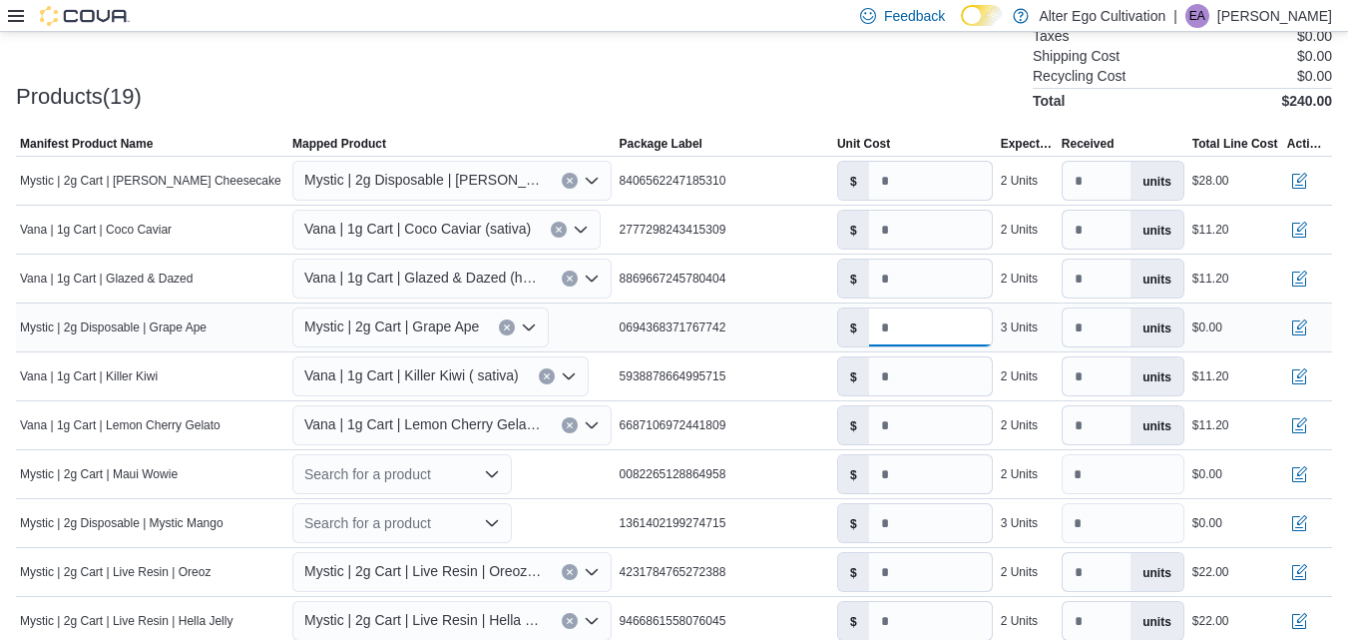
click at [908, 333] on input "number" at bounding box center [930, 327] width 123 height 38
click at [923, 377] on input "***" at bounding box center [930, 376] width 123 height 38
click at [507, 322] on button "Clear input" at bounding box center [507, 327] width 16 height 16
type input "*"
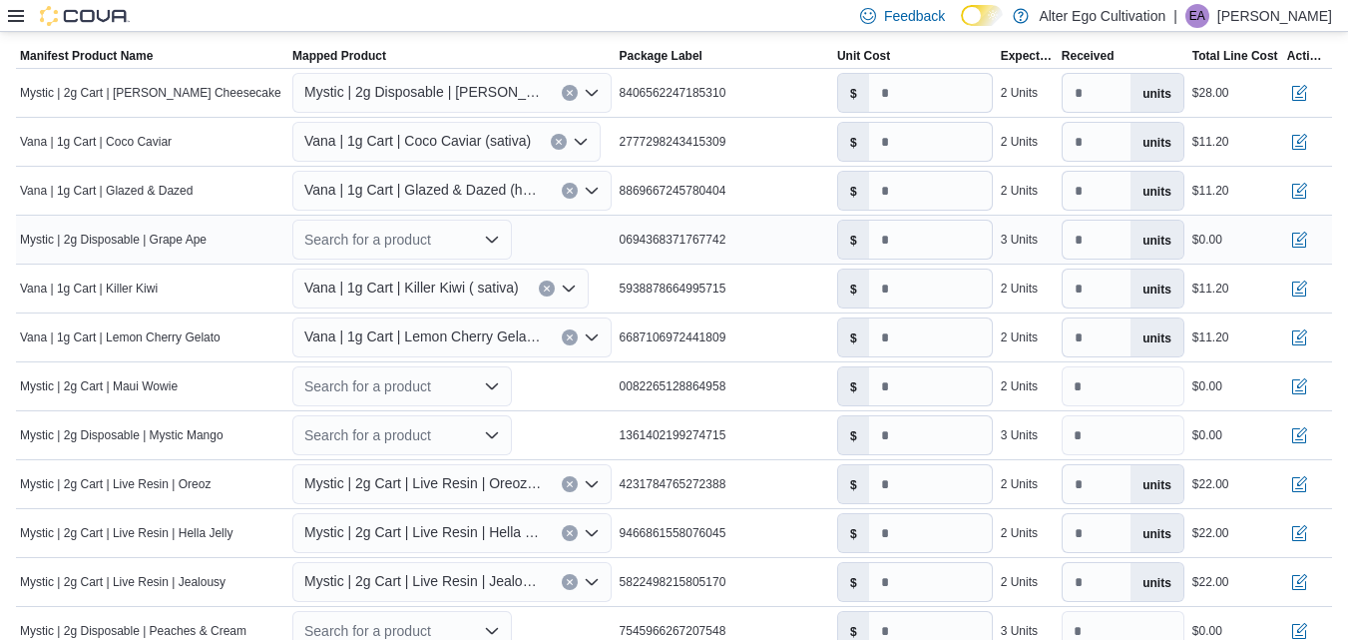
scroll to position [764, 0]
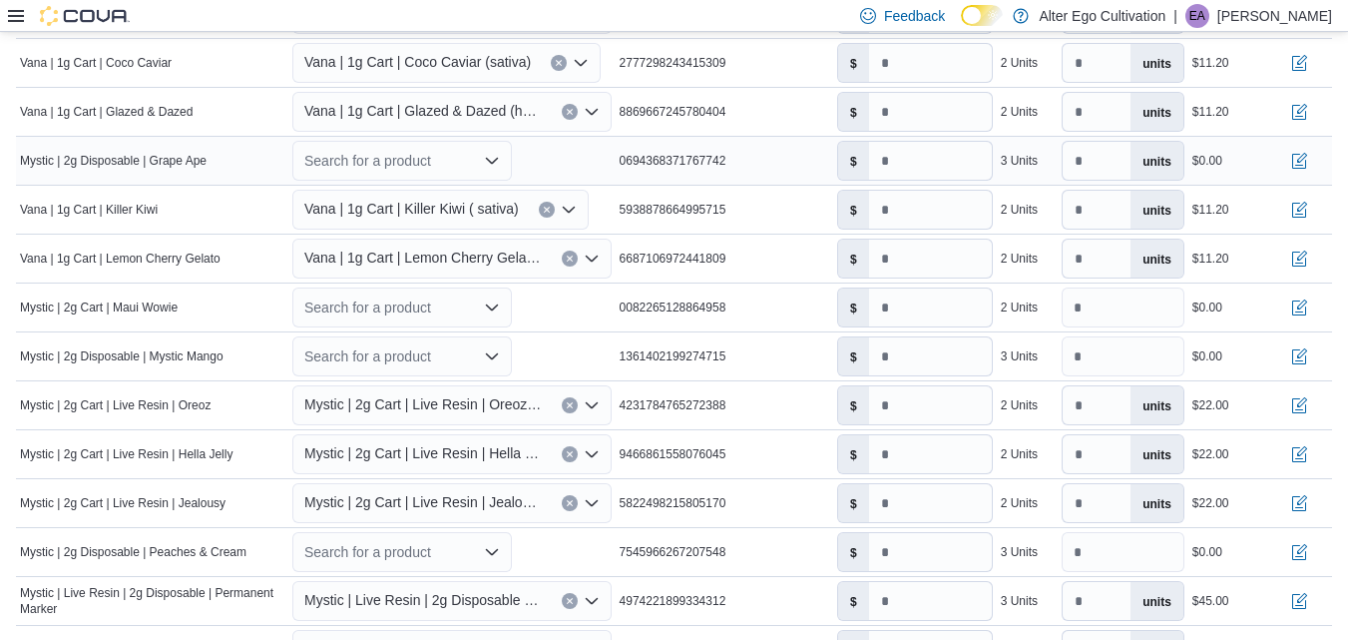
click at [498, 154] on icon "Open list of options" at bounding box center [492, 161] width 16 height 16
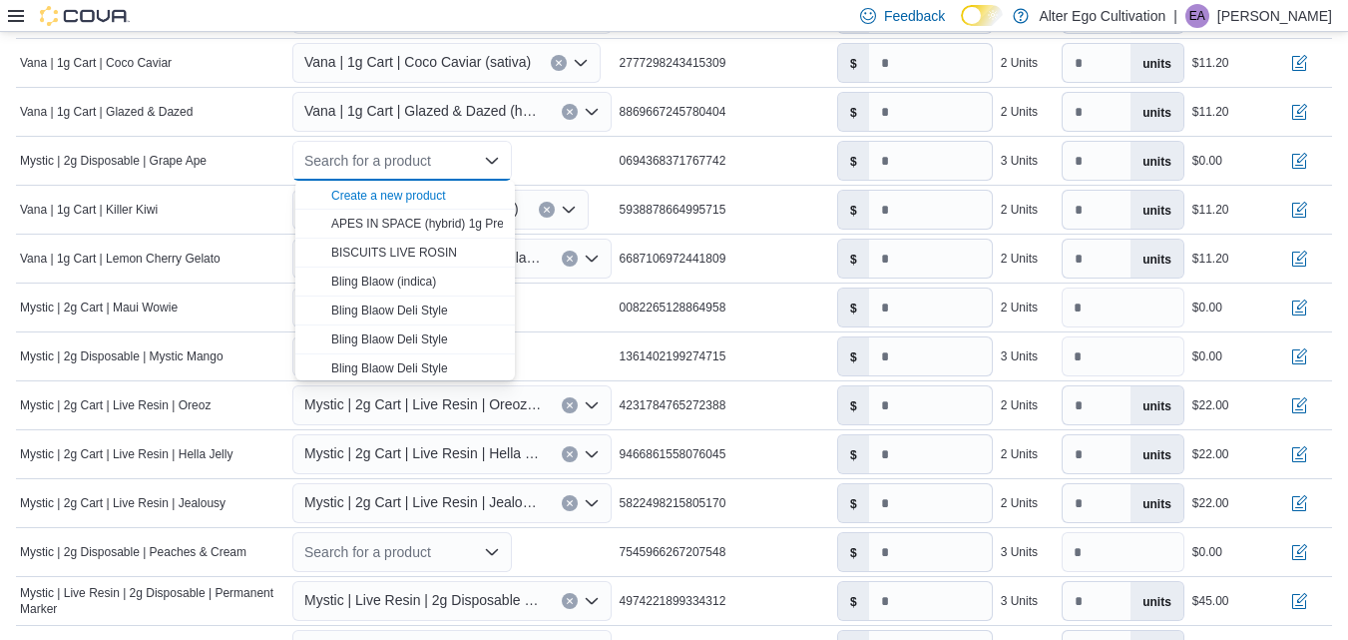
click at [422, 187] on span "Create a new product" at bounding box center [417, 195] width 172 height 20
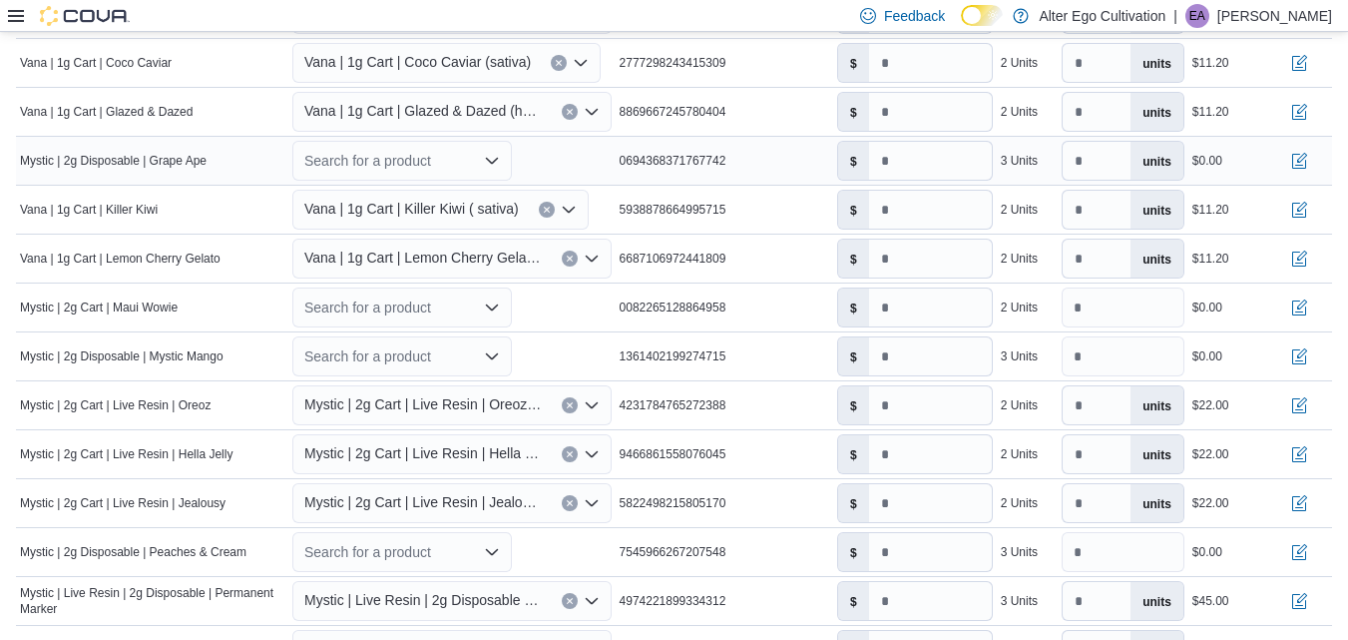
click at [493, 162] on icon "Open list of options" at bounding box center [492, 161] width 12 height 6
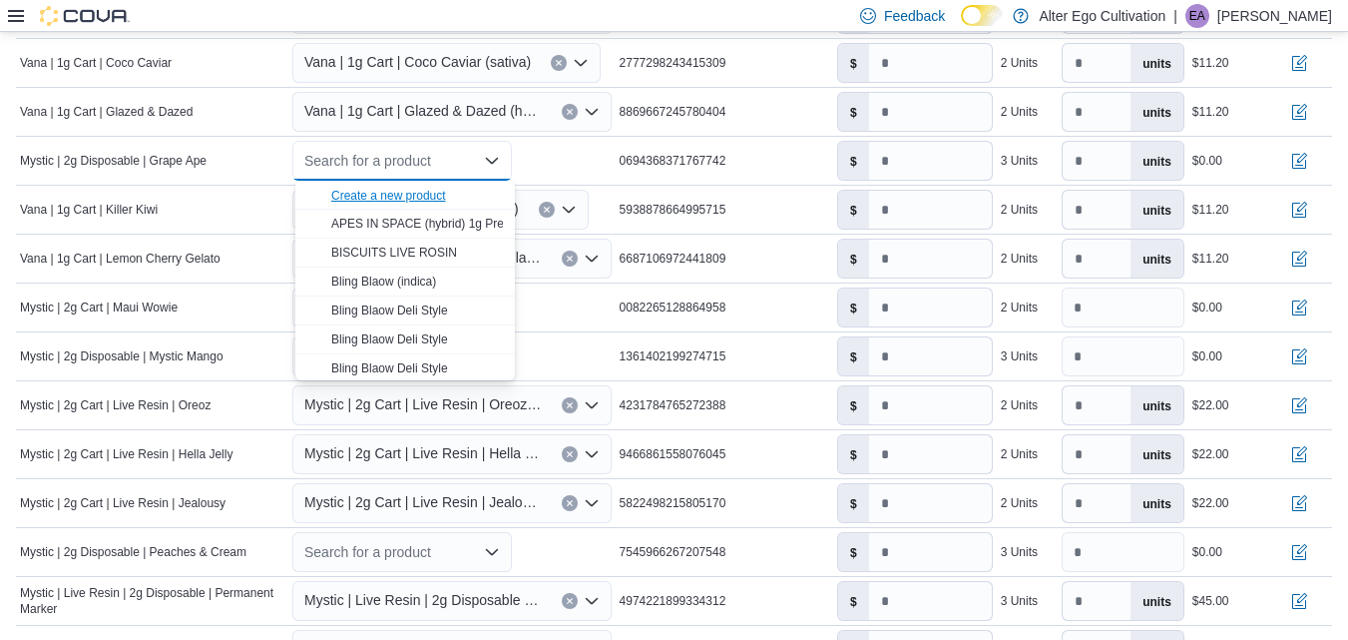
click at [414, 198] on div "Create a new product" at bounding box center [388, 196] width 115 height 16
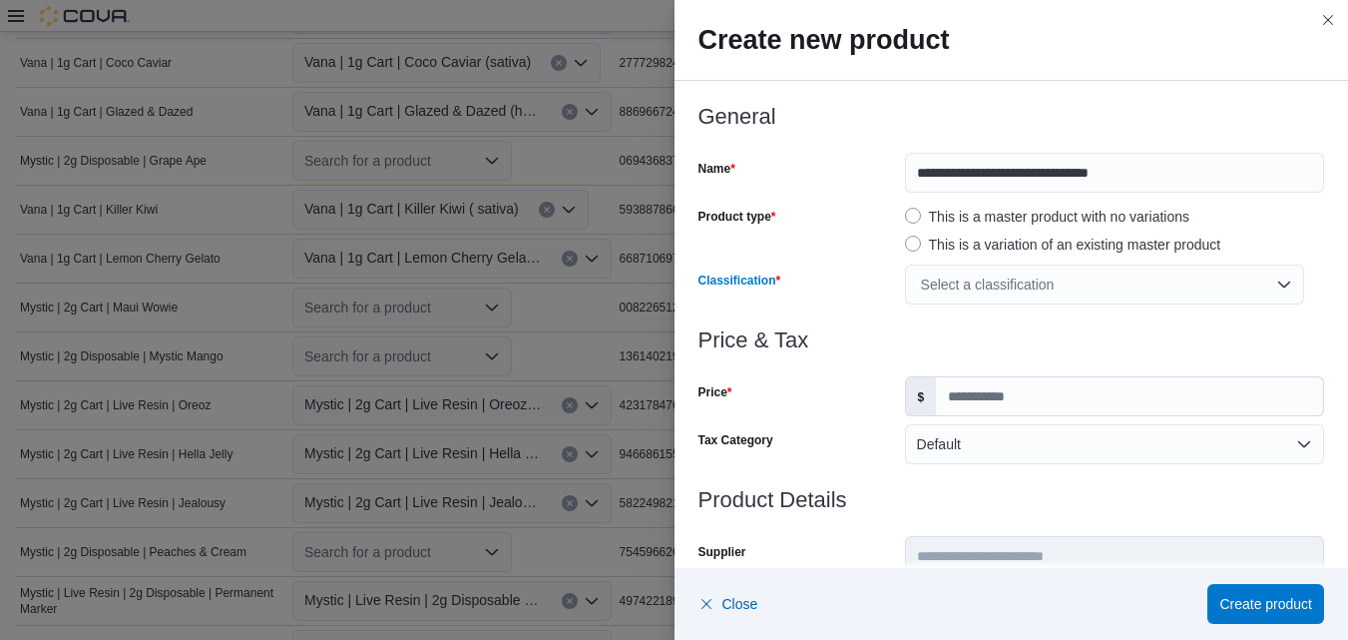
click at [1273, 283] on div "Select a classification" at bounding box center [1104, 285] width 399 height 40
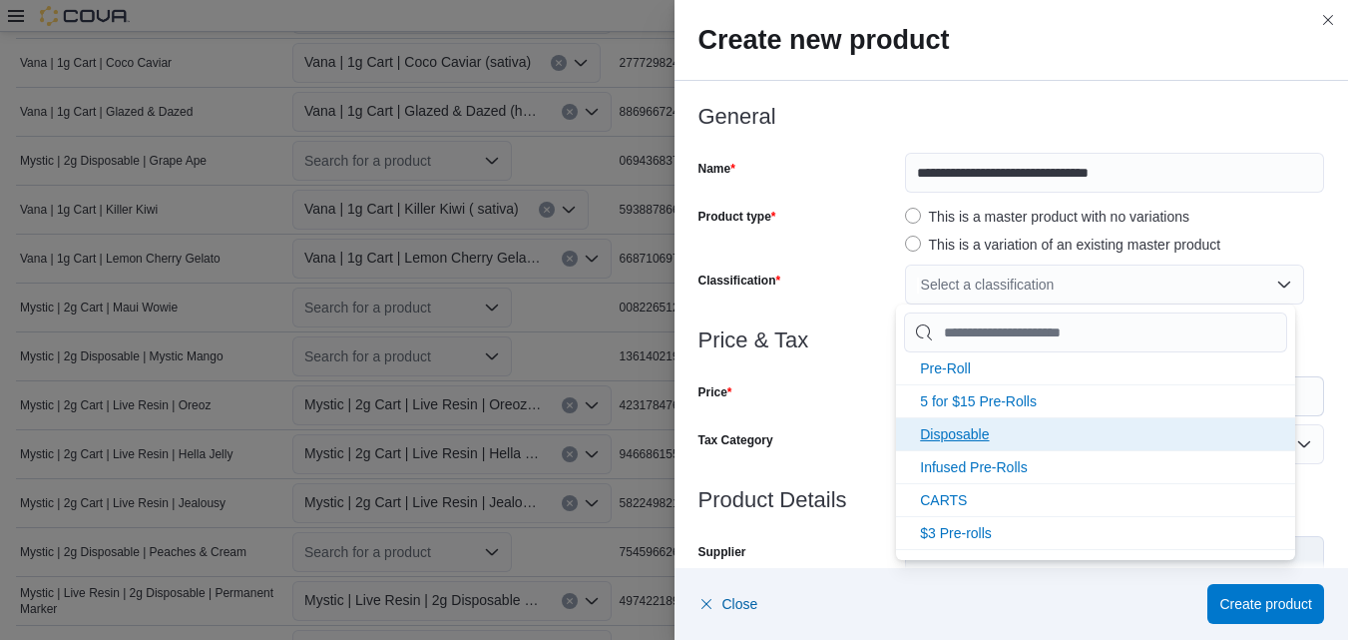
scroll to position [200, 0]
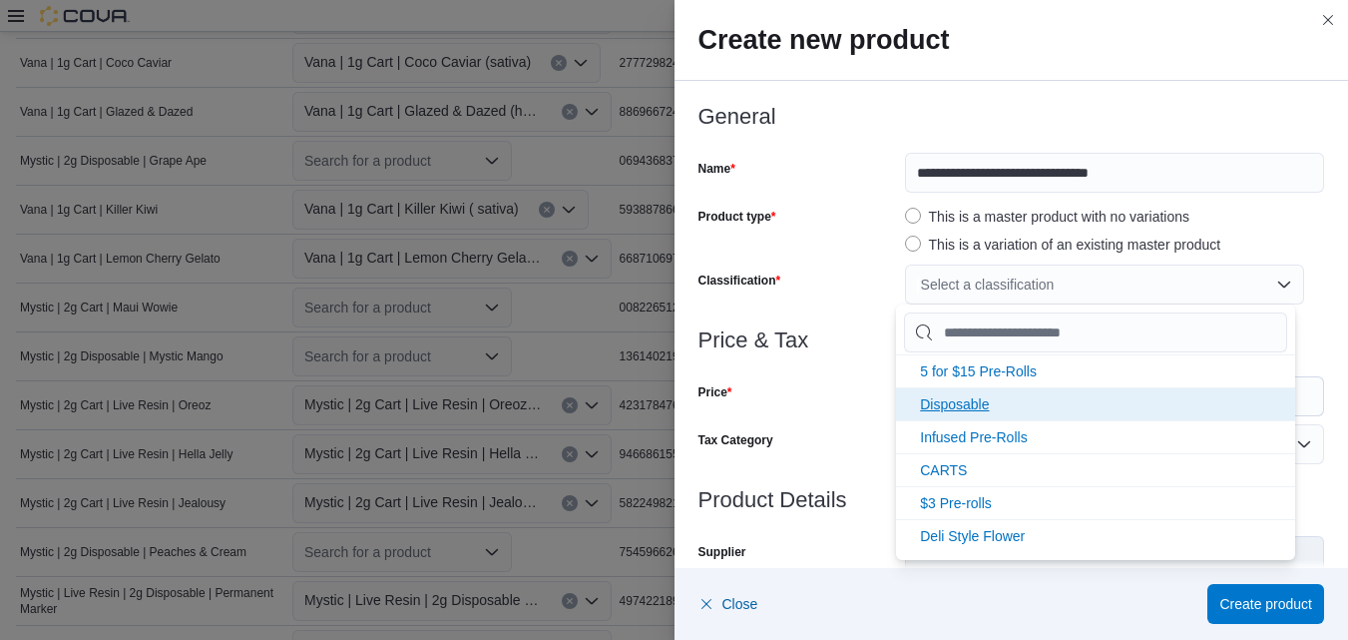
click at [959, 403] on span "Disposable" at bounding box center [954, 404] width 69 height 16
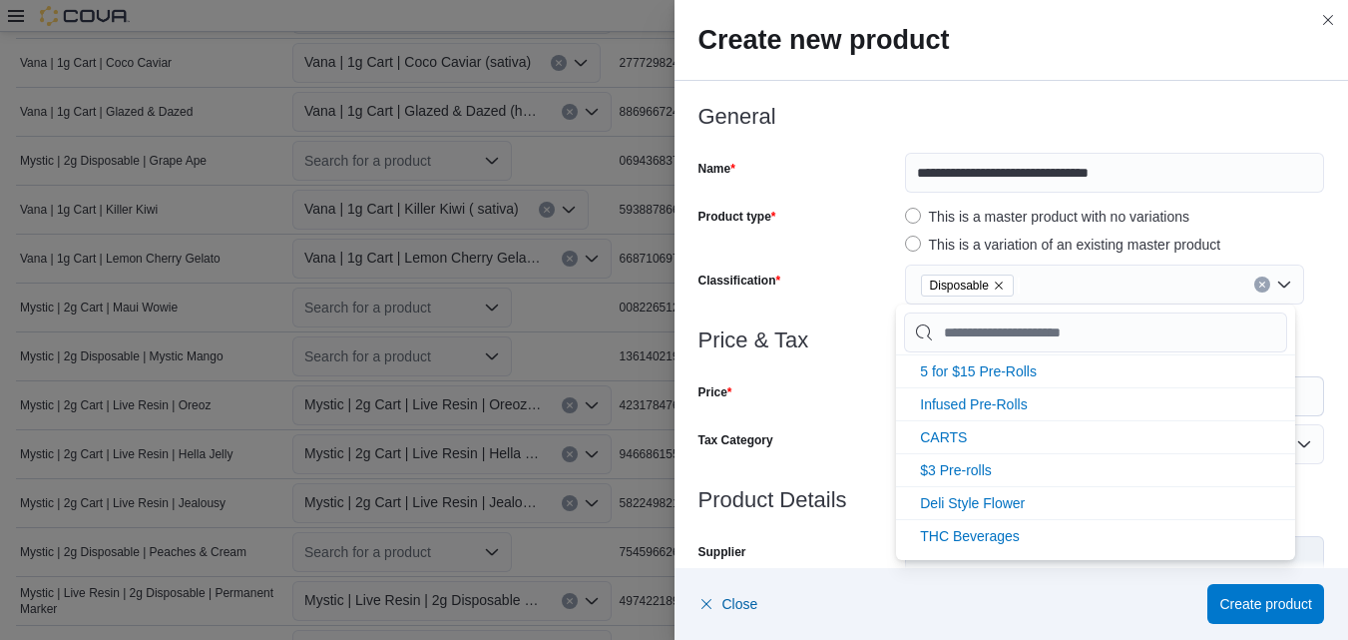
click at [1309, 290] on div "Disposable" at bounding box center [1114, 285] width 419 height 40
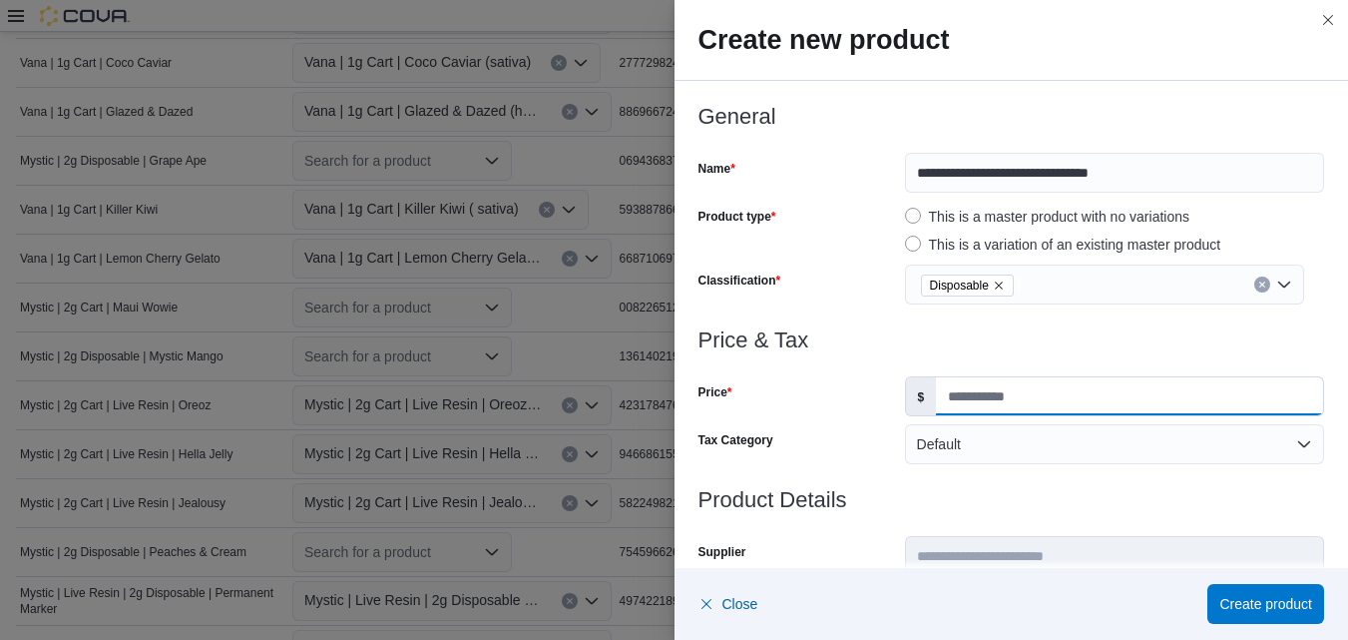
click at [1077, 400] on input "Price" at bounding box center [1129, 396] width 387 height 38
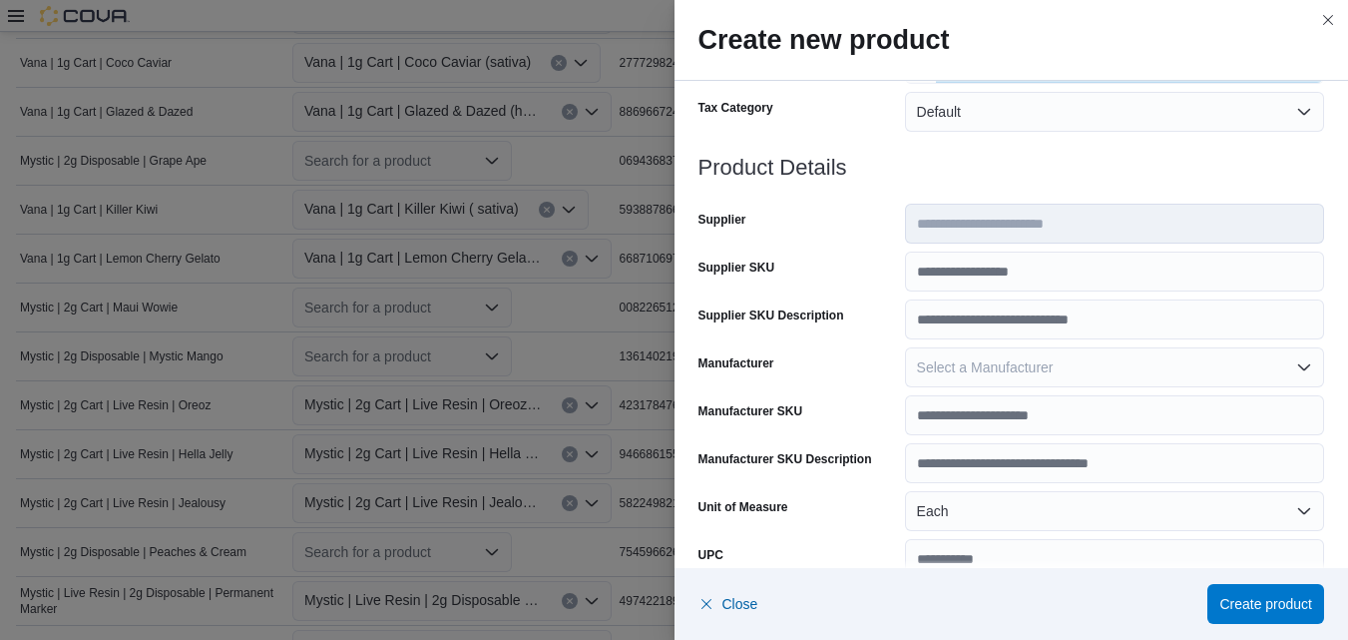
scroll to position [977, 0]
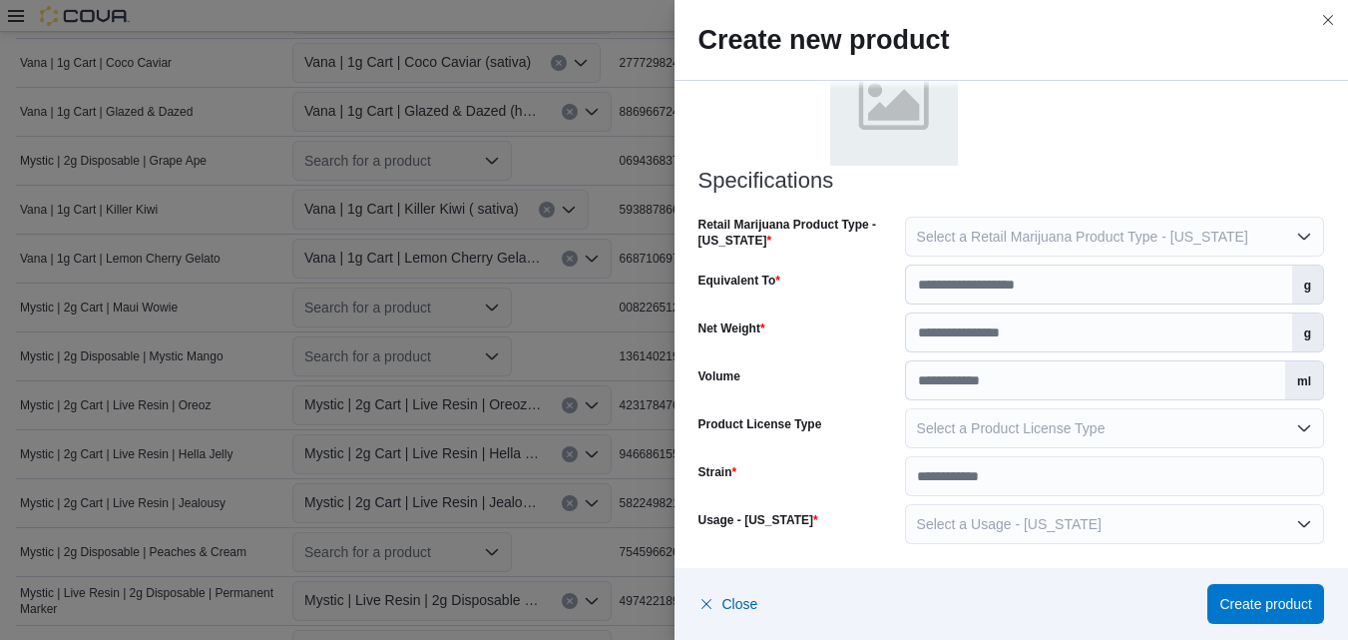
type input "*****"
click at [1295, 524] on button "Select a Usage - New Mexico" at bounding box center [1114, 524] width 419 height 40
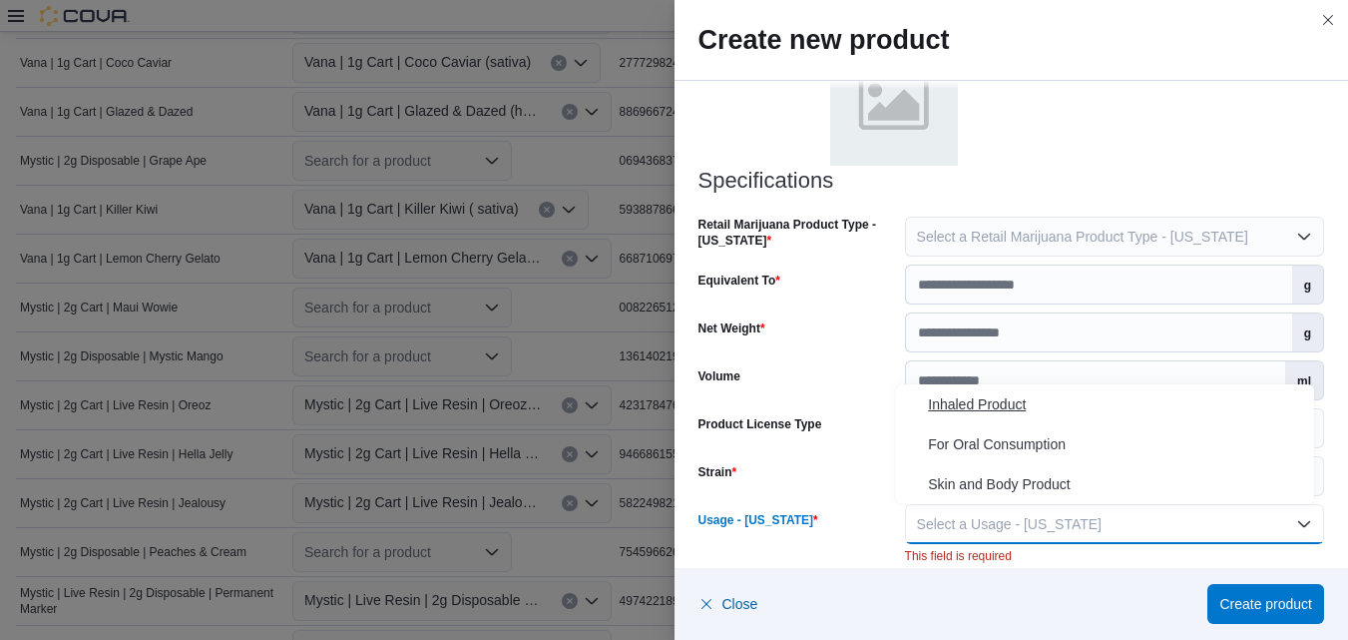
click at [995, 404] on span "Inhaled Product" at bounding box center [1117, 404] width 378 height 24
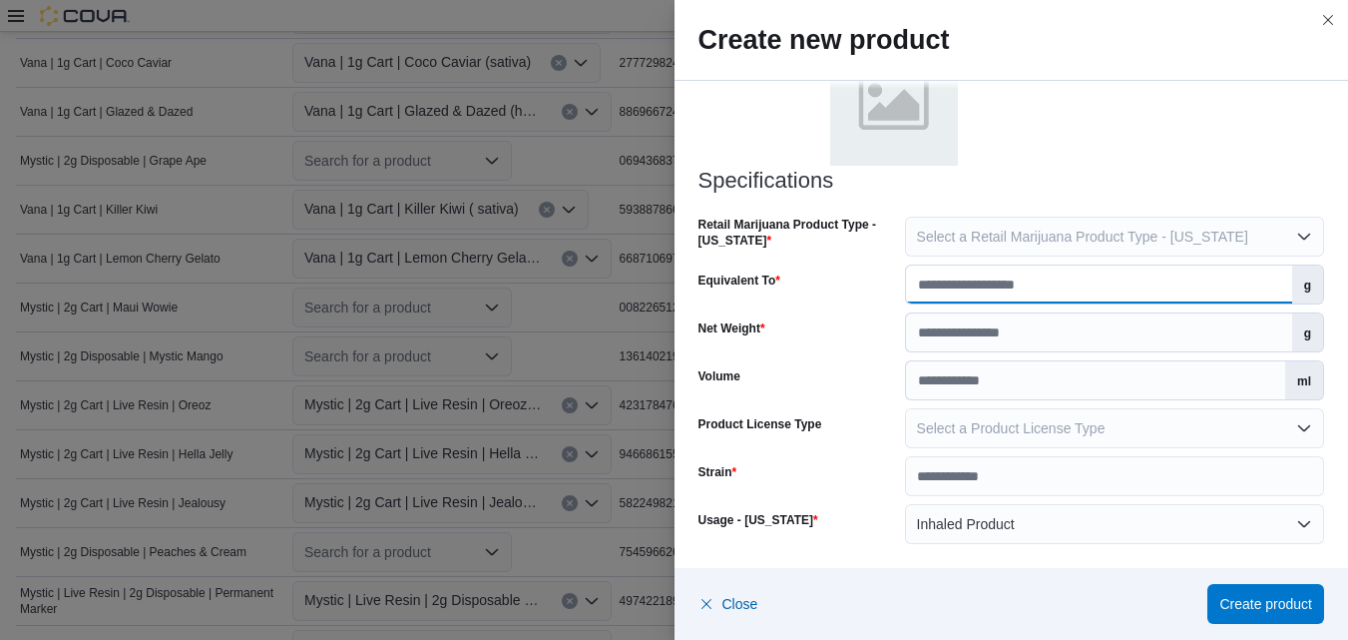
click at [1188, 294] on input "Equivalent To" at bounding box center [1099, 285] width 386 height 38
type input "*"
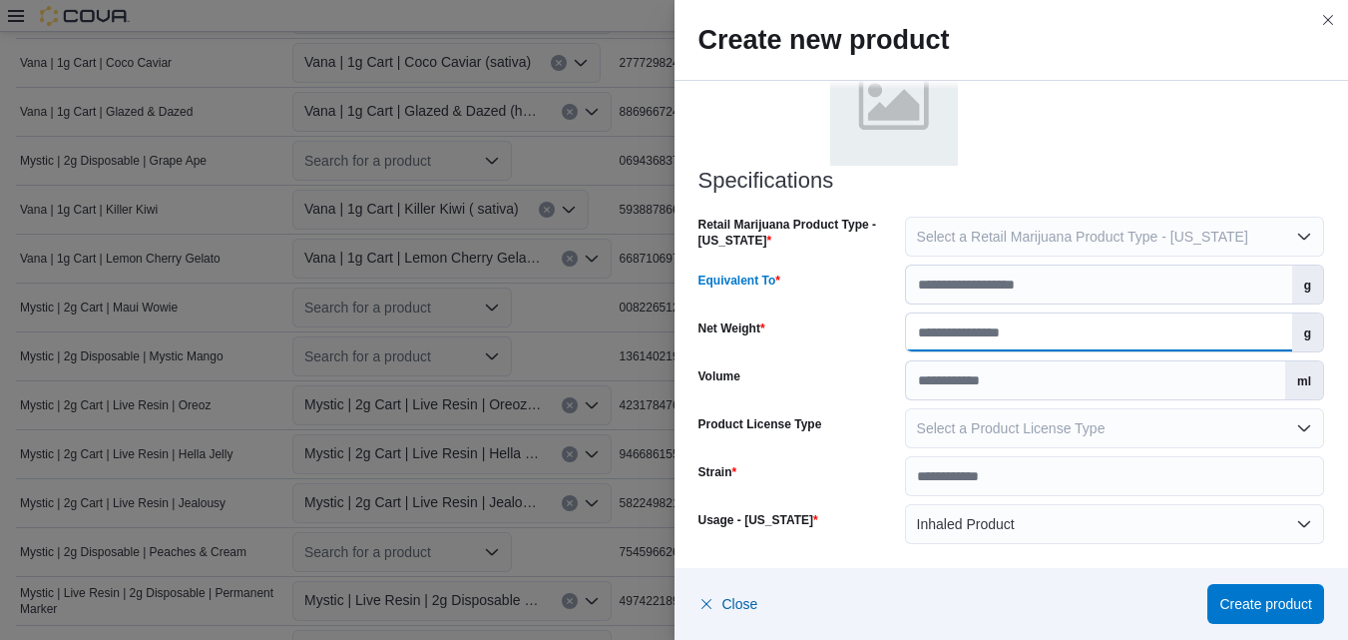
click at [1175, 331] on input "Net Weight" at bounding box center [1099, 332] width 386 height 38
type input "*"
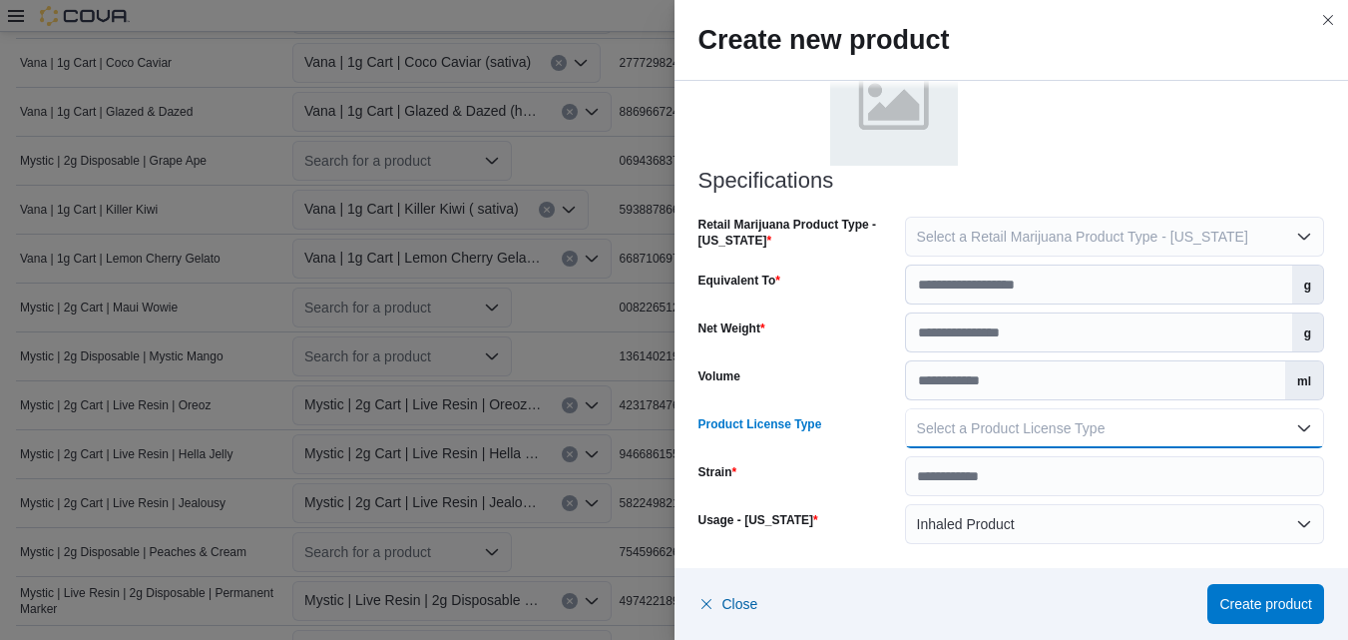
click at [1295, 428] on button "Select a Product License Type" at bounding box center [1114, 428] width 419 height 40
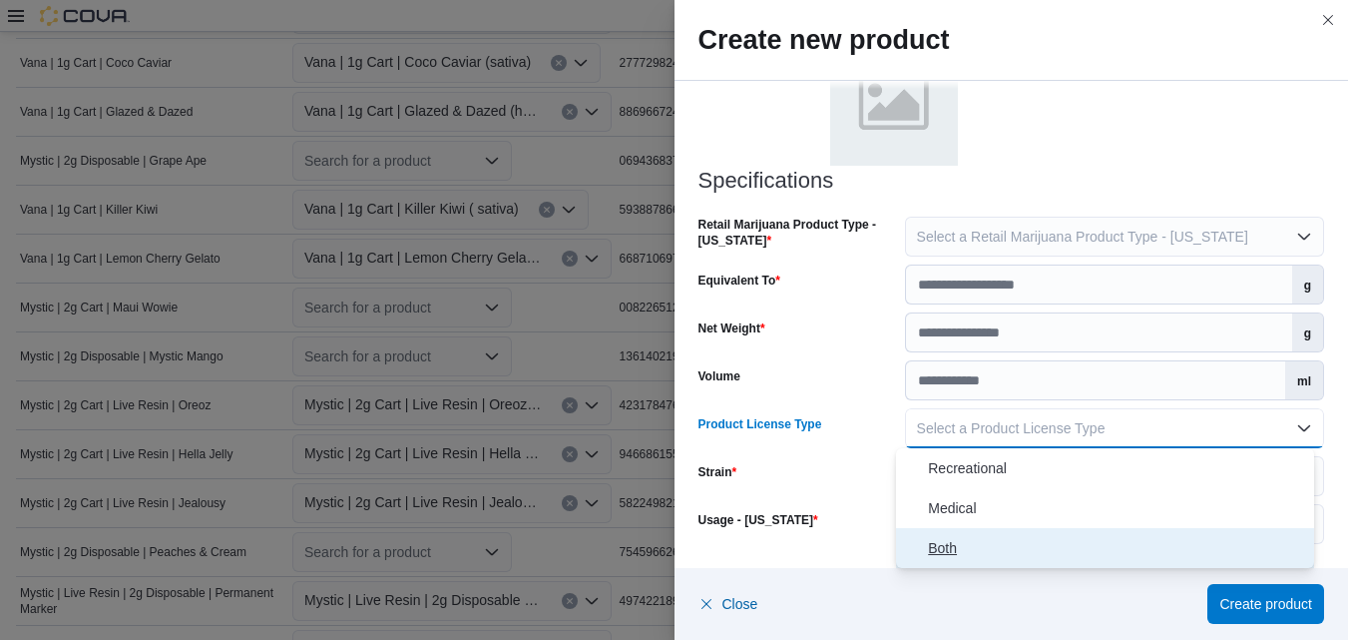
click at [956, 544] on span "Both" at bounding box center [1117, 548] width 378 height 24
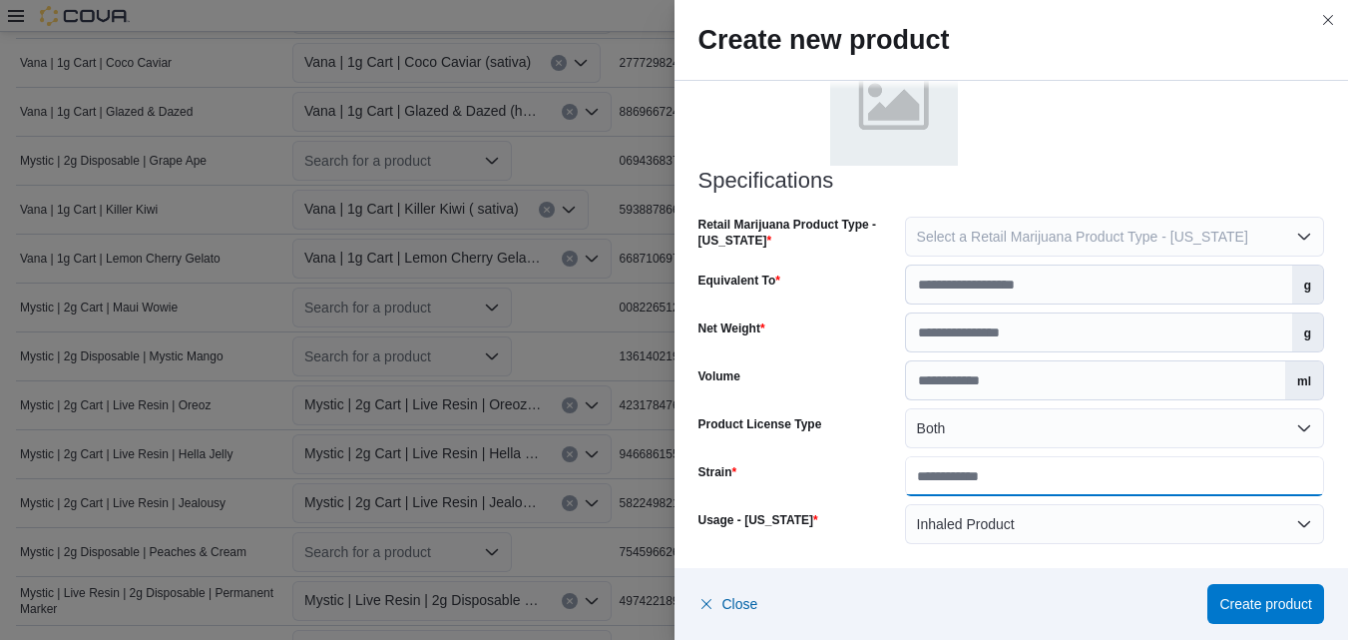
click at [1211, 490] on input "Strain" at bounding box center [1114, 476] width 419 height 40
type input "*********"
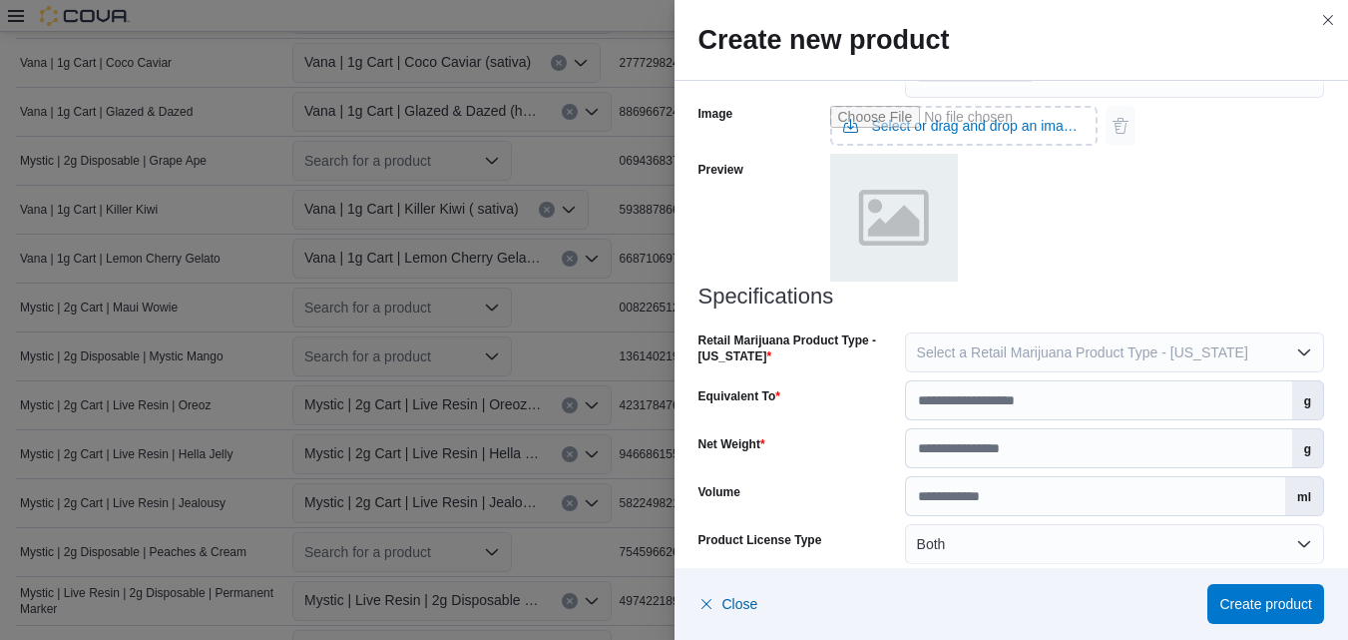
scroll to position [745, 0]
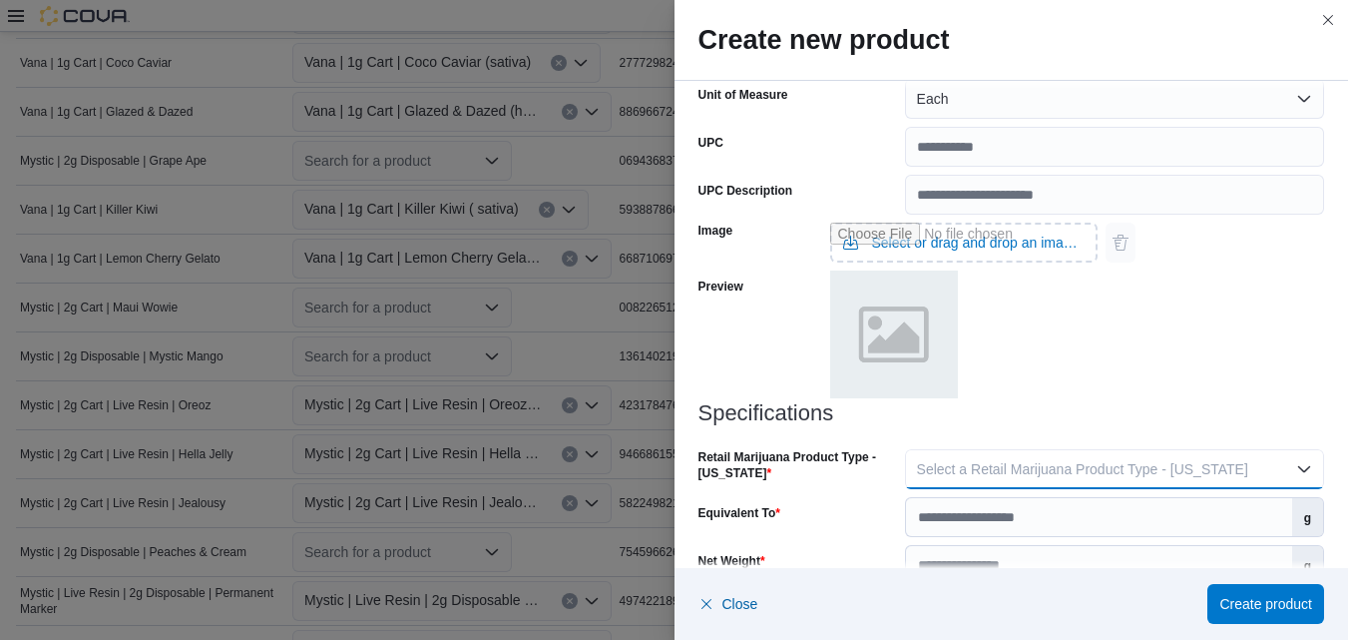
click at [1290, 465] on button "Select a Retail Marijuana Product Type - New Mexico" at bounding box center [1114, 469] width 419 height 40
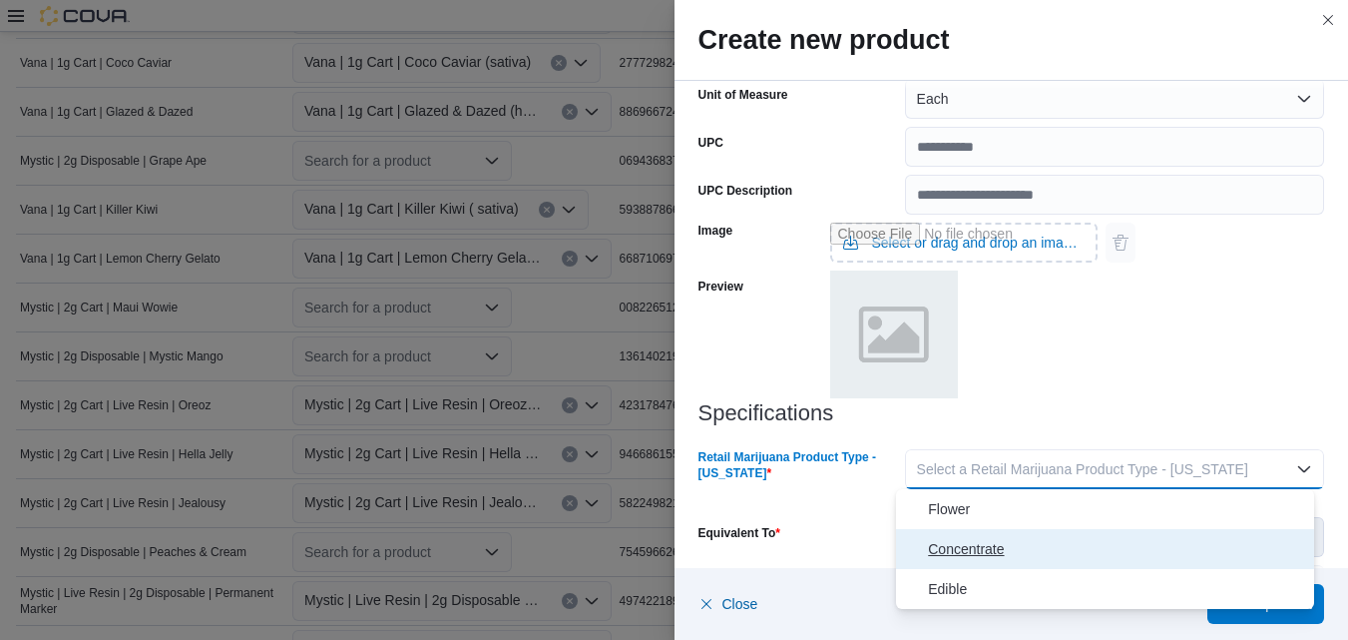
click at [983, 544] on span "Concentrate" at bounding box center [1117, 549] width 378 height 24
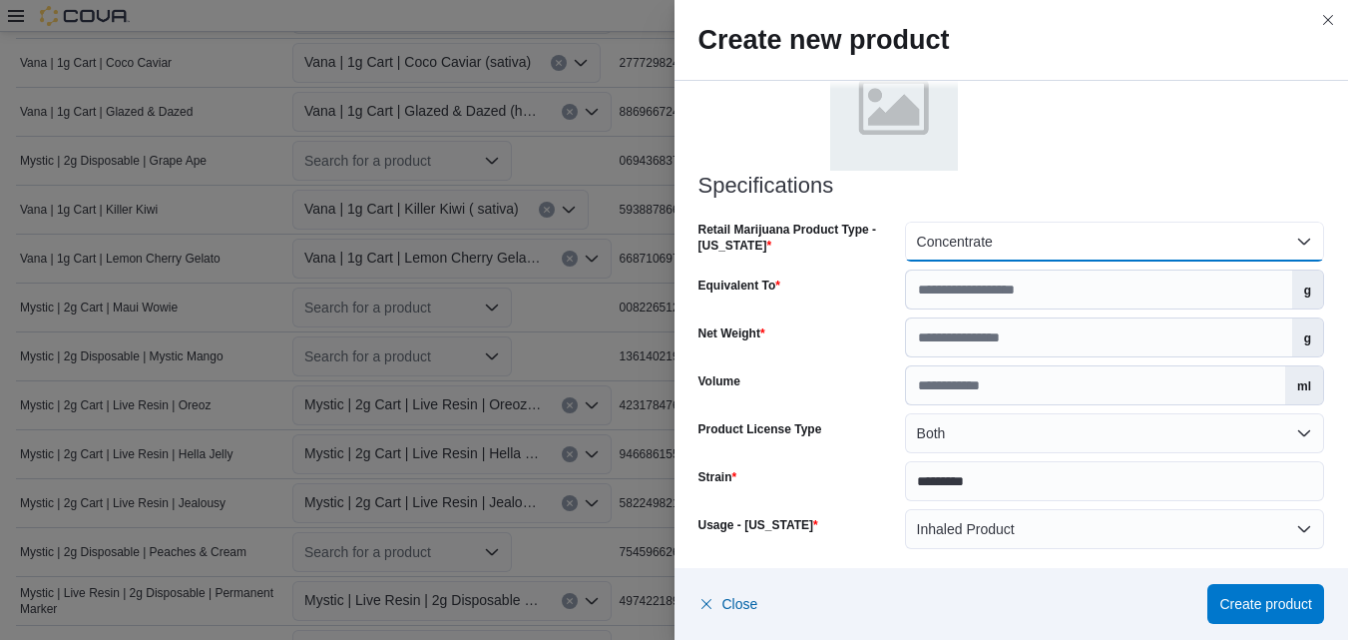
scroll to position [977, 0]
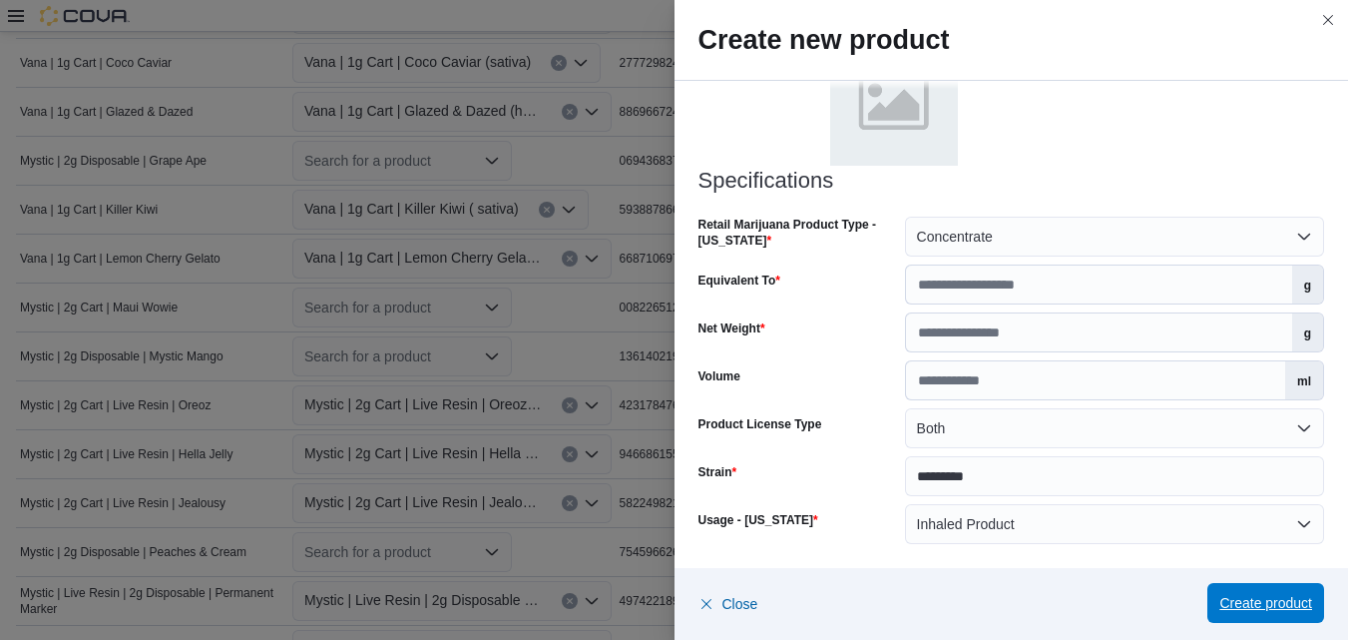
click at [1255, 605] on span "Create product" at bounding box center [1266, 603] width 93 height 20
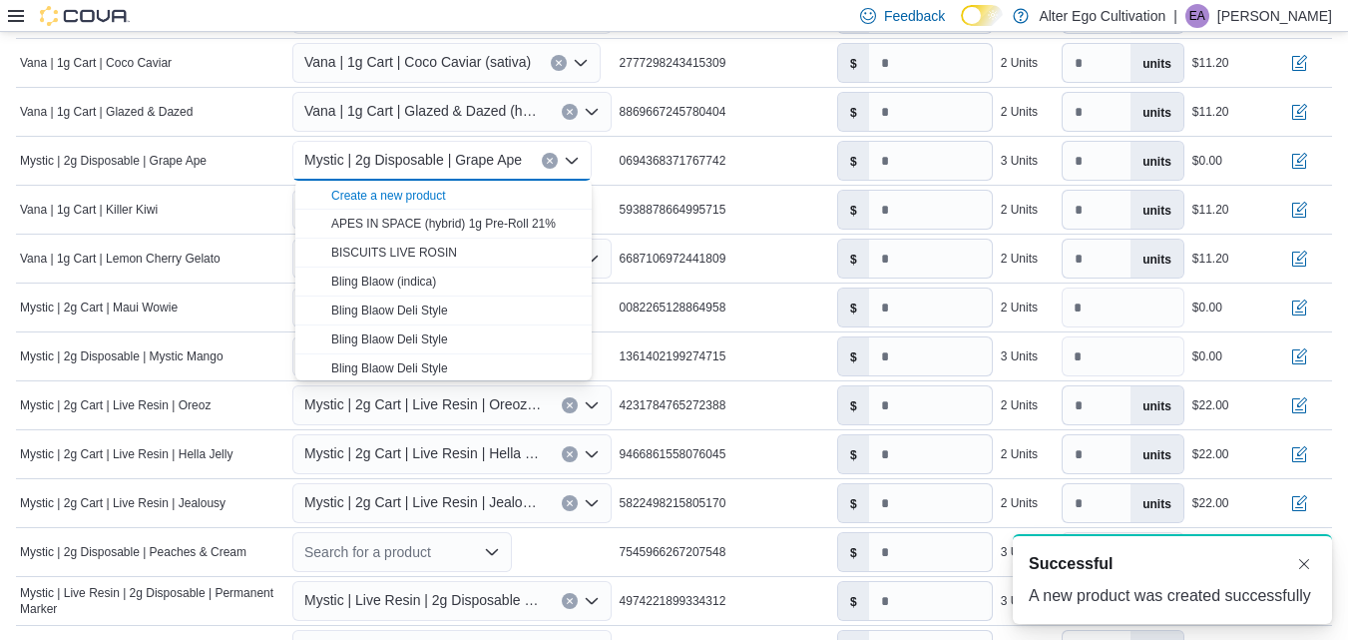
scroll to position [0, 0]
click at [567, 165] on icon "Close list of options" at bounding box center [572, 161] width 16 height 16
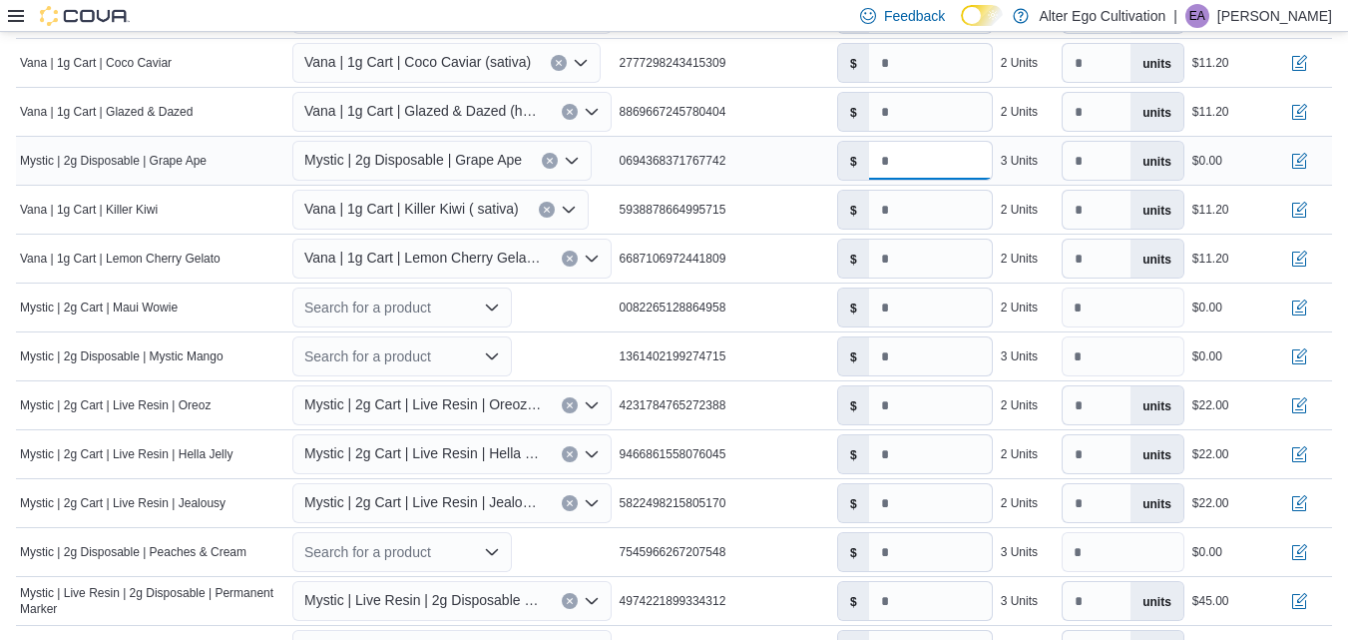
click at [925, 163] on input "number" at bounding box center [930, 161] width 123 height 38
type input "*****"
click at [928, 206] on input "***" at bounding box center [930, 210] width 123 height 38
click at [568, 162] on icon "Open list of options" at bounding box center [572, 161] width 16 height 16
click at [784, 150] on div "0694368371767742" at bounding box center [725, 161] width 218 height 24
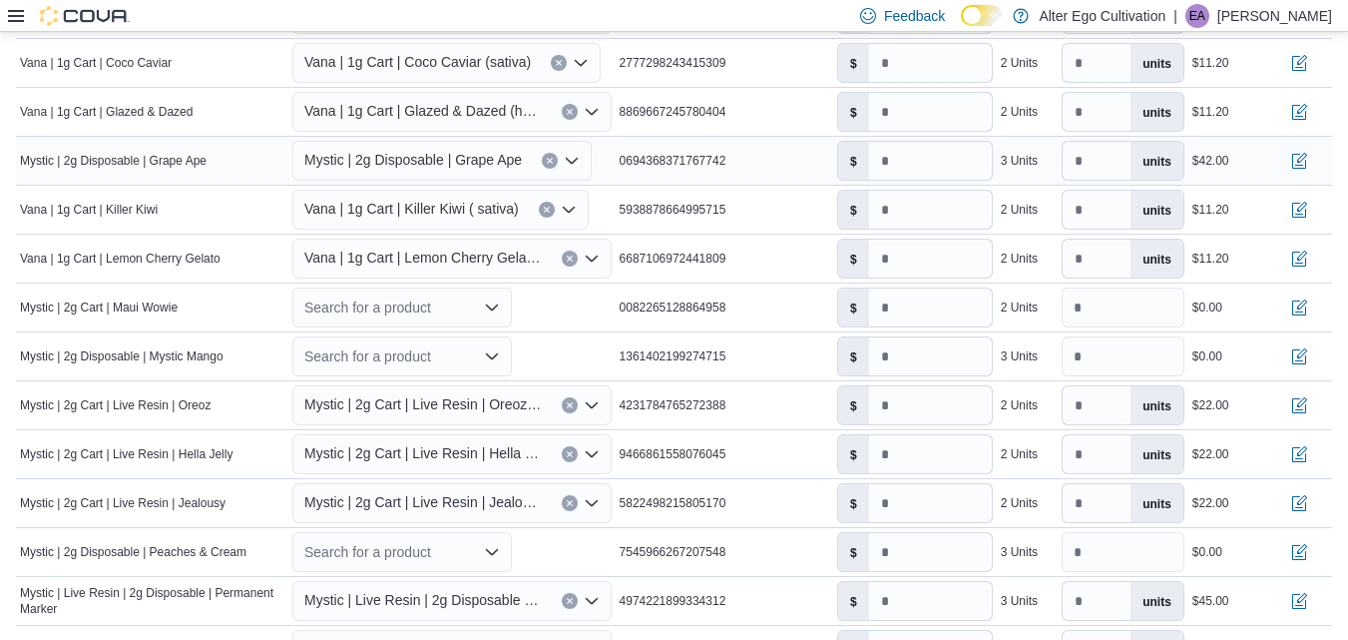
click at [780, 163] on div "0694368371767742" at bounding box center [725, 161] width 218 height 24
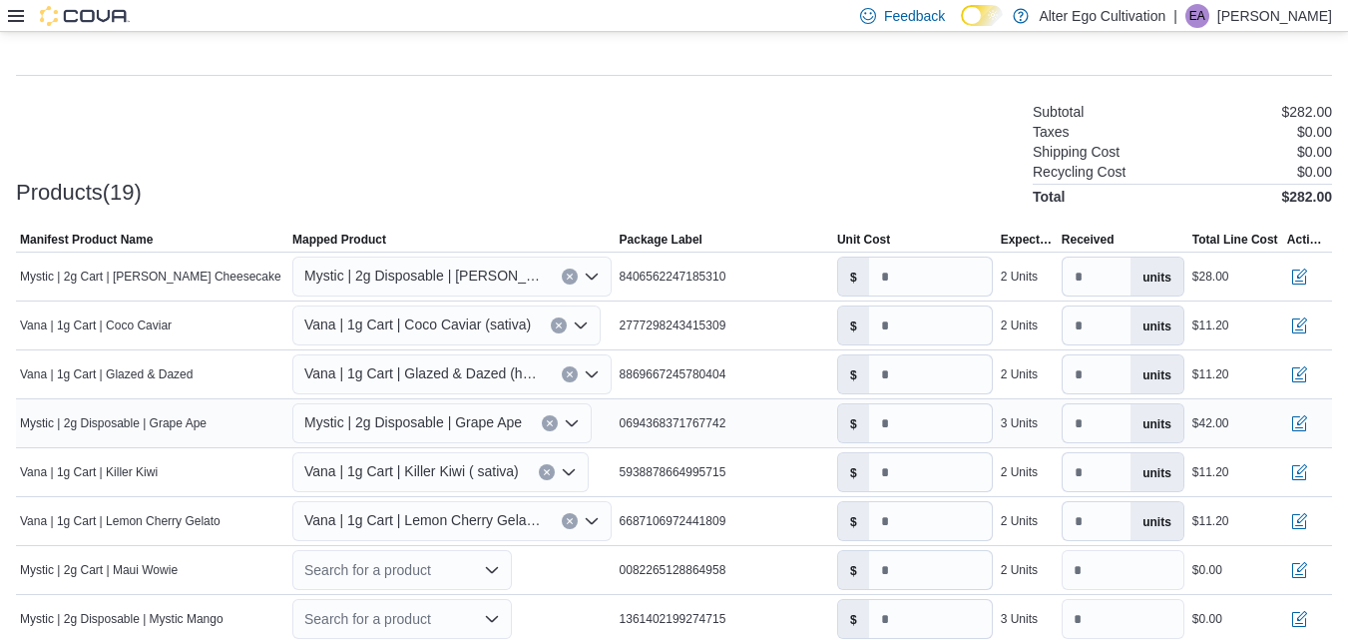
scroll to position [497, 0]
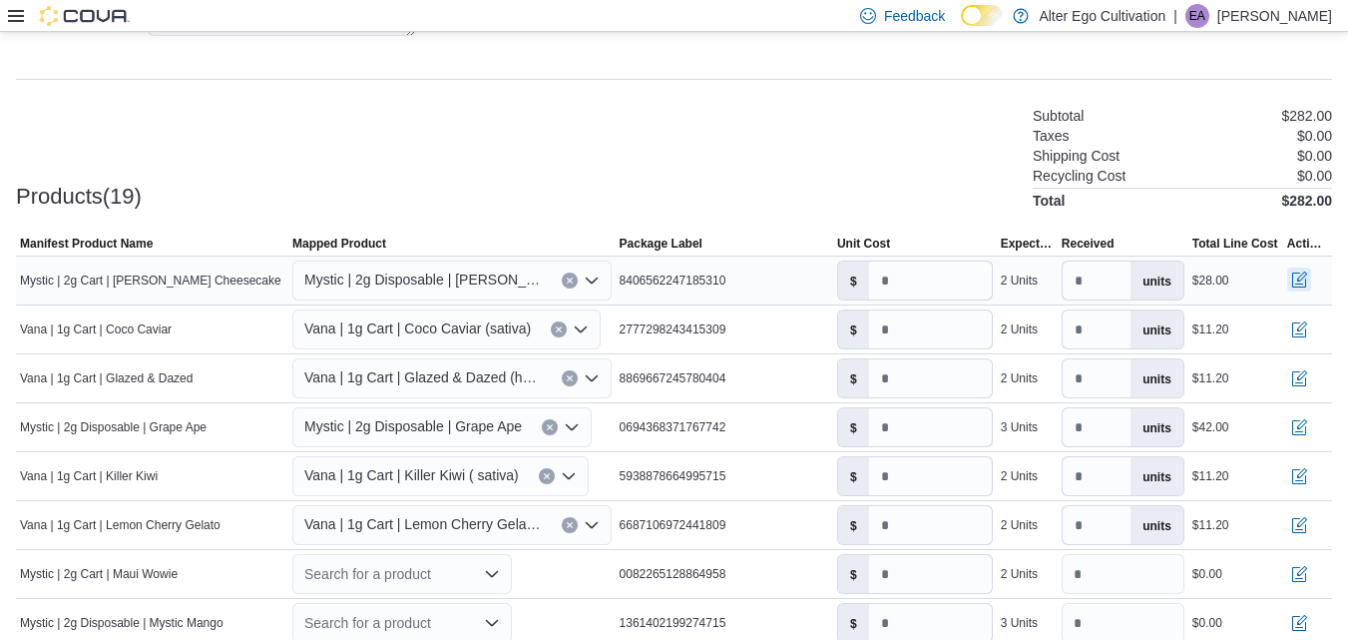
click at [1312, 278] on button "button" at bounding box center [1300, 280] width 24 height 24
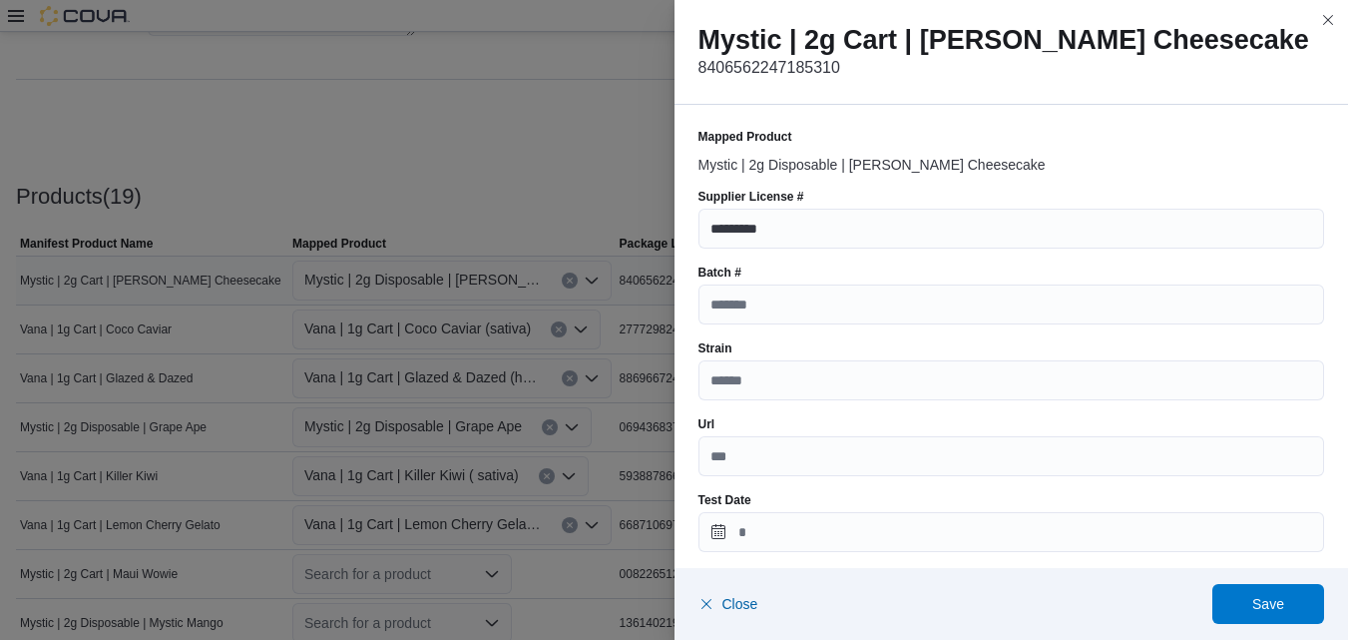
click at [1314, 278] on div "Batch #" at bounding box center [1012, 273] width 627 height 16
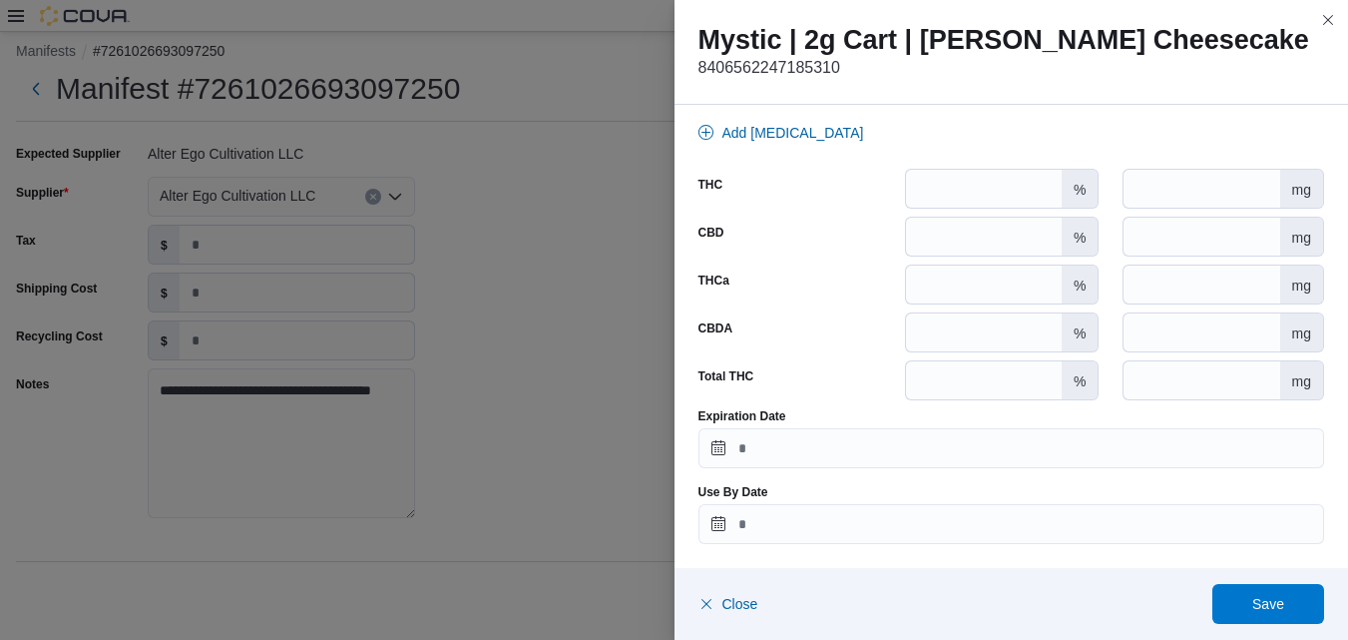
scroll to position [0, 0]
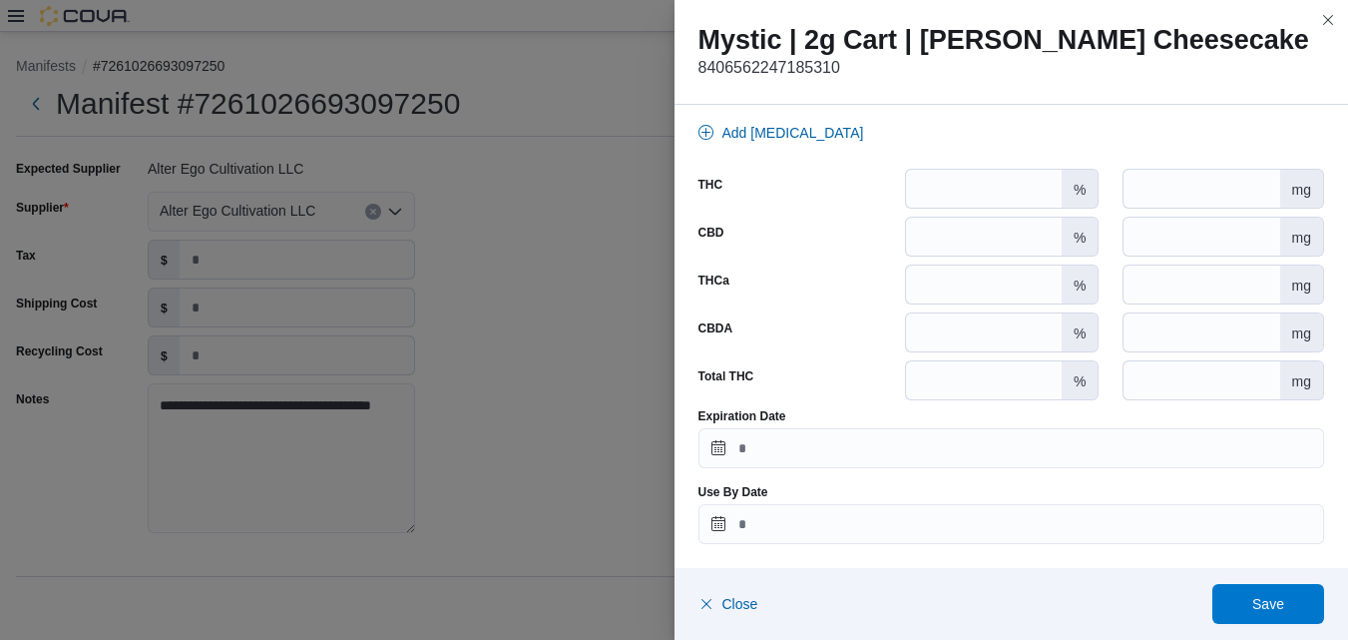
click at [1106, 98] on div "Mystic | 2g Cart | Berry Cheesecake 8406562247185310" at bounding box center [1012, 52] width 675 height 105
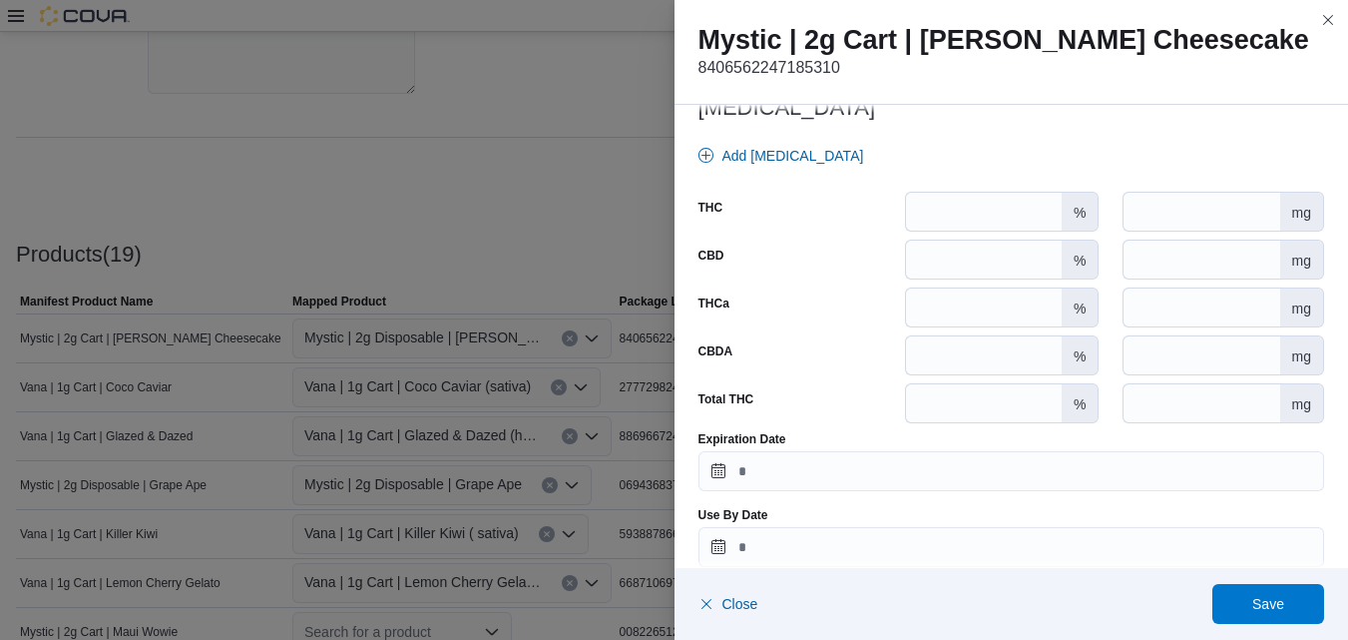
scroll to position [950, 0]
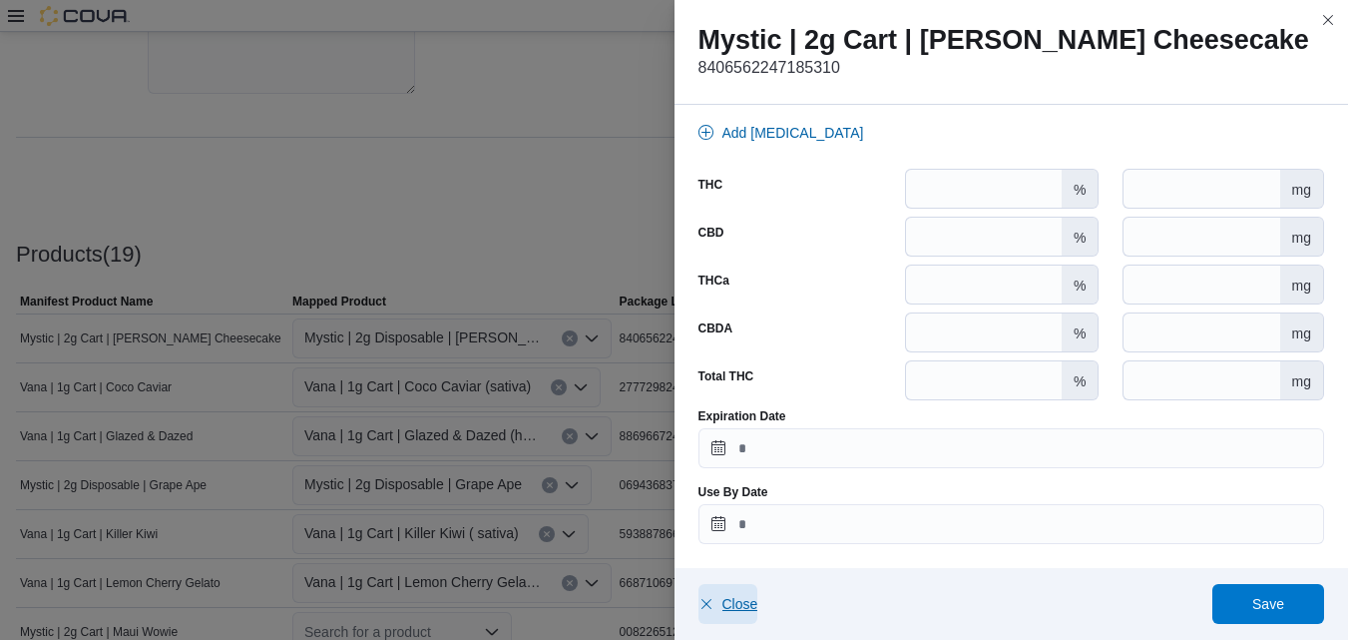
click at [723, 610] on span "Close" at bounding box center [741, 604] width 36 height 20
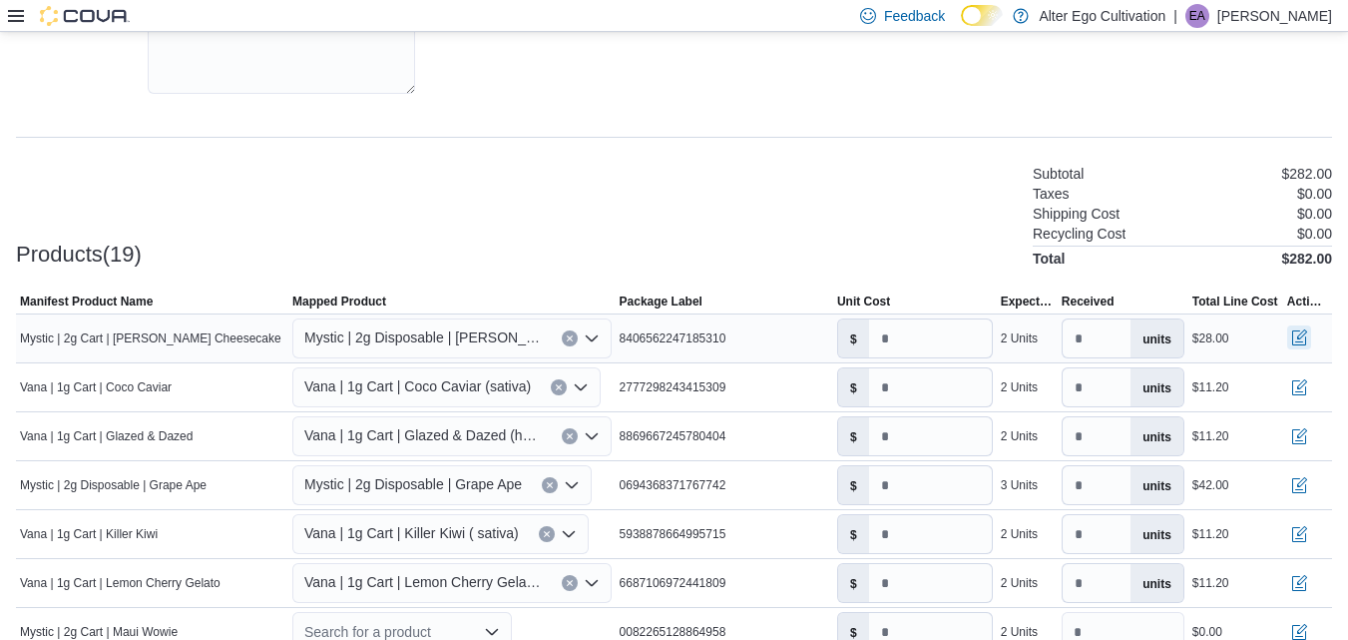
click at [1312, 333] on button "button" at bounding box center [1300, 337] width 24 height 24
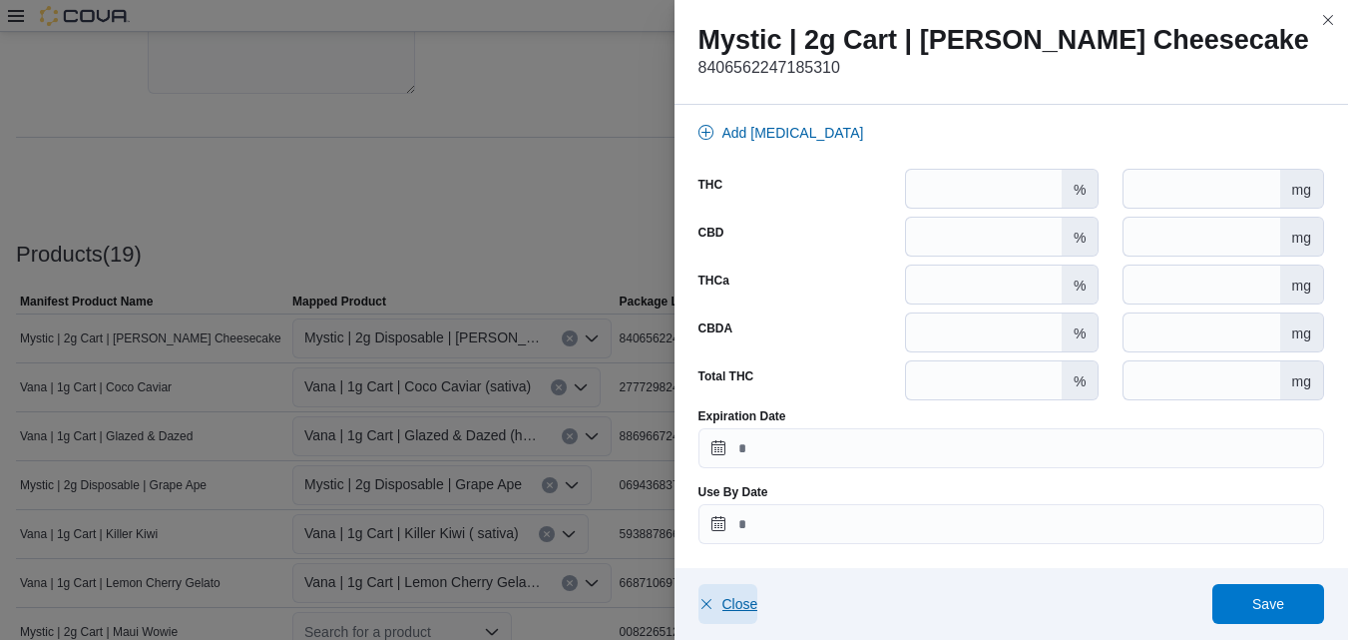
click at [733, 603] on span "Close" at bounding box center [741, 604] width 36 height 20
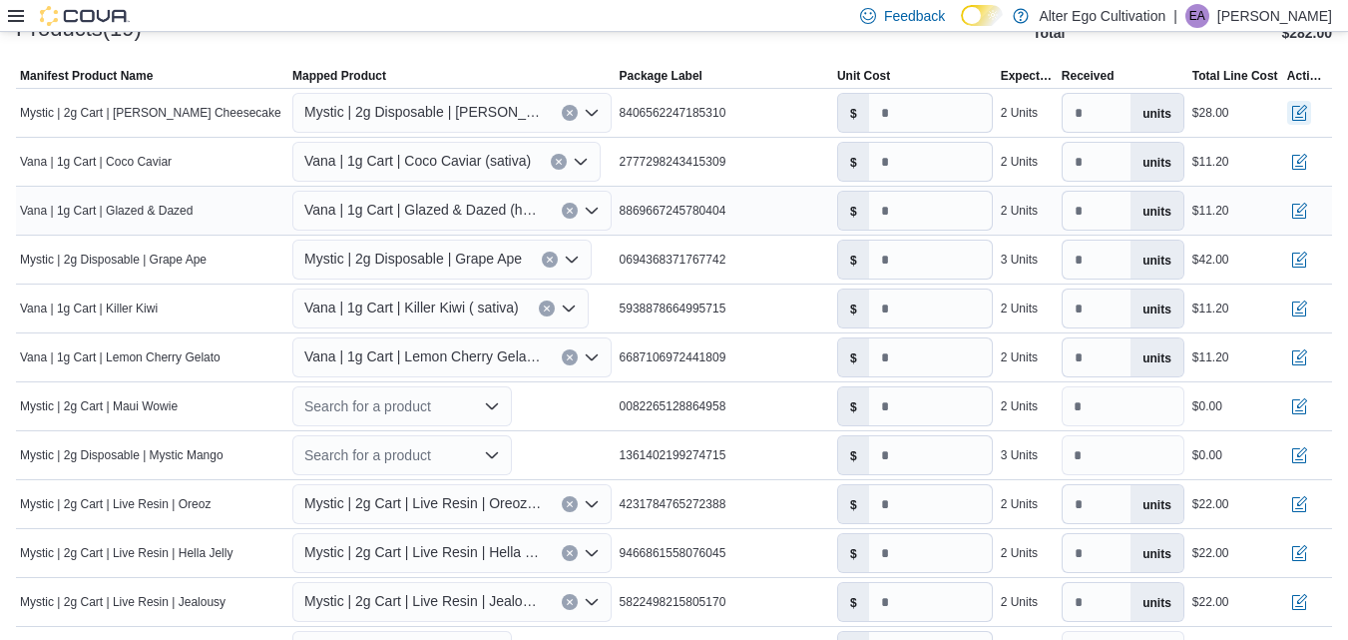
scroll to position [666, 0]
click at [497, 404] on icon "Open list of options" at bounding box center [492, 405] width 16 height 16
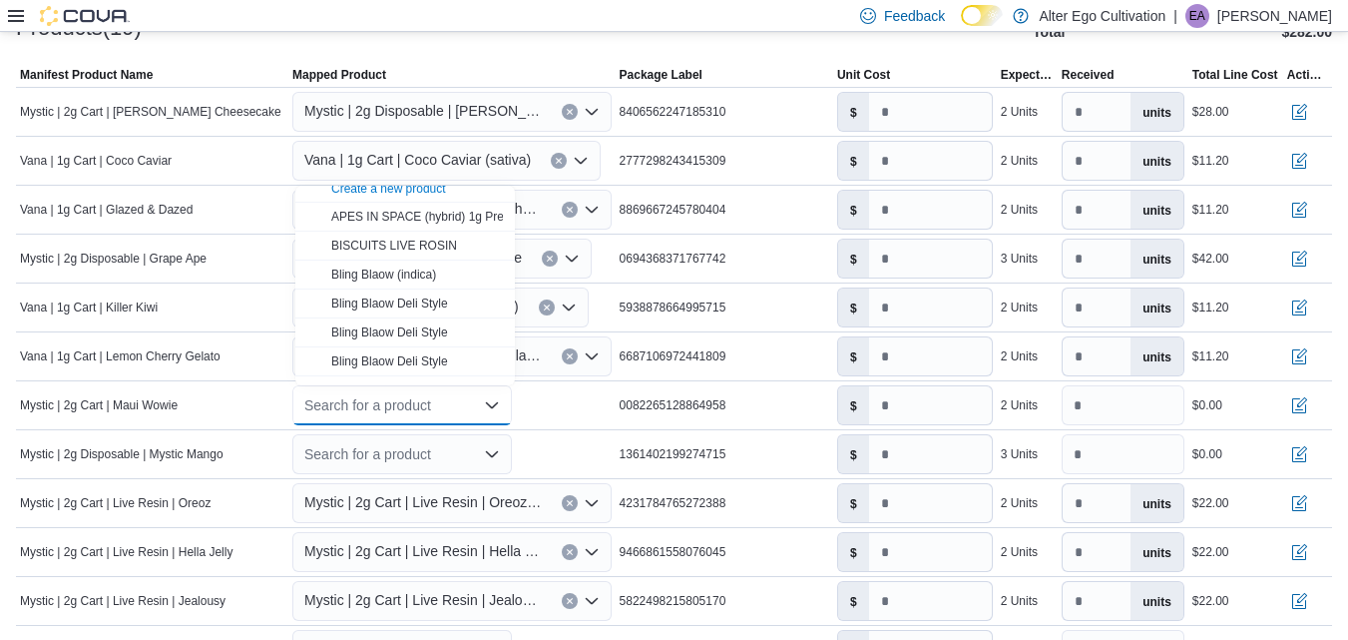
scroll to position [0, 0]
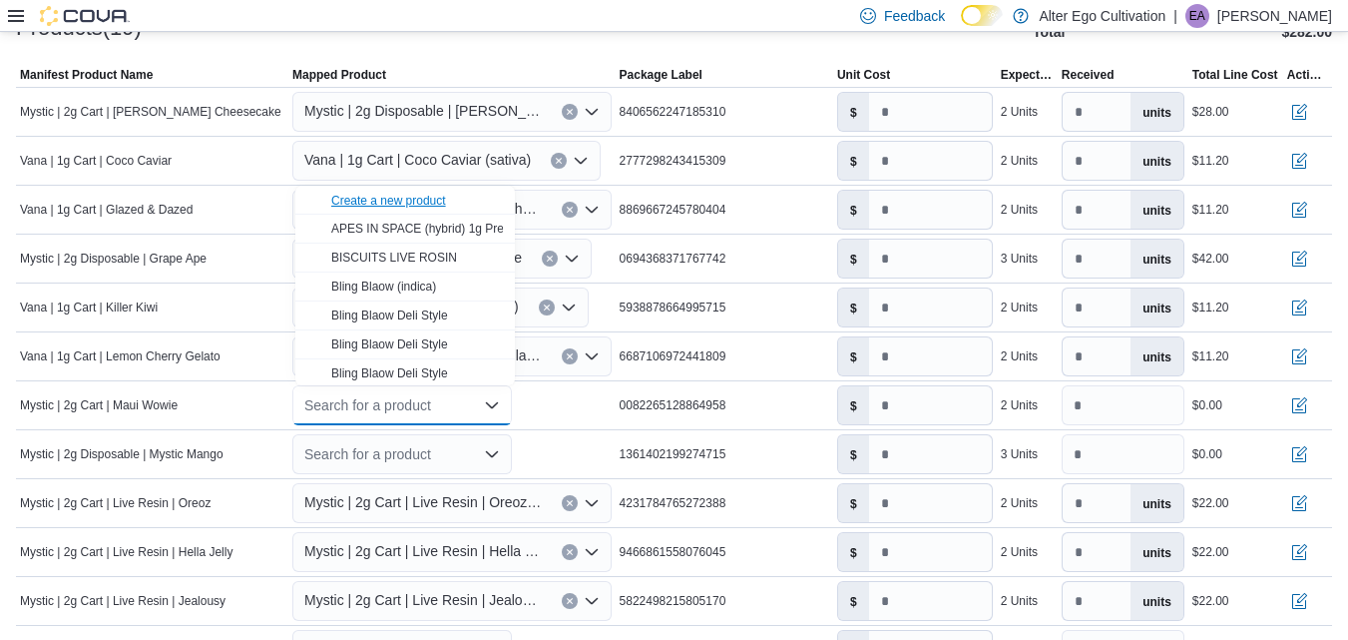
click at [392, 199] on div "Create a new product" at bounding box center [388, 201] width 115 height 16
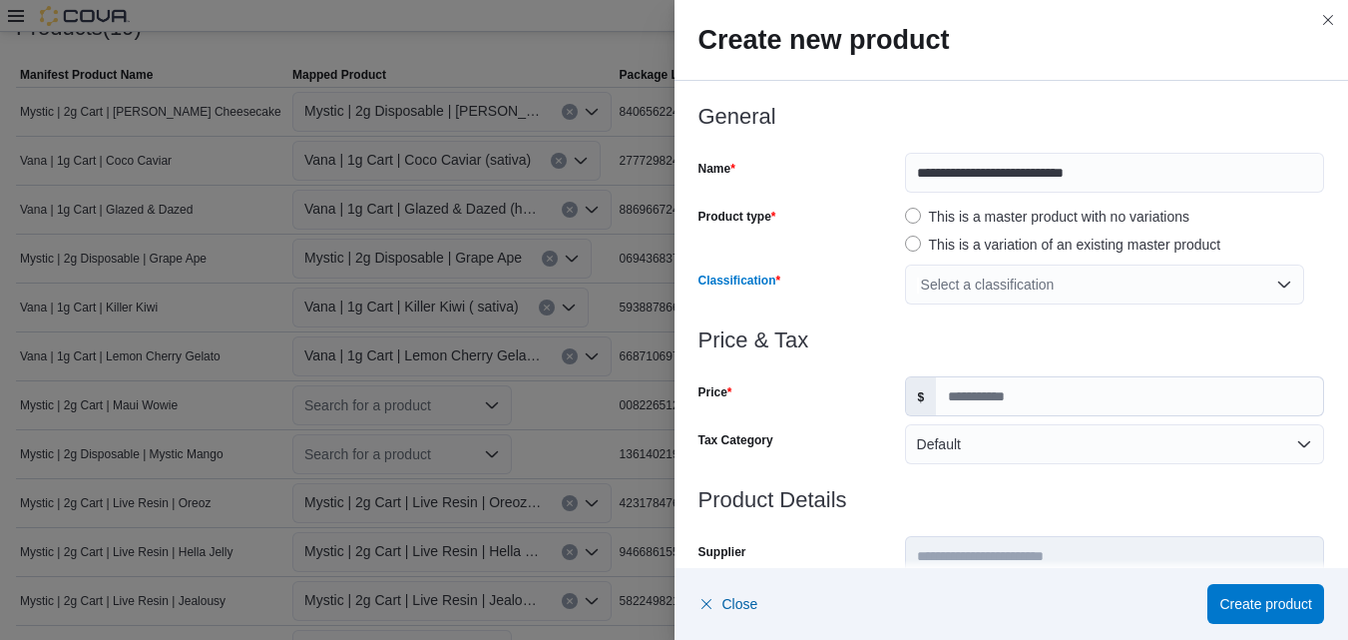
click at [1274, 281] on div "Select a classification" at bounding box center [1104, 285] width 399 height 40
